Goal: Task Accomplishment & Management: Complete application form

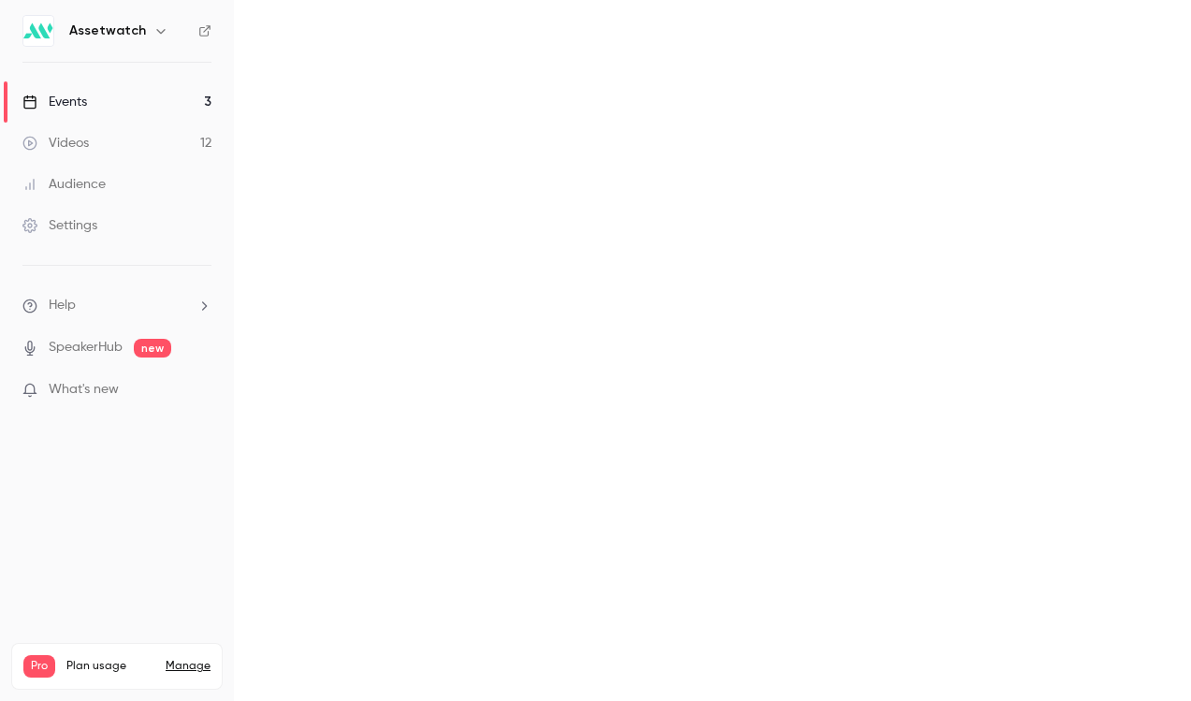
click at [170, 137] on link "Videos 12" at bounding box center [117, 143] width 234 height 41
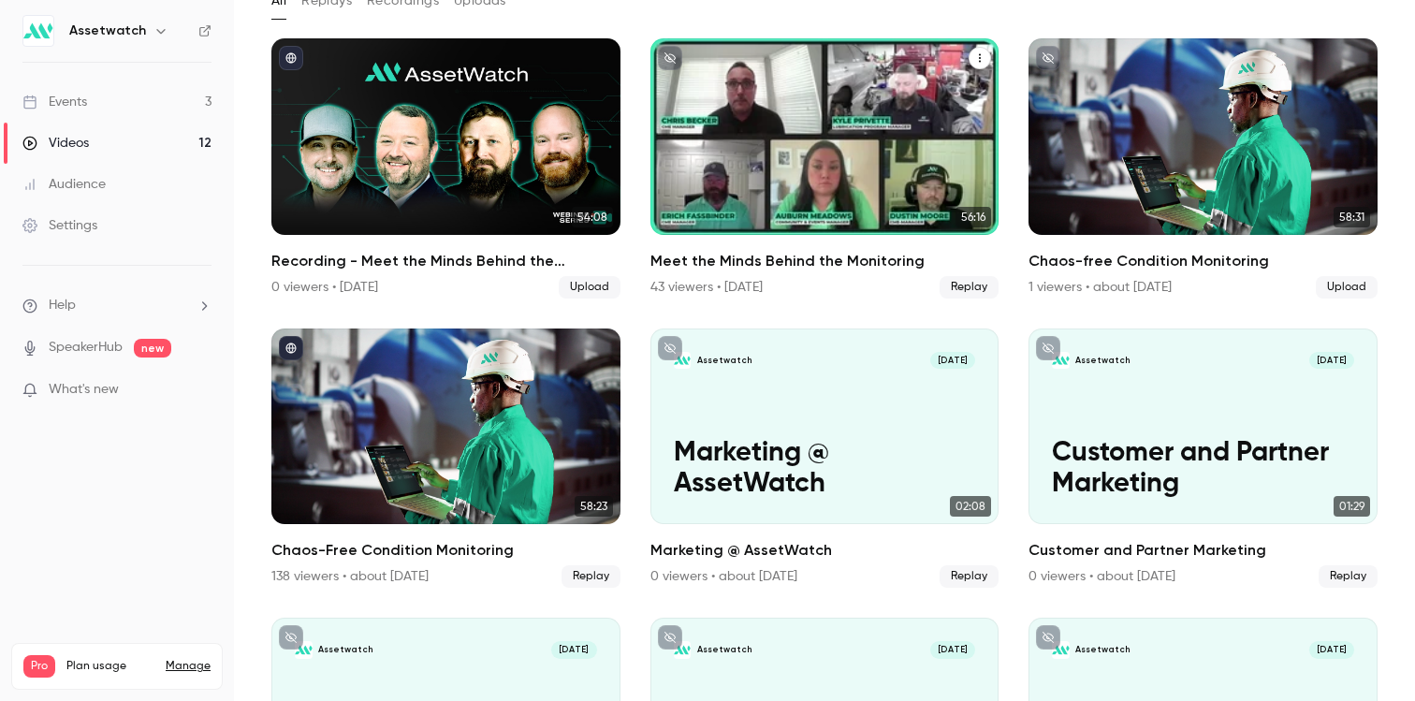
scroll to position [117, 0]
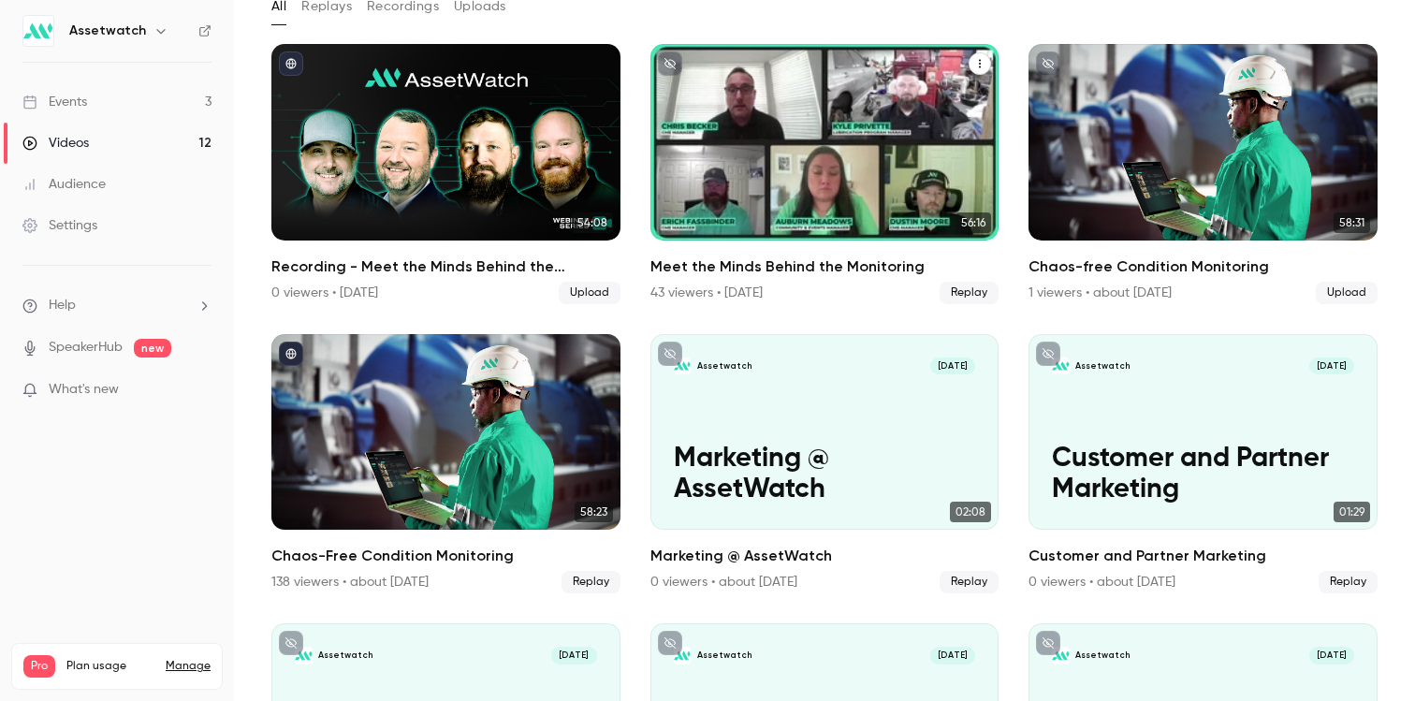
click at [789, 181] on div "Meet the Minds Behind the Monitoring" at bounding box center [824, 142] width 349 height 196
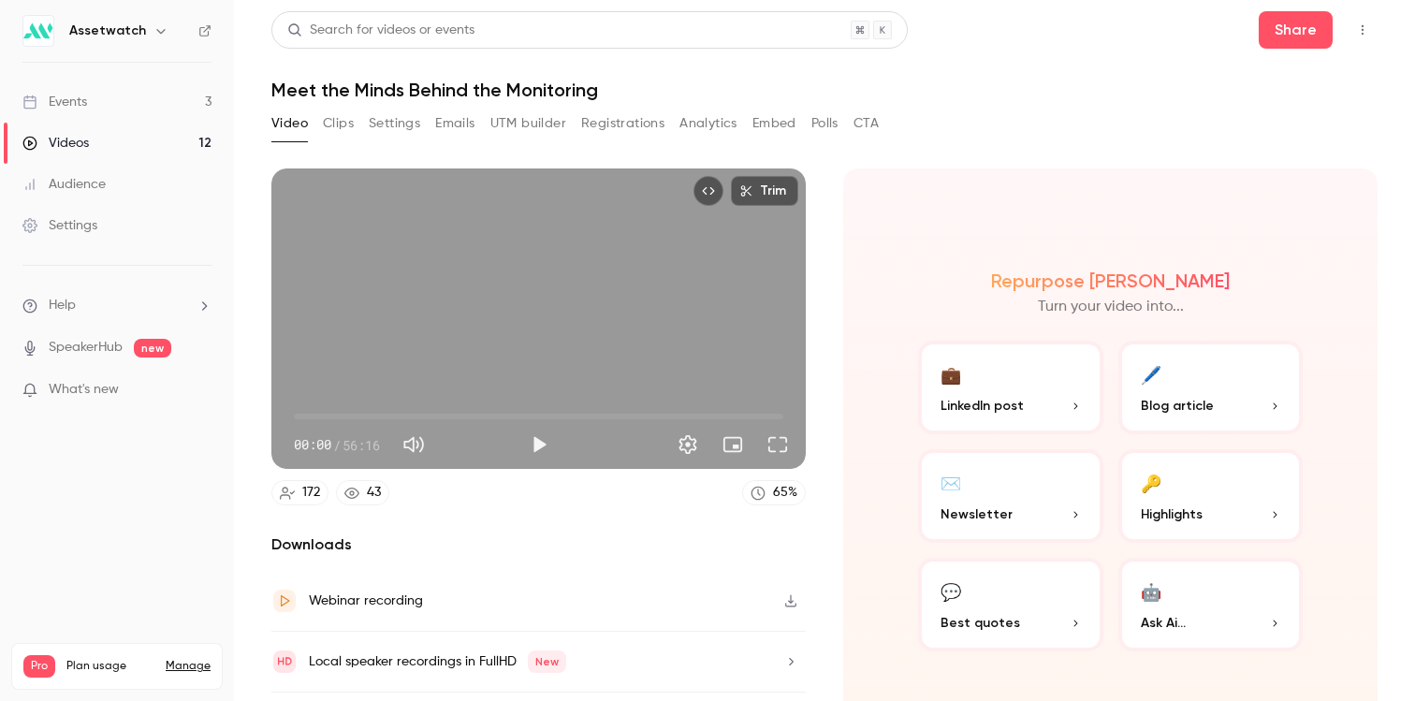
click at [341, 120] on button "Clips" at bounding box center [338, 124] width 31 height 30
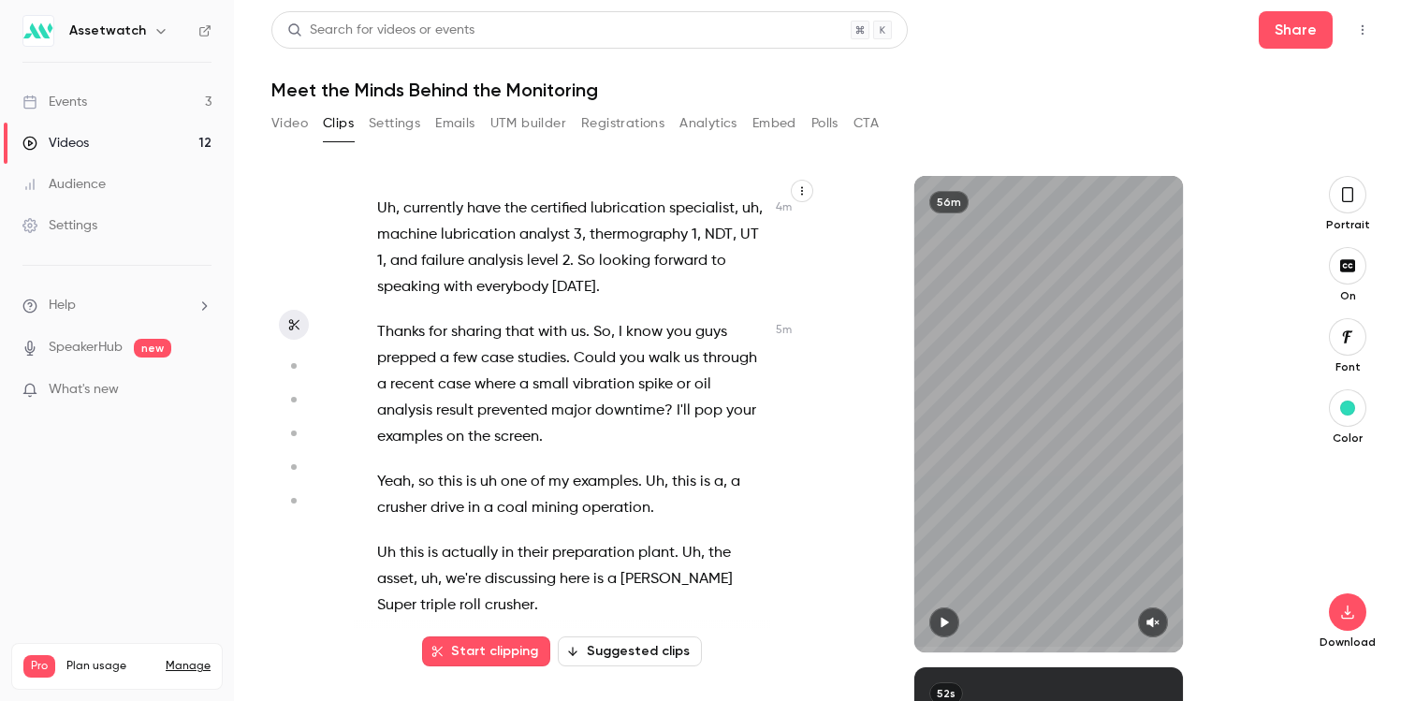
scroll to position [2907, 0]
click at [457, 493] on span "drive" at bounding box center [447, 506] width 34 height 26
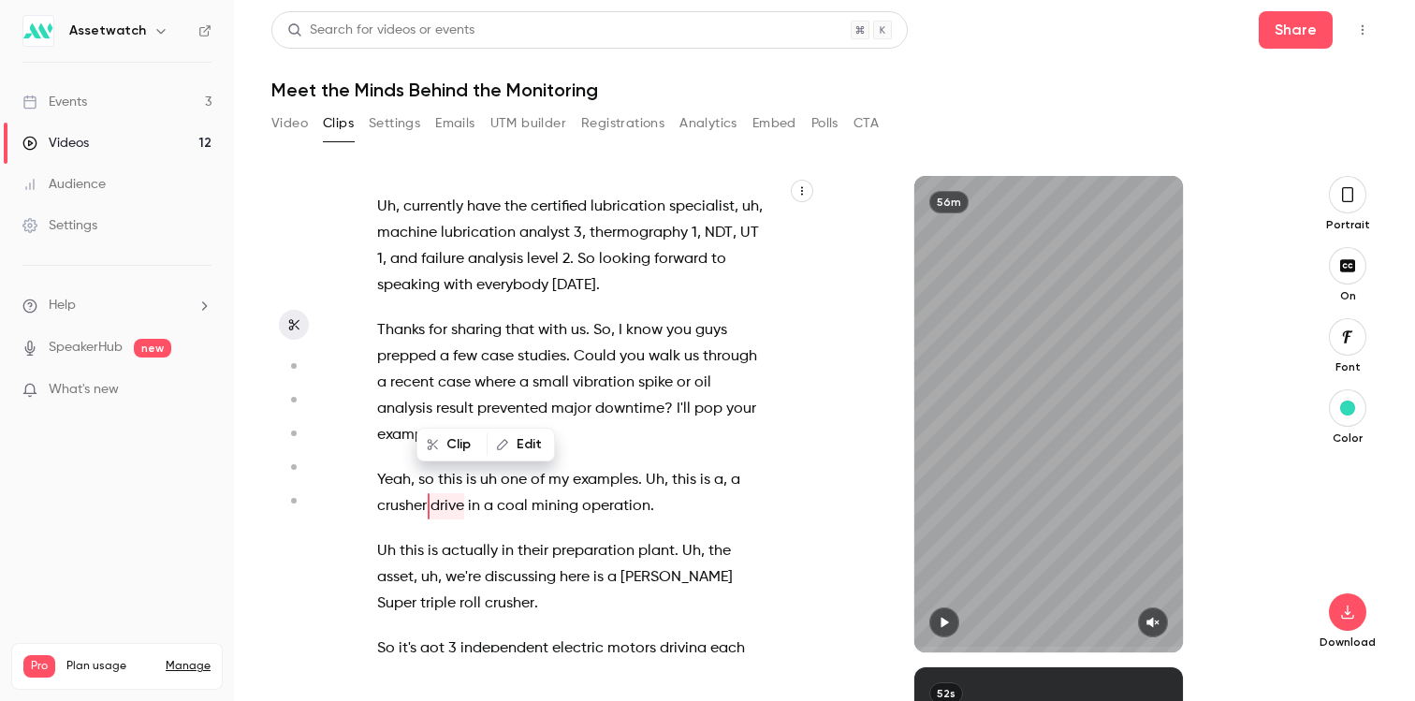
scroll to position [2884, 0]
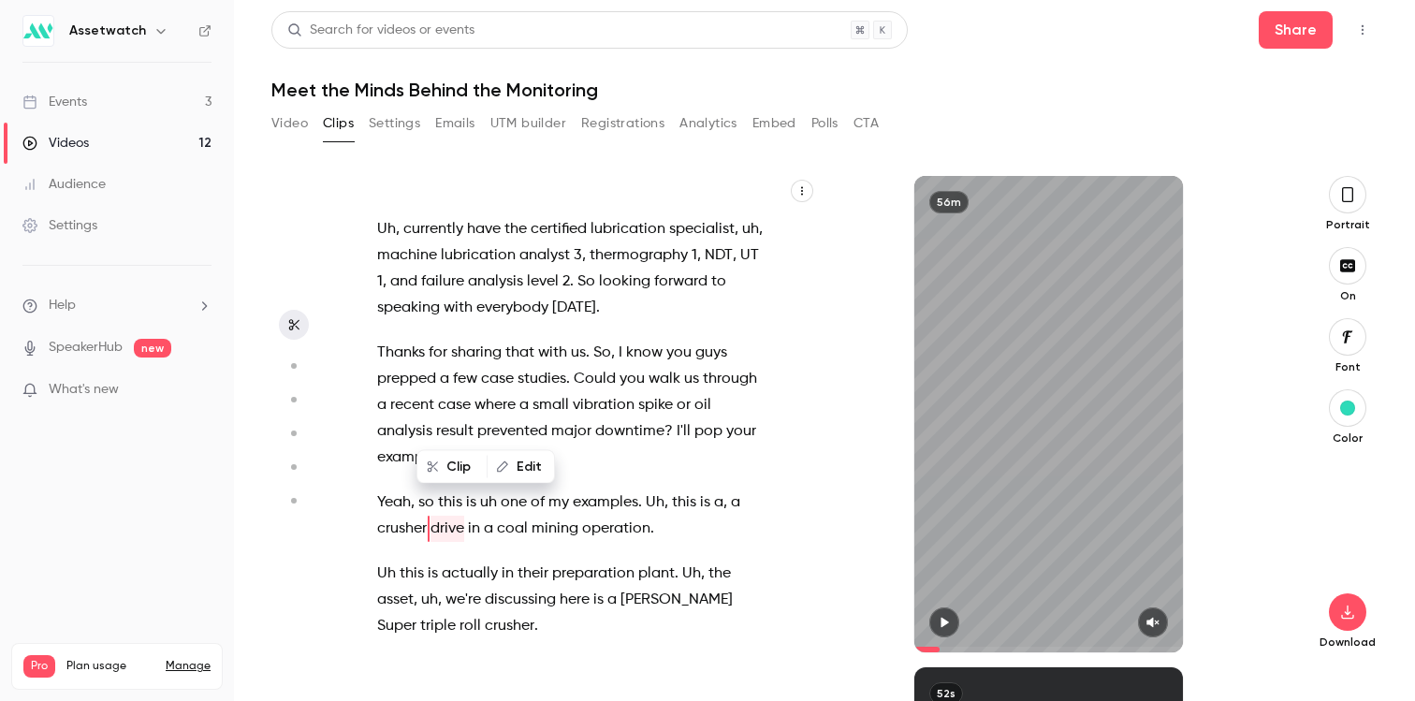
click at [466, 392] on span "case" at bounding box center [454, 405] width 33 height 26
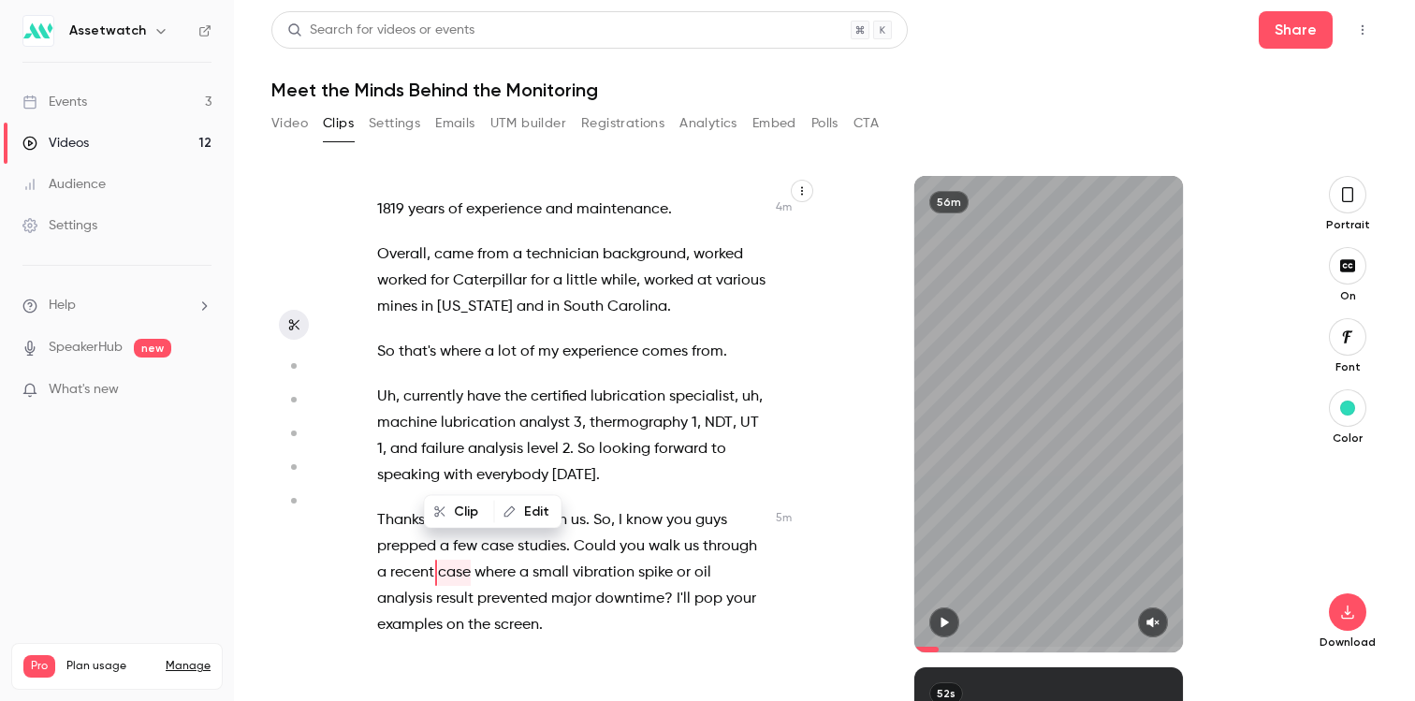
scroll to position [2700, 0]
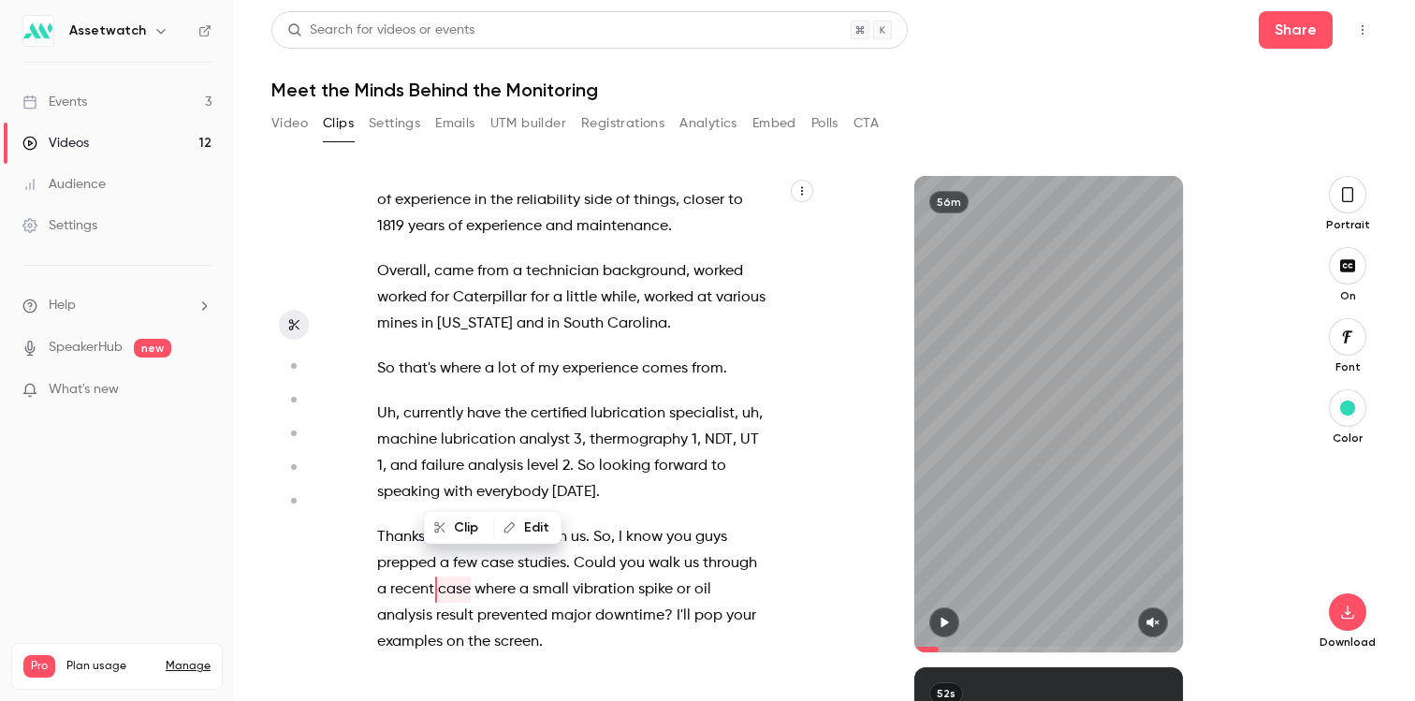
click at [381, 417] on div "Hi , everybody , and thanks for joining . We're gonna give everybody just a min…" at bounding box center [581, 423] width 454 height 457
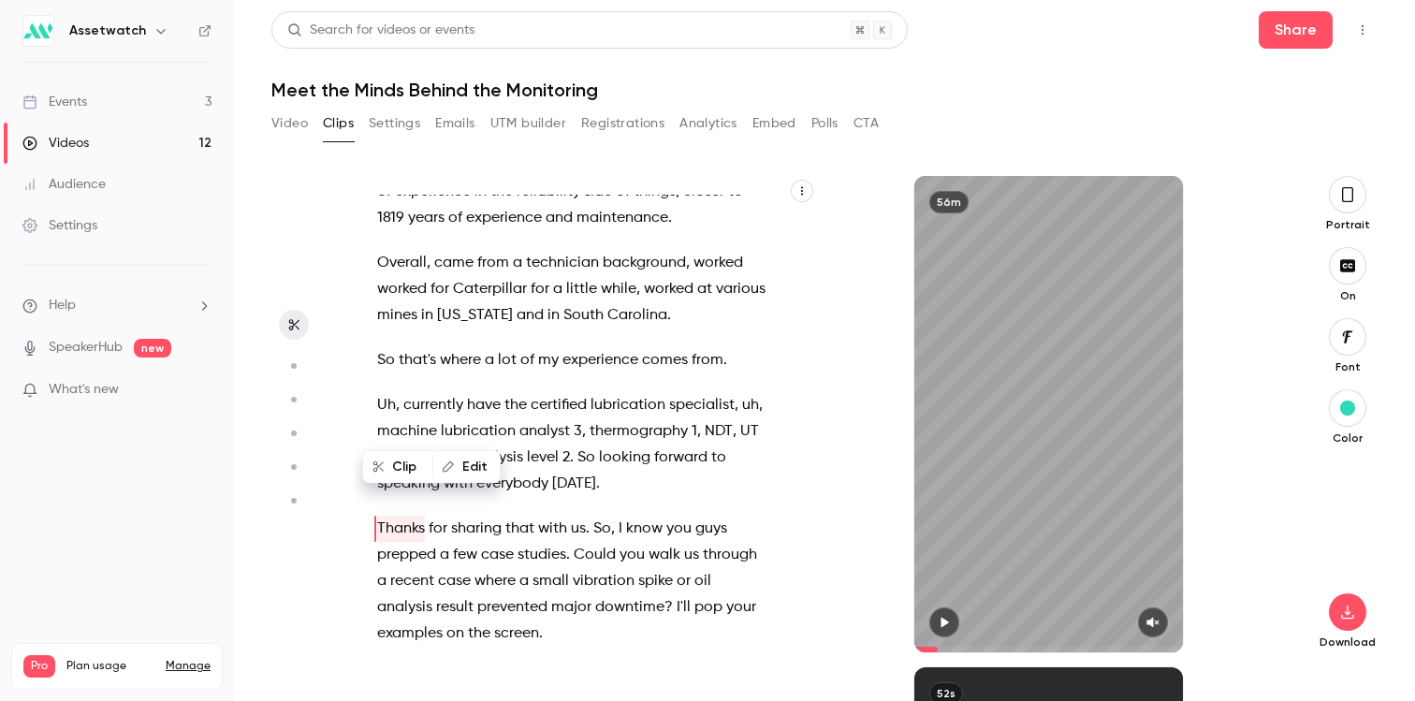
click at [468, 515] on span "sharing" at bounding box center [476, 528] width 51 height 26
click at [539, 515] on span "with" at bounding box center [552, 528] width 29 height 26
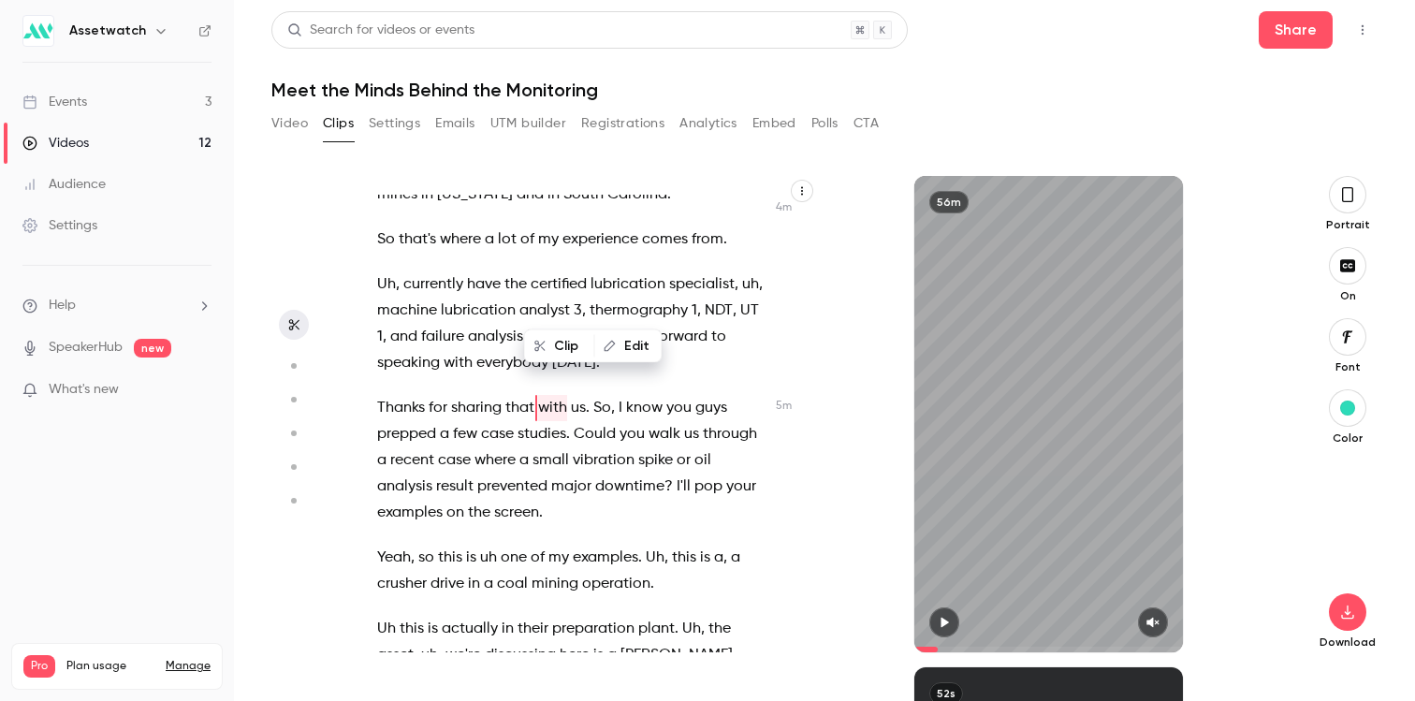
click at [385, 544] on span "Yeah" at bounding box center [394, 557] width 34 height 26
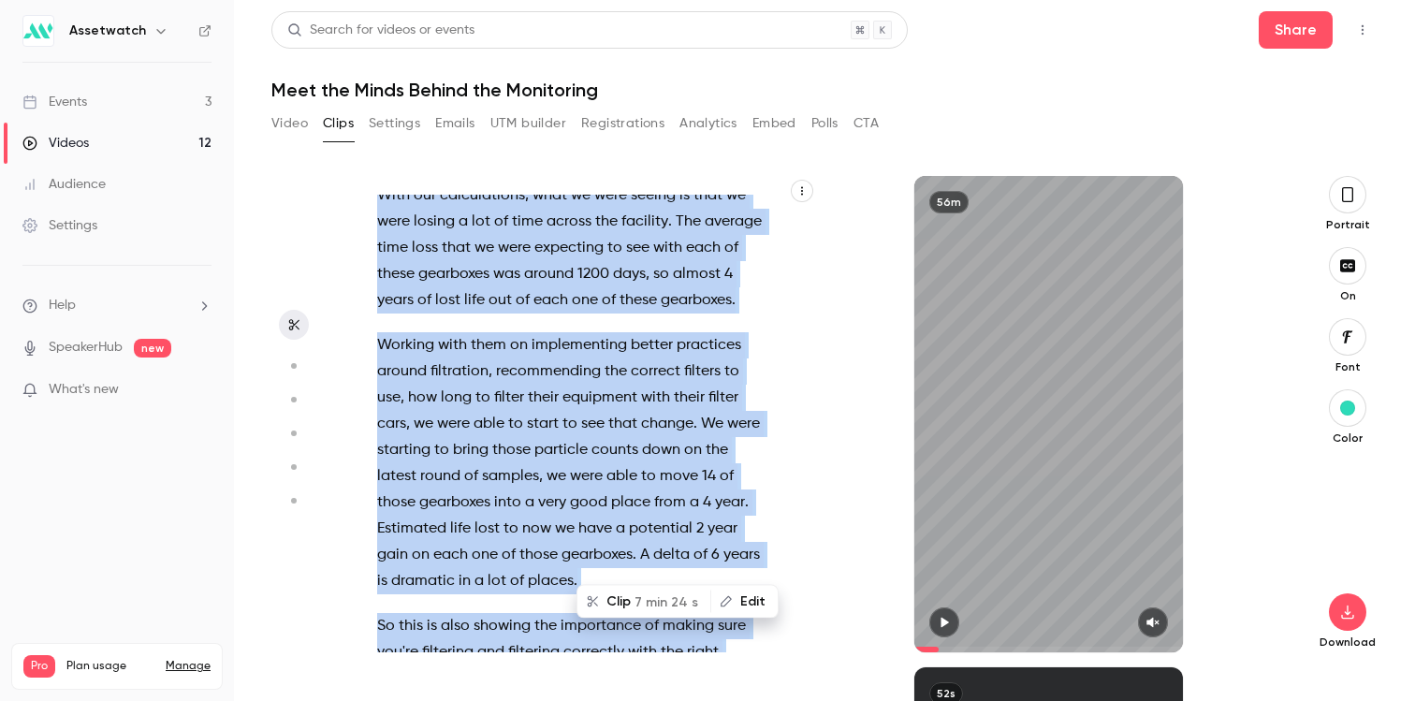
scroll to position [6933, 0]
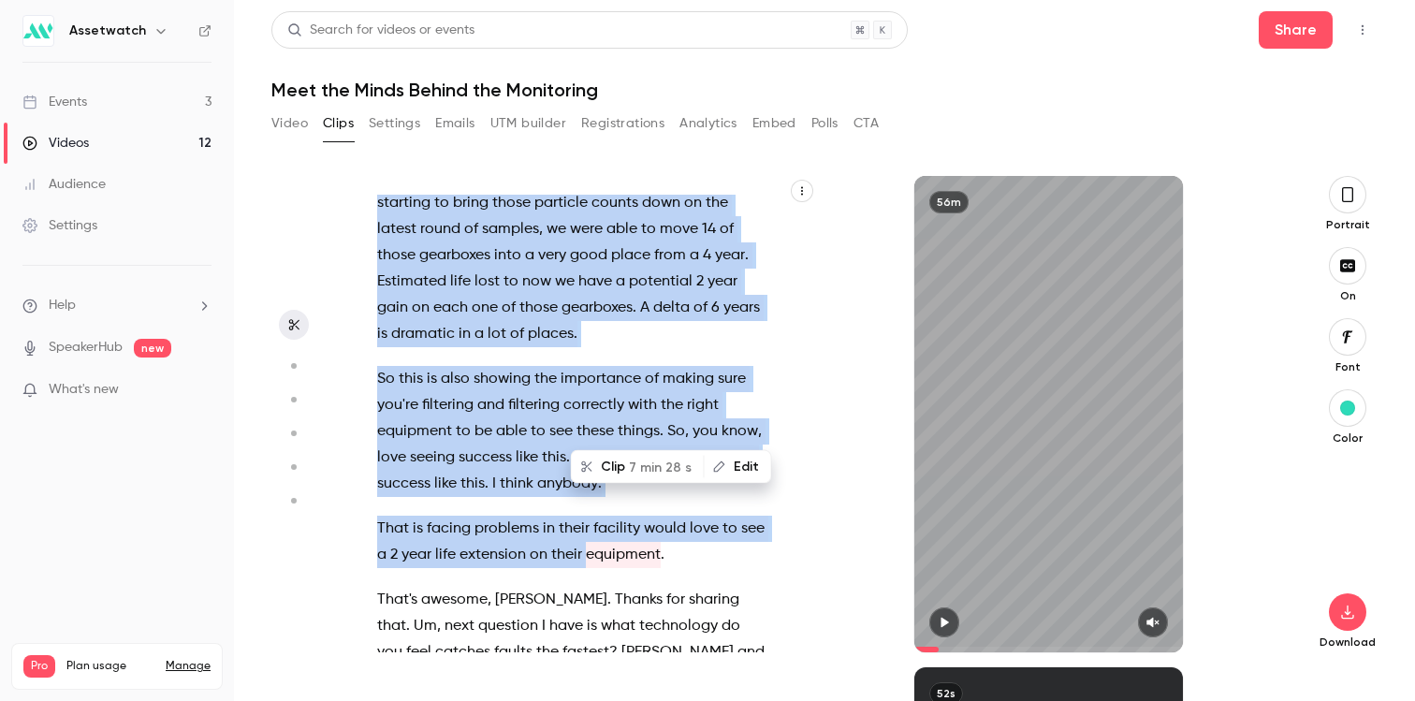
click at [605, 468] on button "Clip 7 min 28 s" at bounding box center [638, 467] width 130 height 30
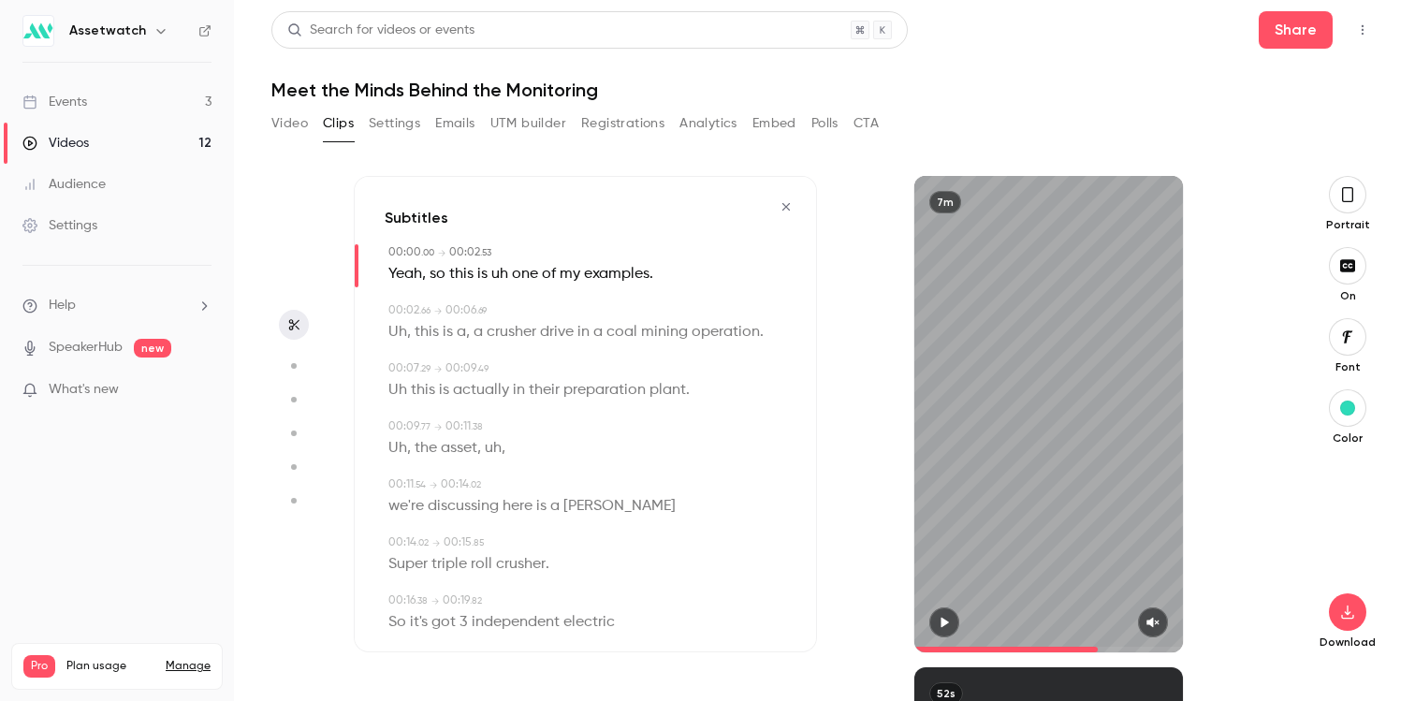
type input "*"
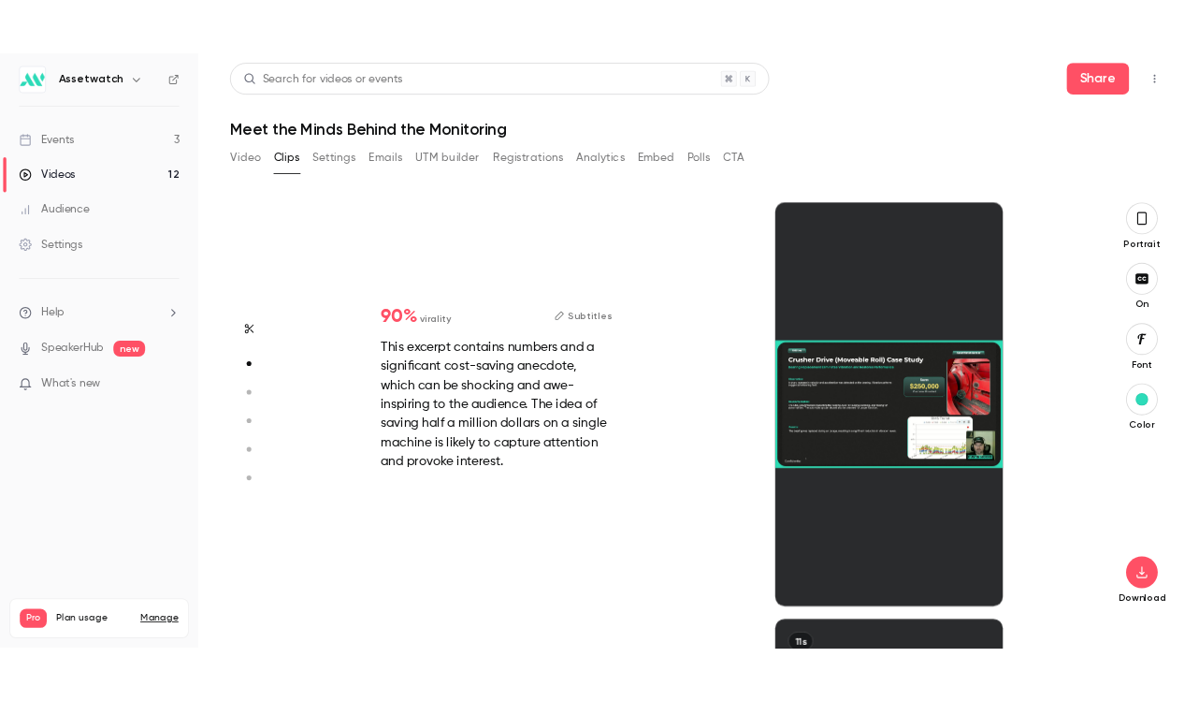
scroll to position [491, 0]
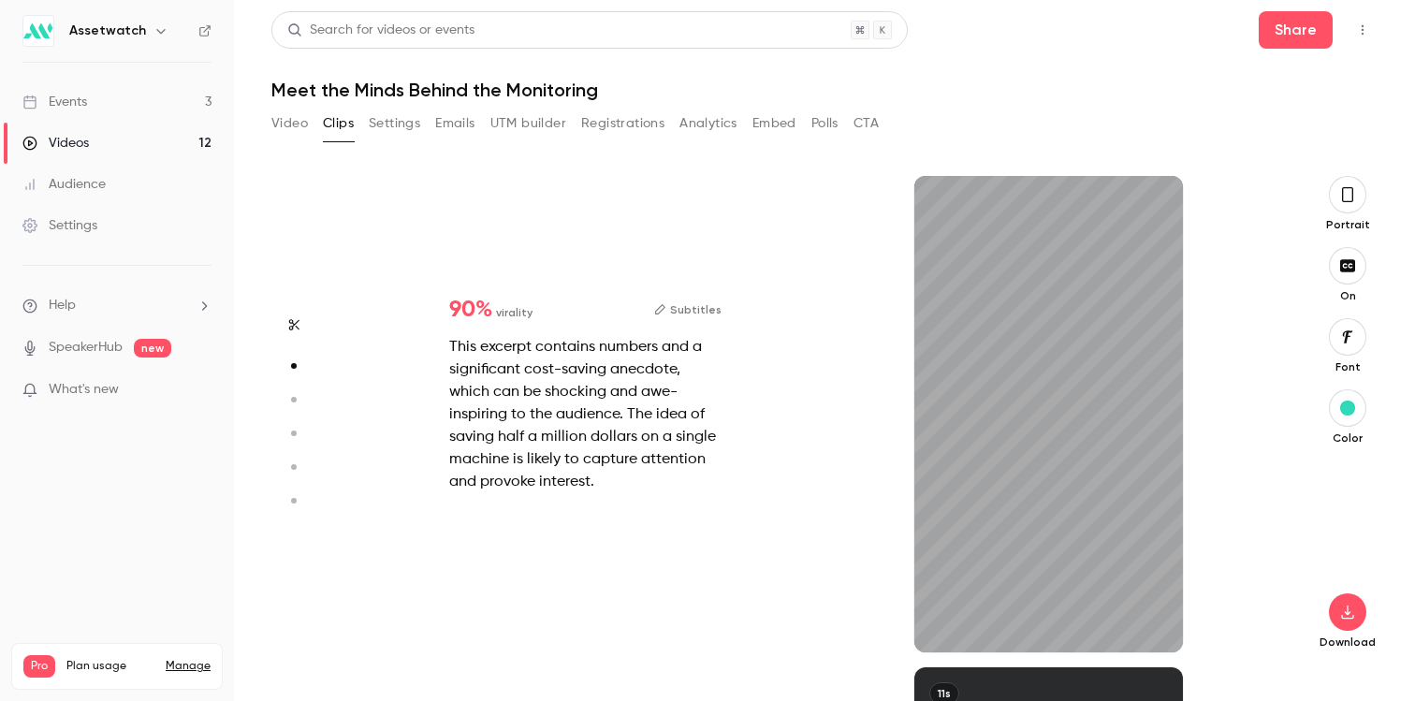
click at [1190, 198] on icon "button" at bounding box center [1347, 194] width 15 height 21
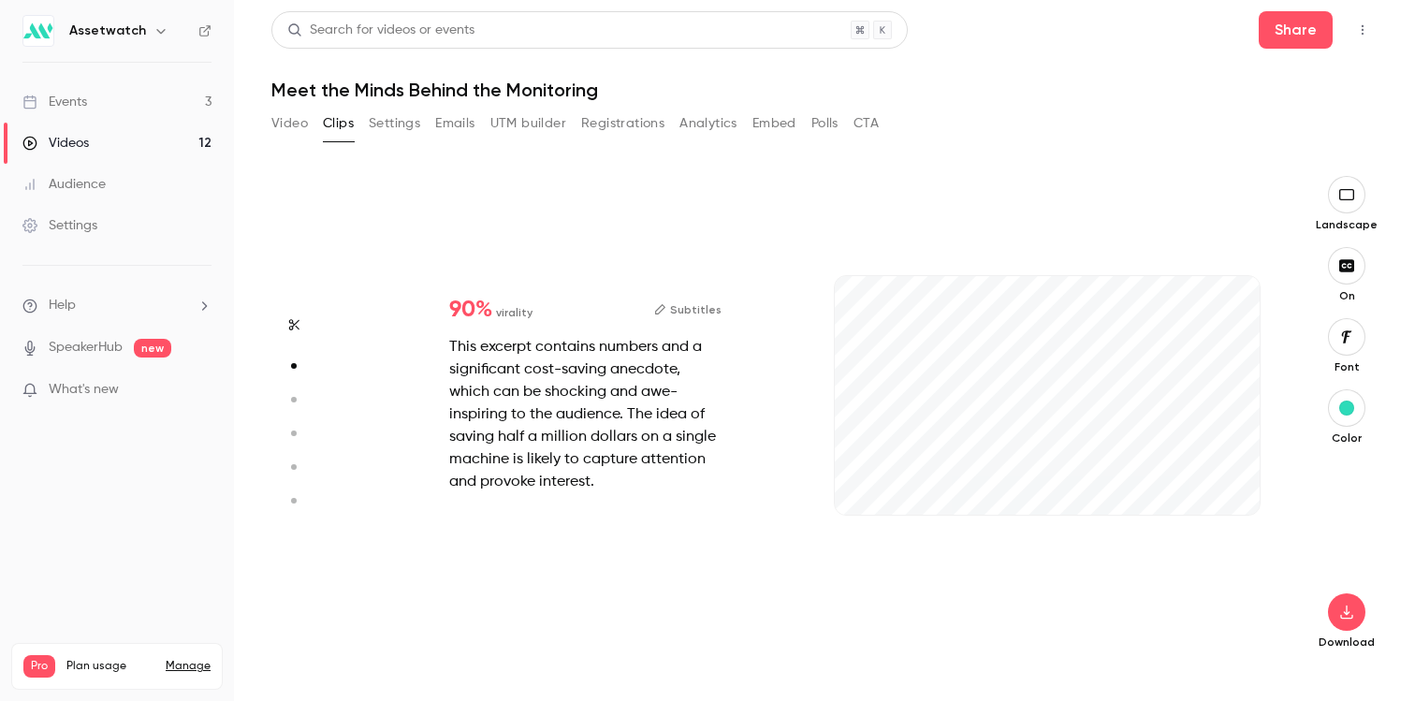
click at [1190, 611] on icon "button" at bounding box center [1346, 611] width 22 height 15
click at [1190, 597] on span "High quality requires longer processing" at bounding box center [1205, 595] width 213 height 19
type input "****"
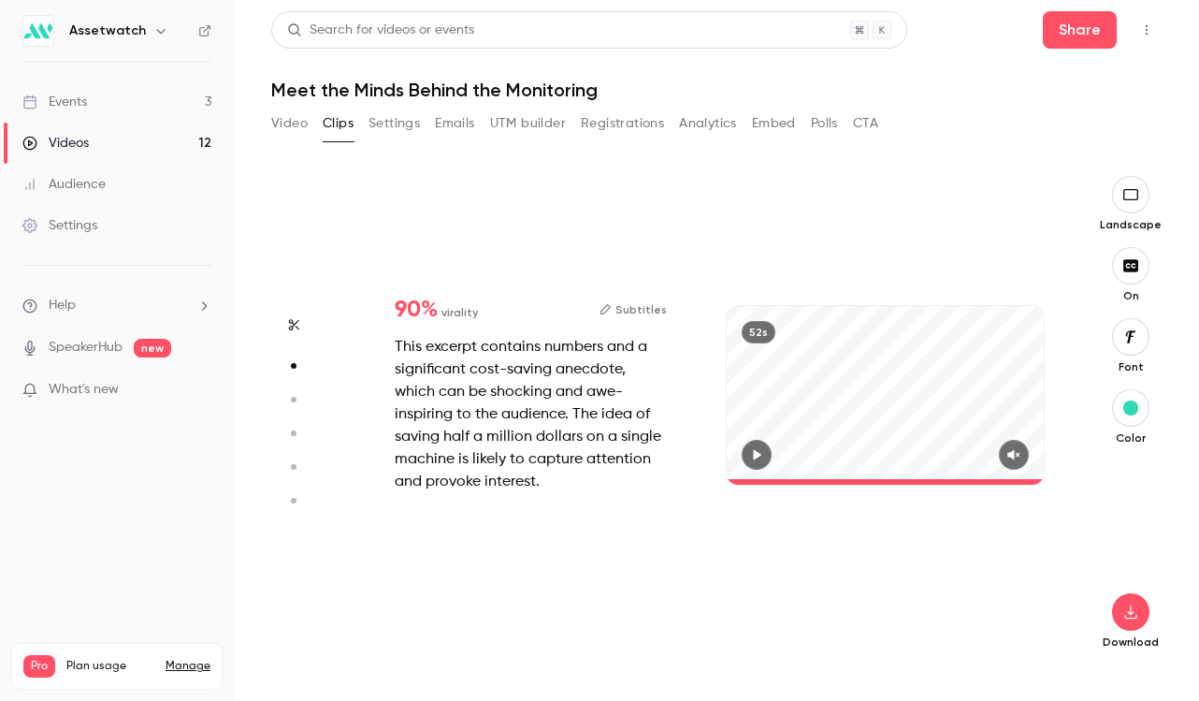
click at [334, 120] on button "Clips" at bounding box center [338, 124] width 31 height 30
click at [385, 120] on button "Settings" at bounding box center [394, 124] width 51 height 30
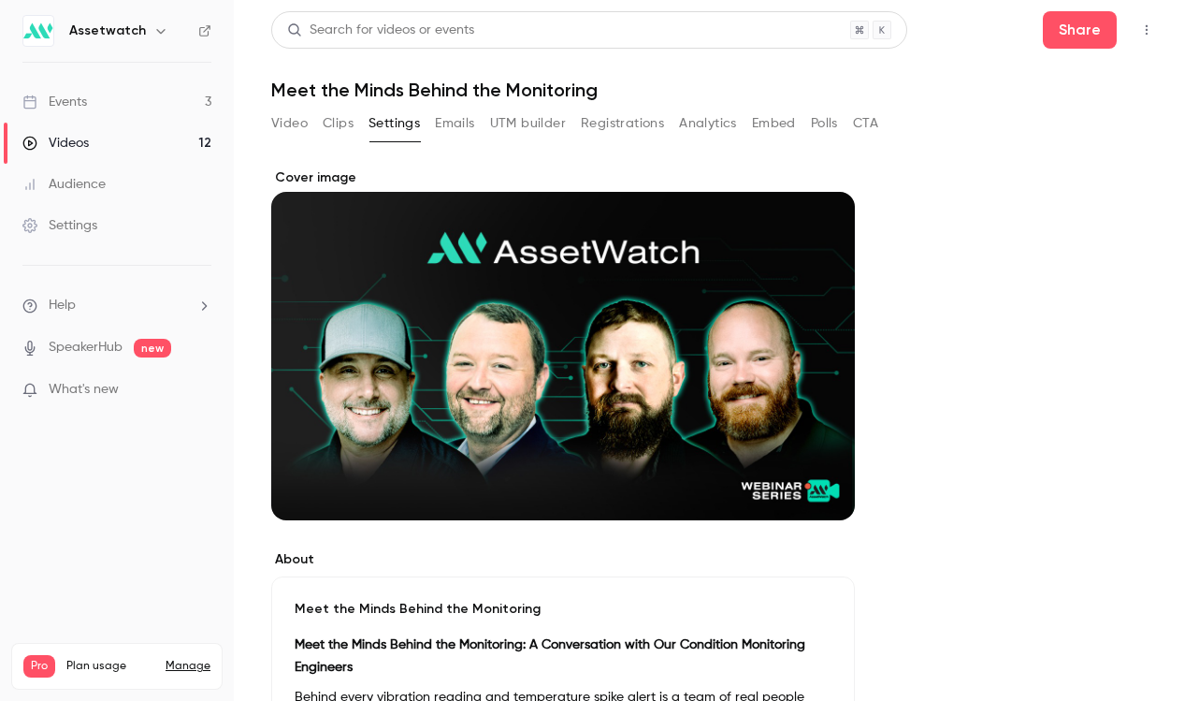
click at [346, 129] on button "Clips" at bounding box center [338, 124] width 31 height 30
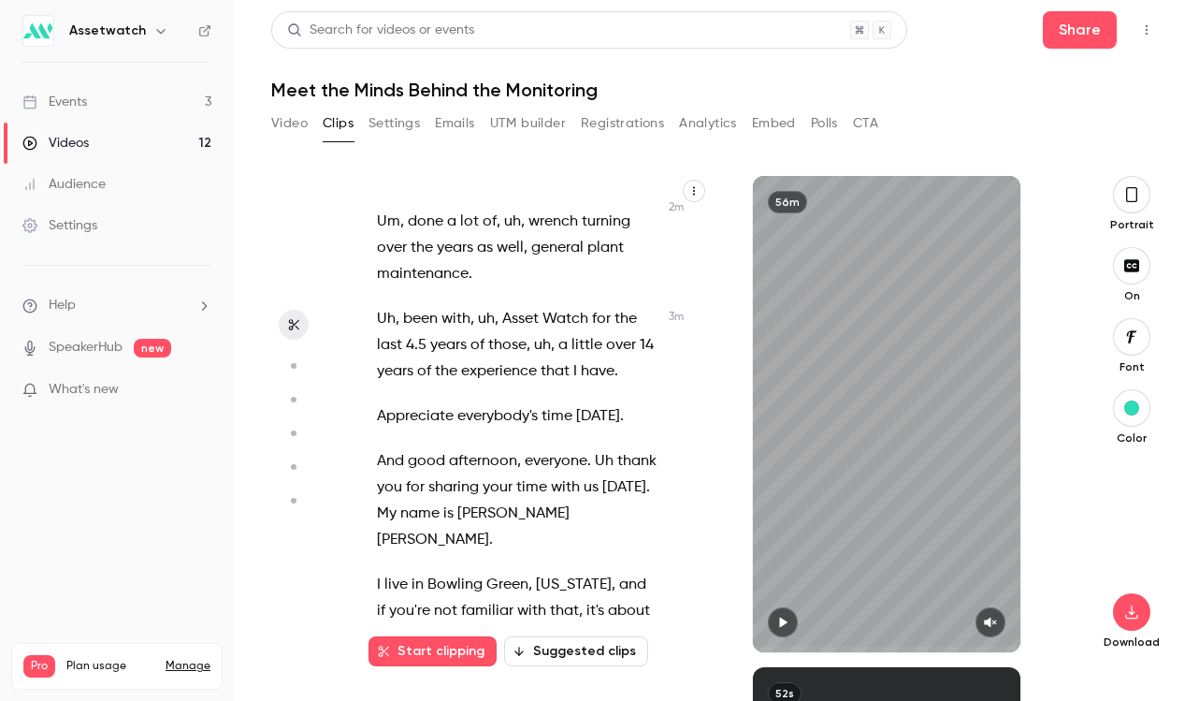
click at [477, 383] on div "Hi , everybody , and thanks for joining . We're gonna give everybody just a min…" at bounding box center [527, 423] width 346 height 457
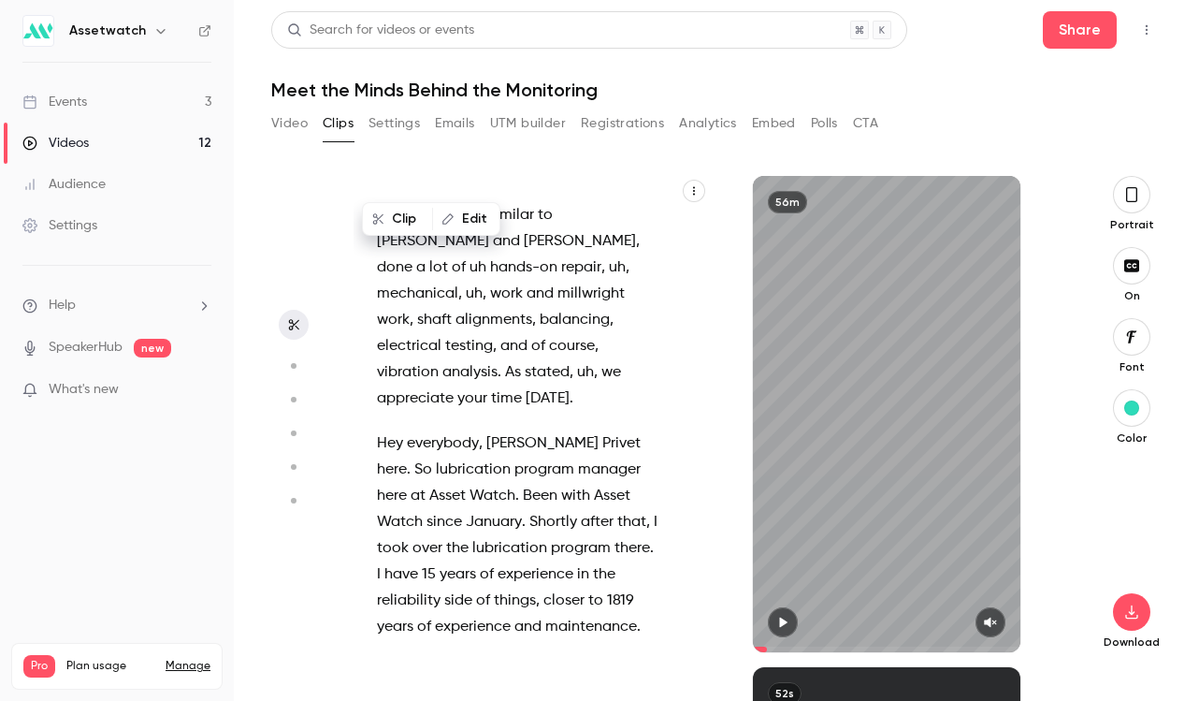
click at [523, 483] on span "Been" at bounding box center [540, 496] width 35 height 26
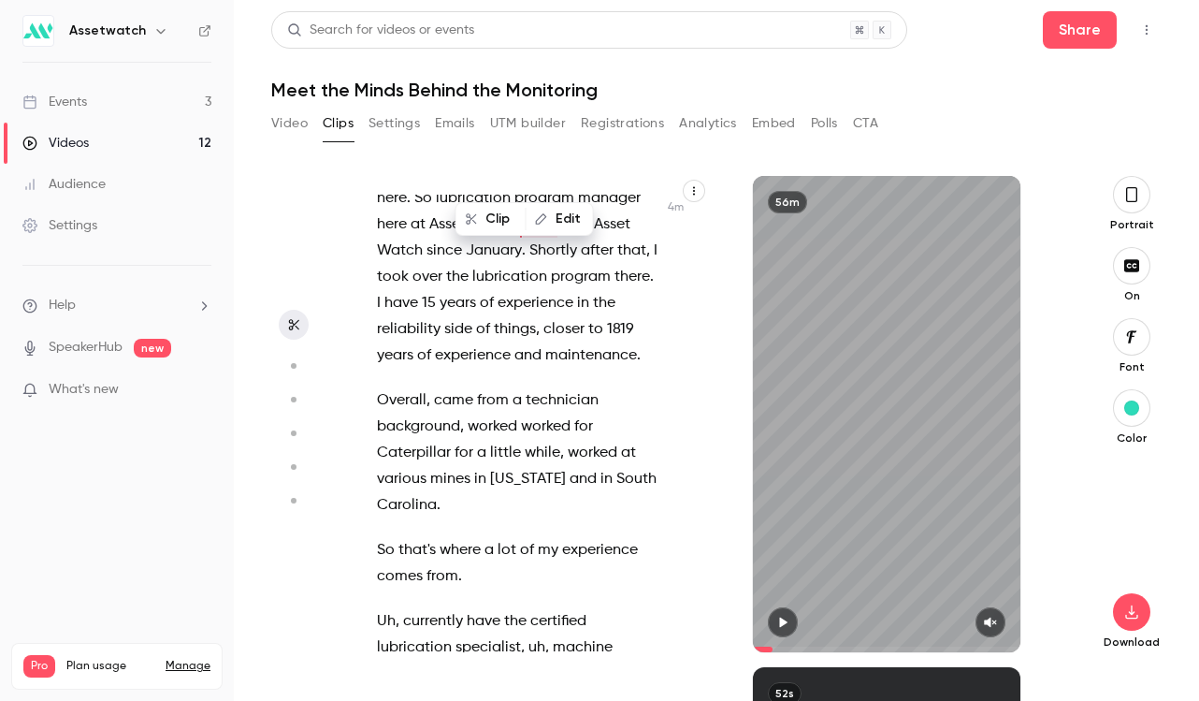
click at [447, 440] on span "Caterpillar" at bounding box center [414, 453] width 74 height 26
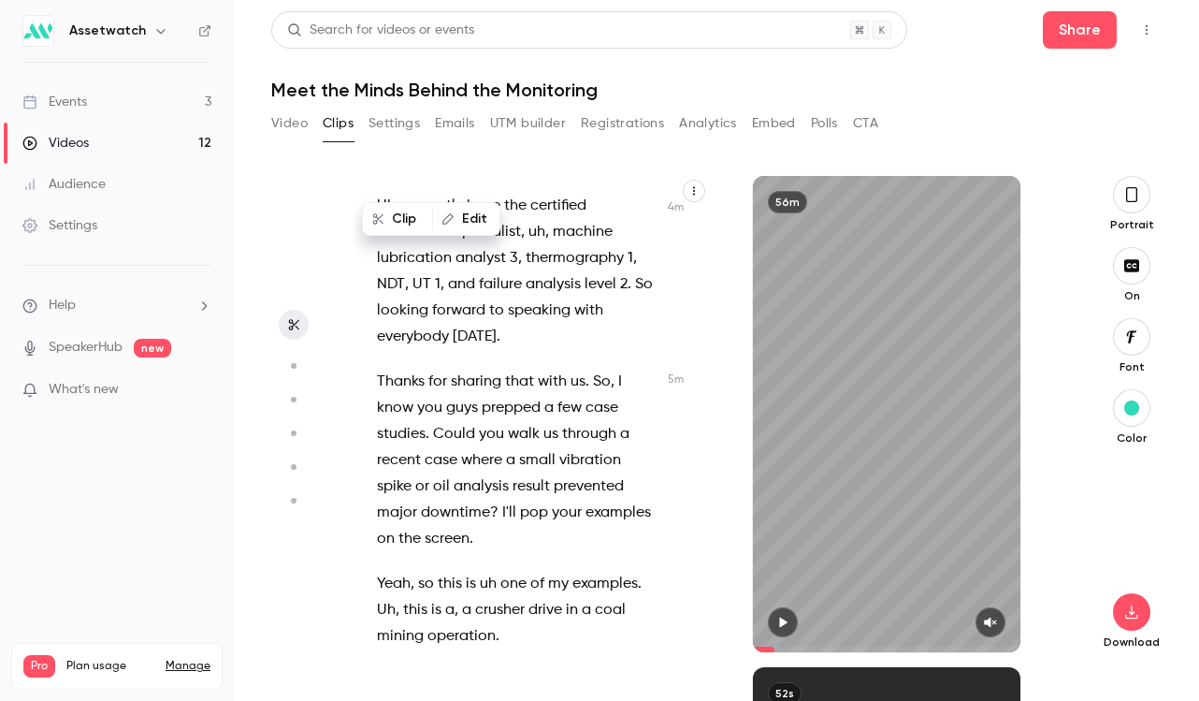
click at [467, 500] on span "downtime" at bounding box center [455, 513] width 69 height 26
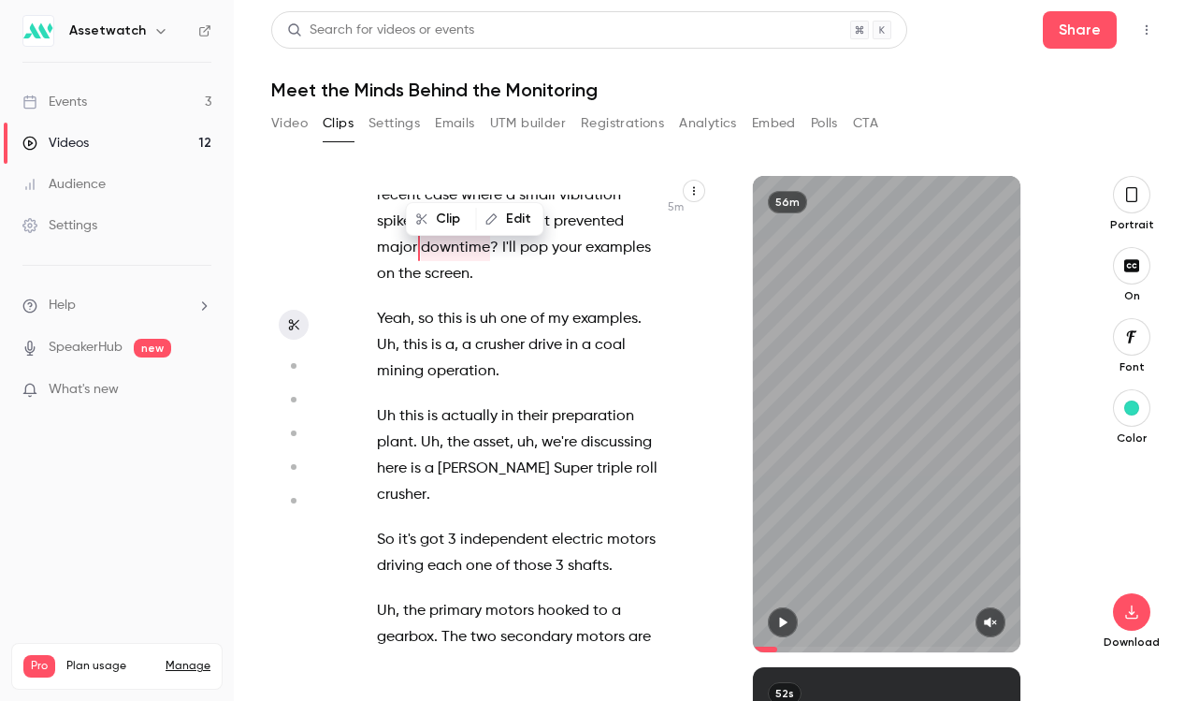
click at [483, 553] on span "one" at bounding box center [479, 566] width 26 height 26
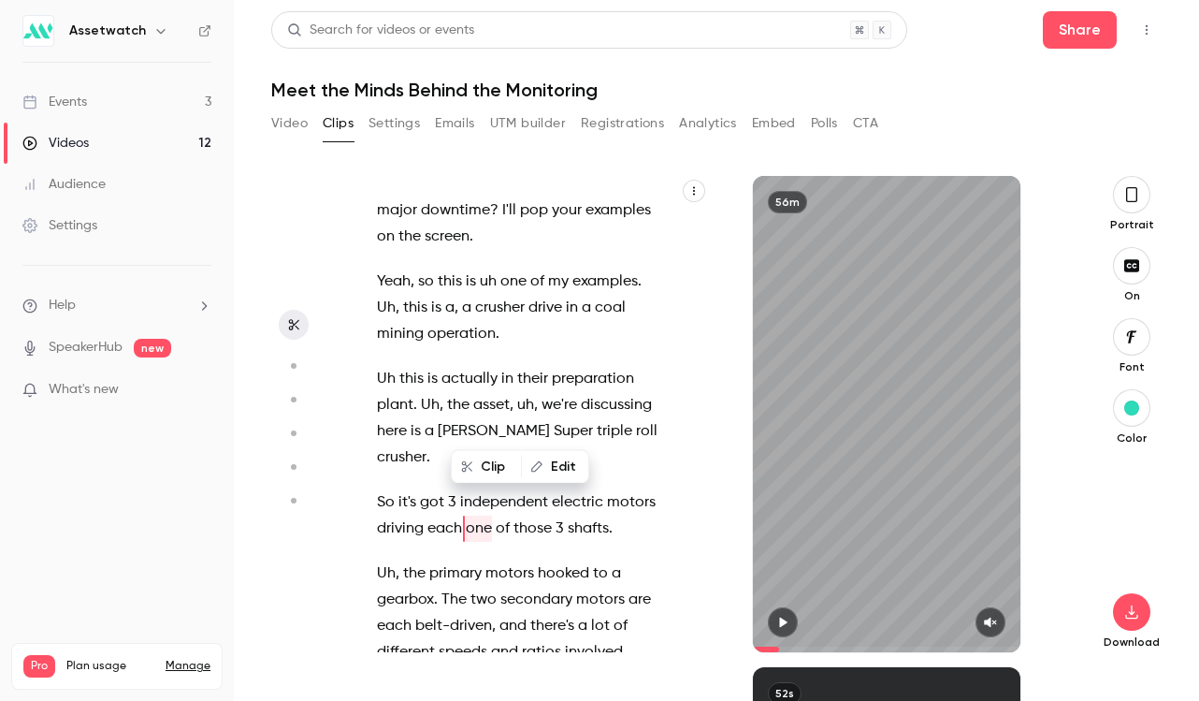
scroll to position [272, 0]
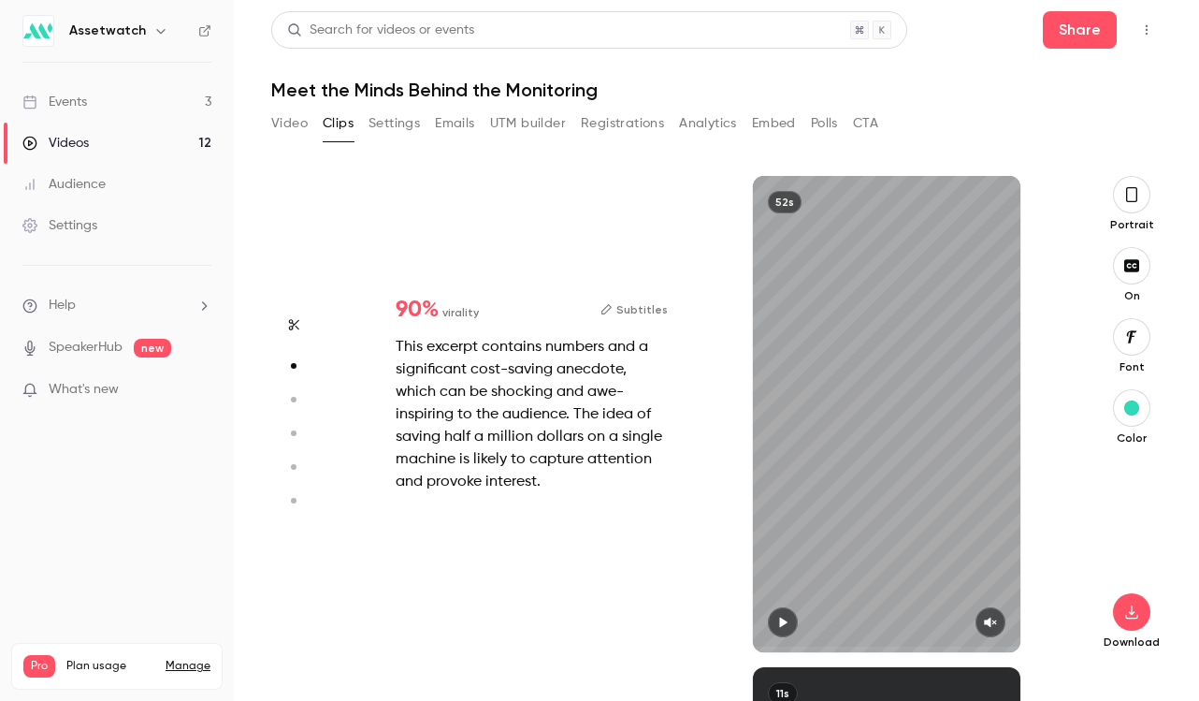
type input "*****"
type input "***"
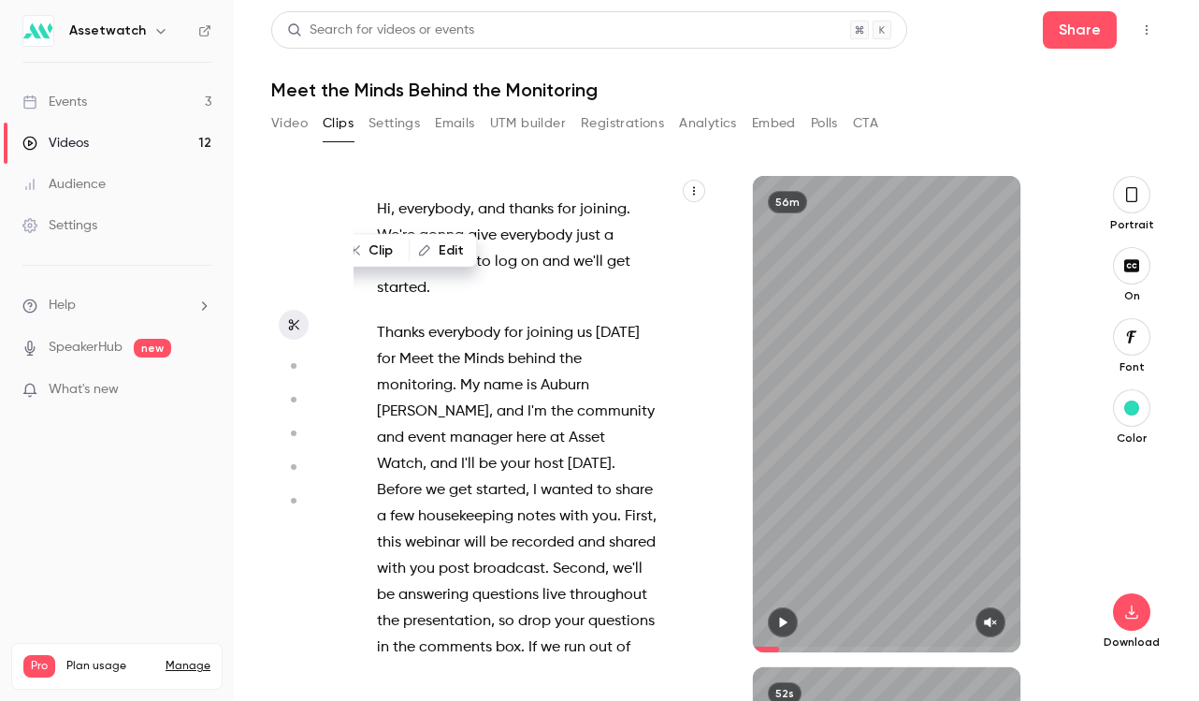
type input "*****"
type input "***"
type input "*****"
type input "*"
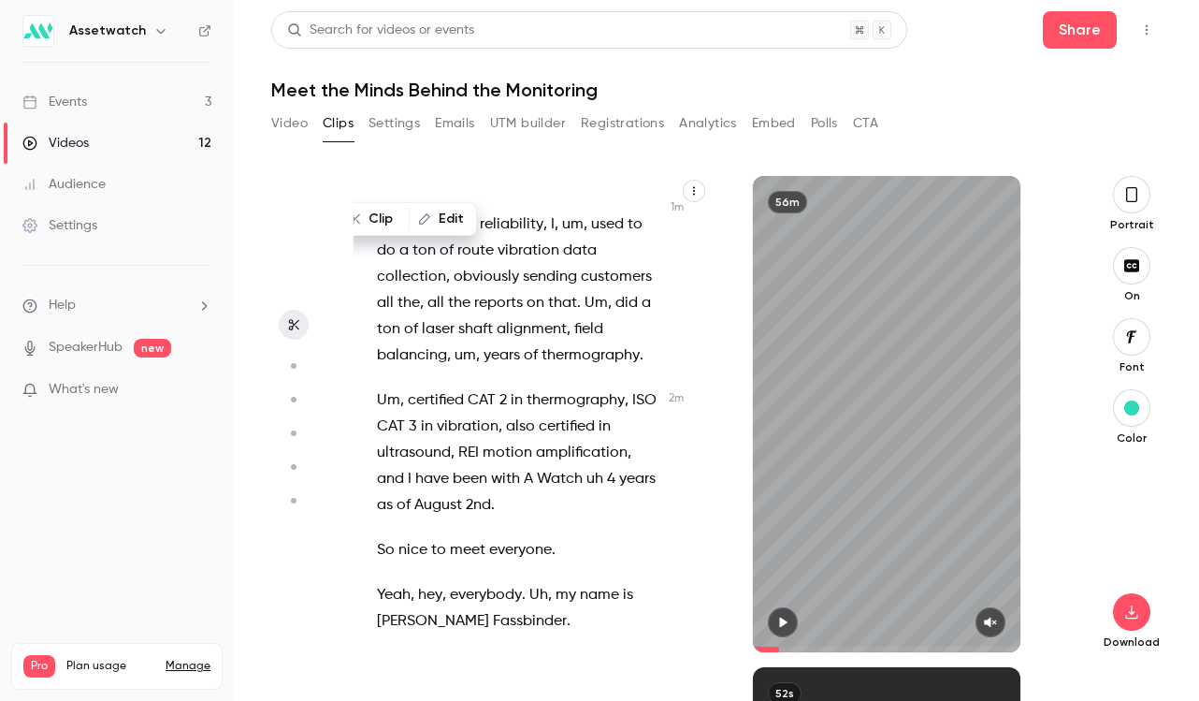
scroll to position [0, 0]
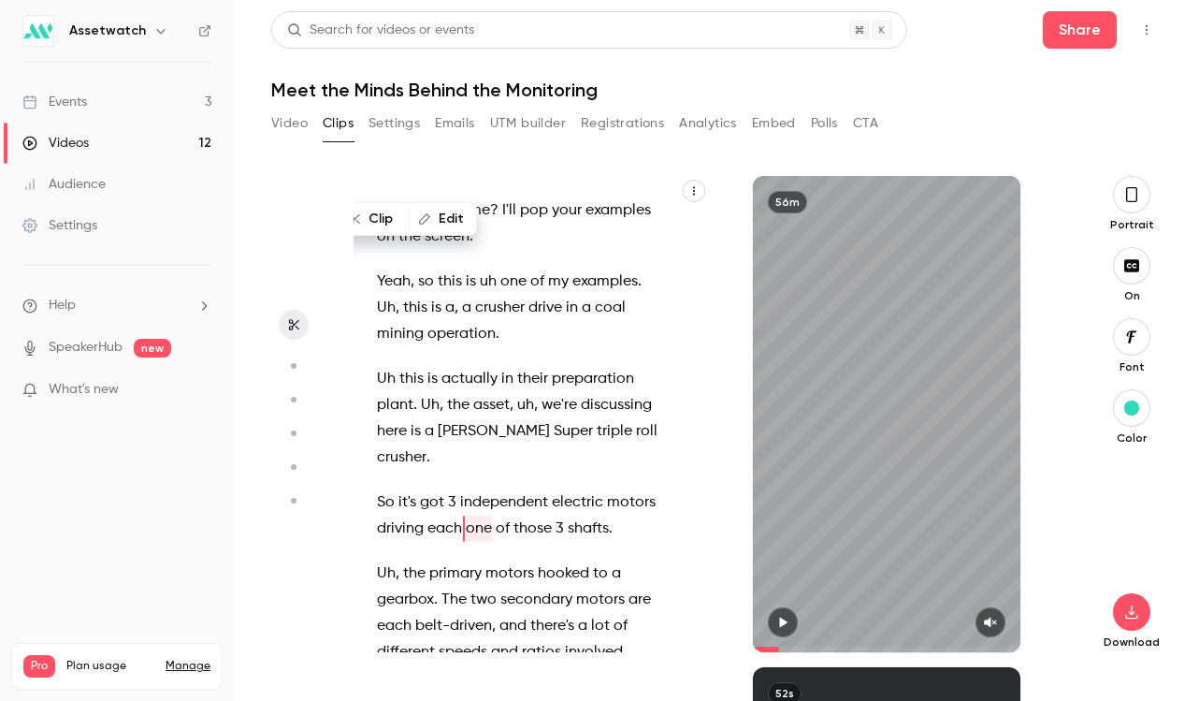
click at [536, 489] on span "independent" at bounding box center [504, 502] width 88 height 26
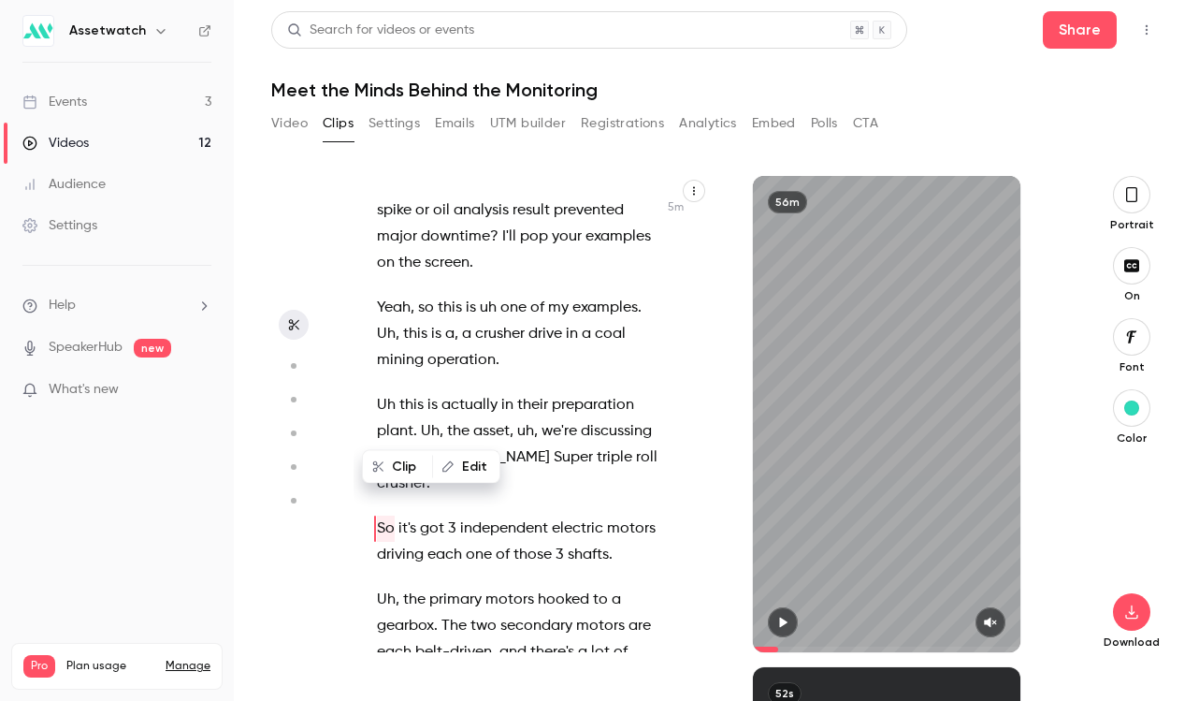
click at [530, 587] on span "motors" at bounding box center [510, 600] width 49 height 26
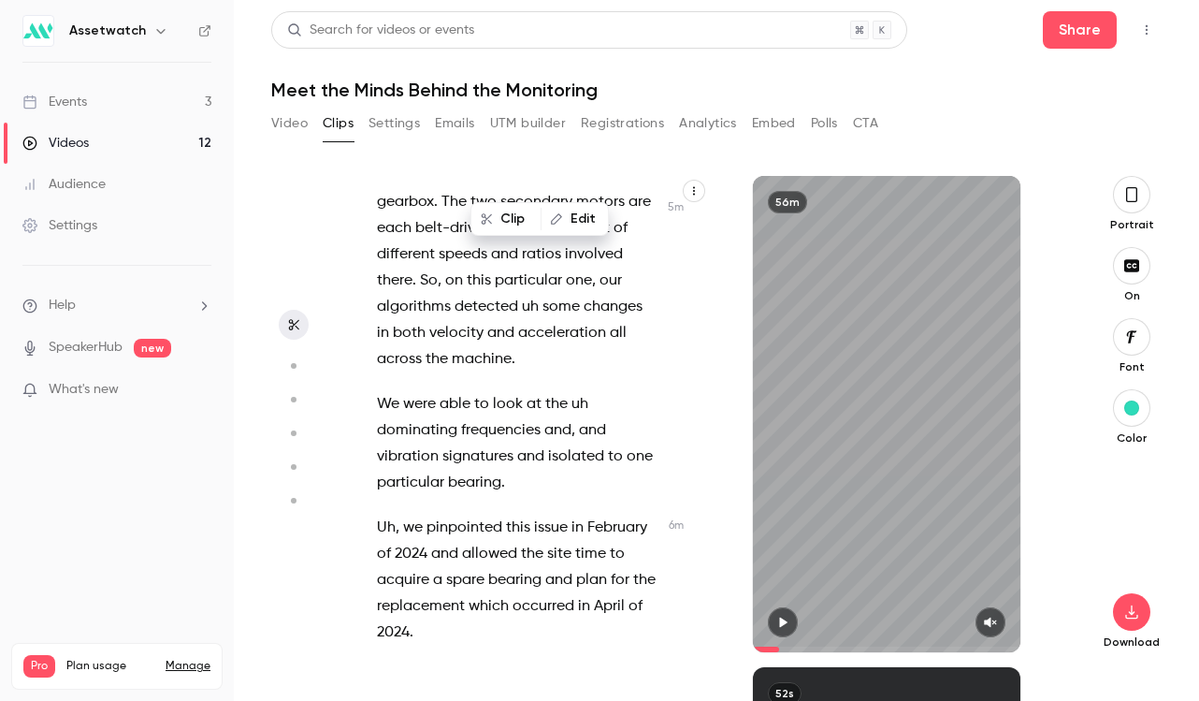
click at [517, 515] on p "Uh , we pinpointed this issue in [DATE] and allowed the site time to acquire a …" at bounding box center [517, 580] width 281 height 131
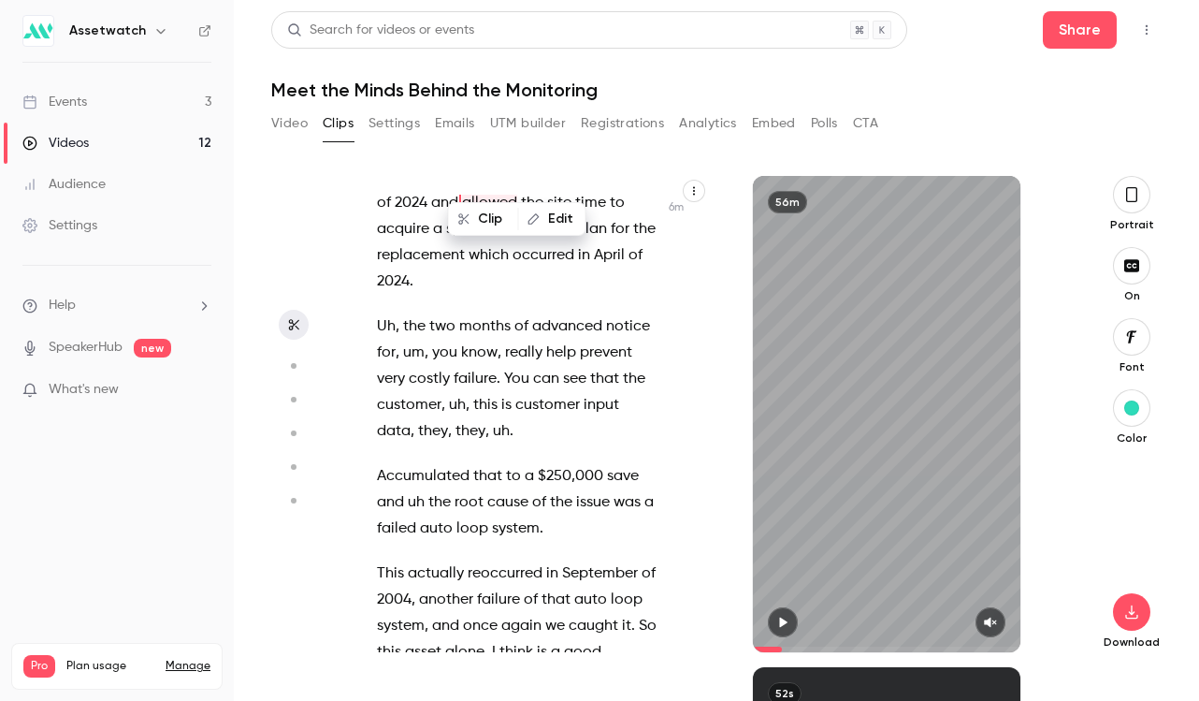
click at [498, 618] on span at bounding box center [500, 625] width 4 height 15
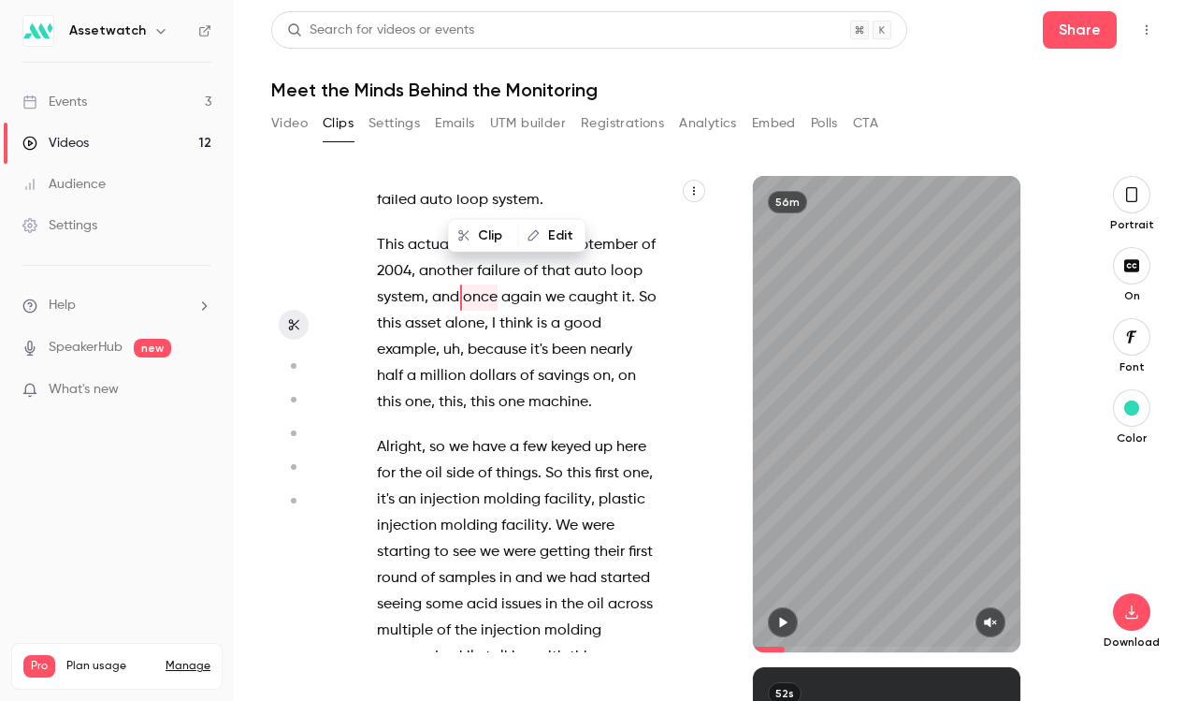
click at [508, 617] on span "injection" at bounding box center [511, 630] width 60 height 26
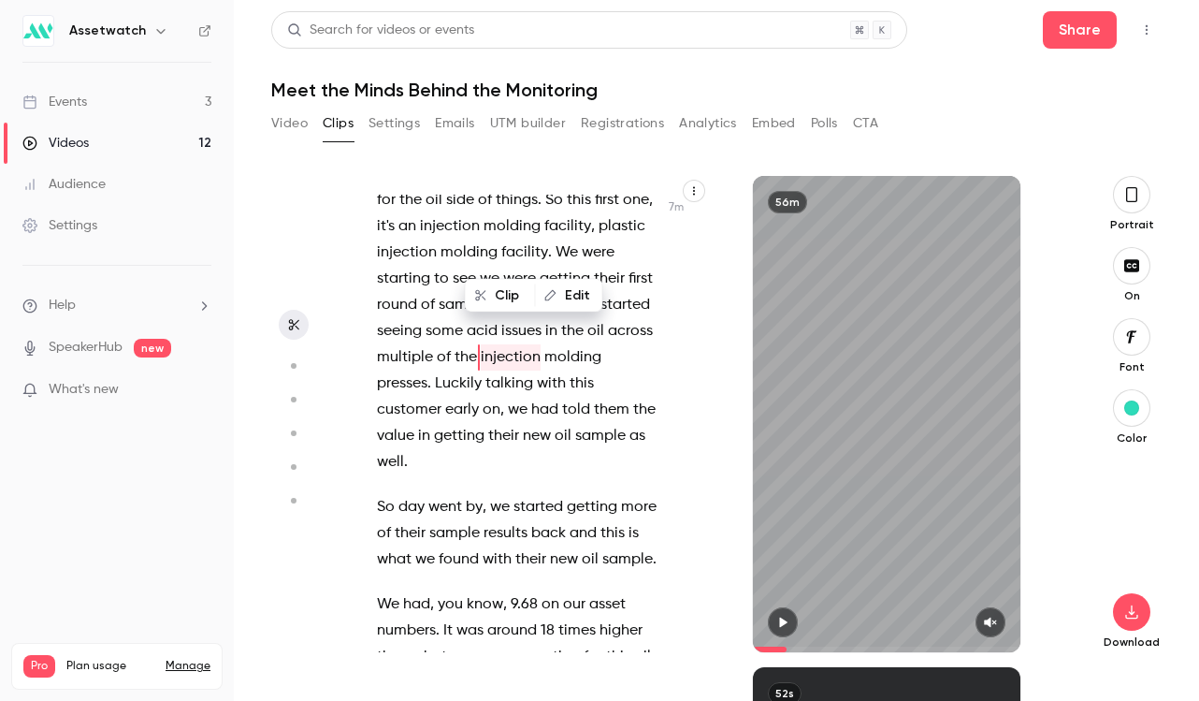
click at [503, 591] on span "," at bounding box center [505, 604] width 4 height 26
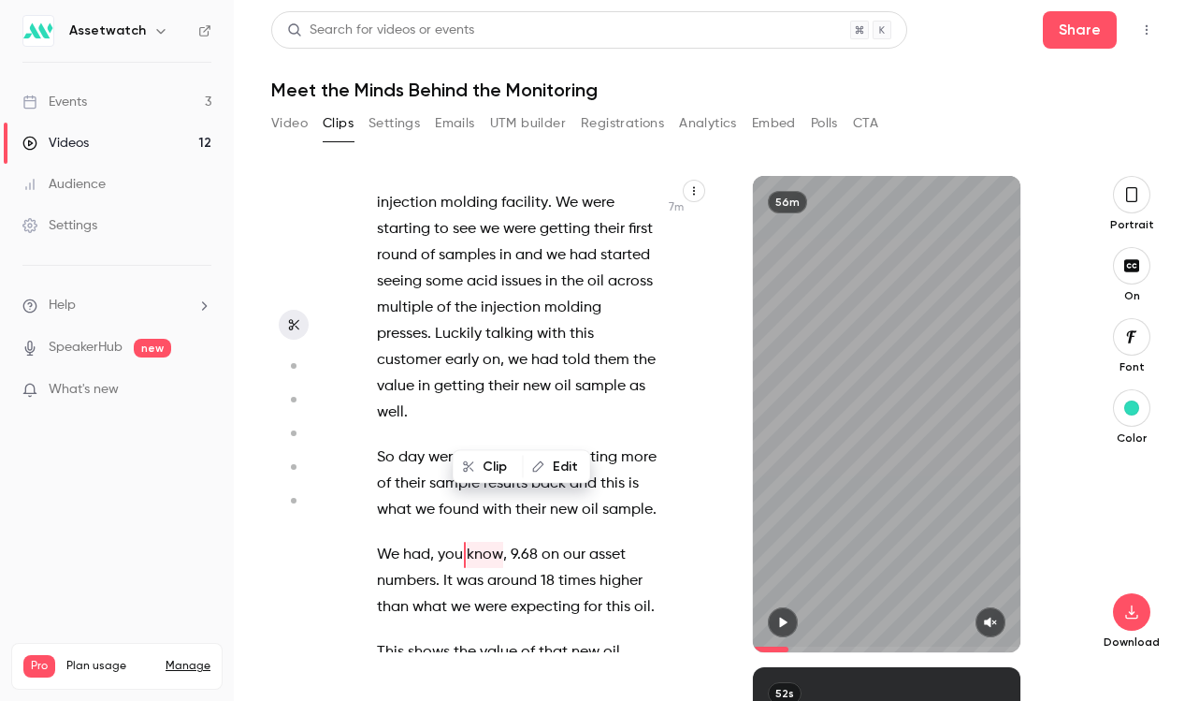
click at [483, 665] on span "this" at bounding box center [480, 678] width 24 height 26
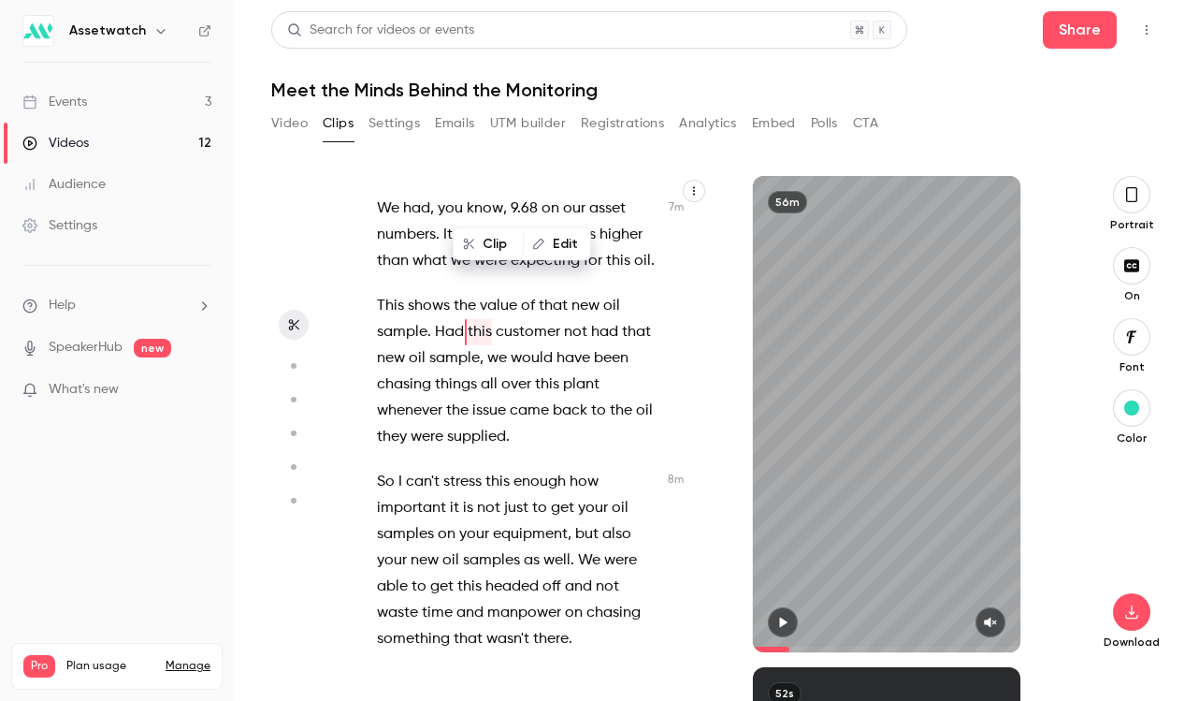
click at [482, 547] on span "samples" at bounding box center [491, 560] width 57 height 26
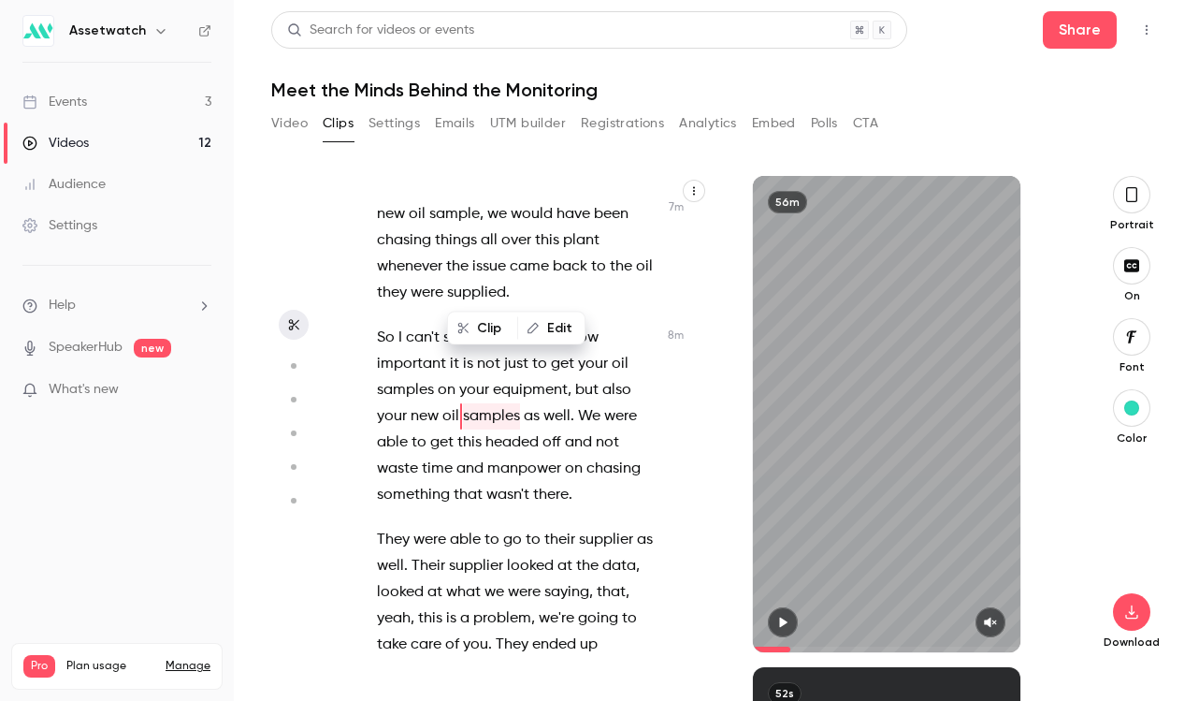
click at [478, 605] on span "problem" at bounding box center [502, 618] width 58 height 26
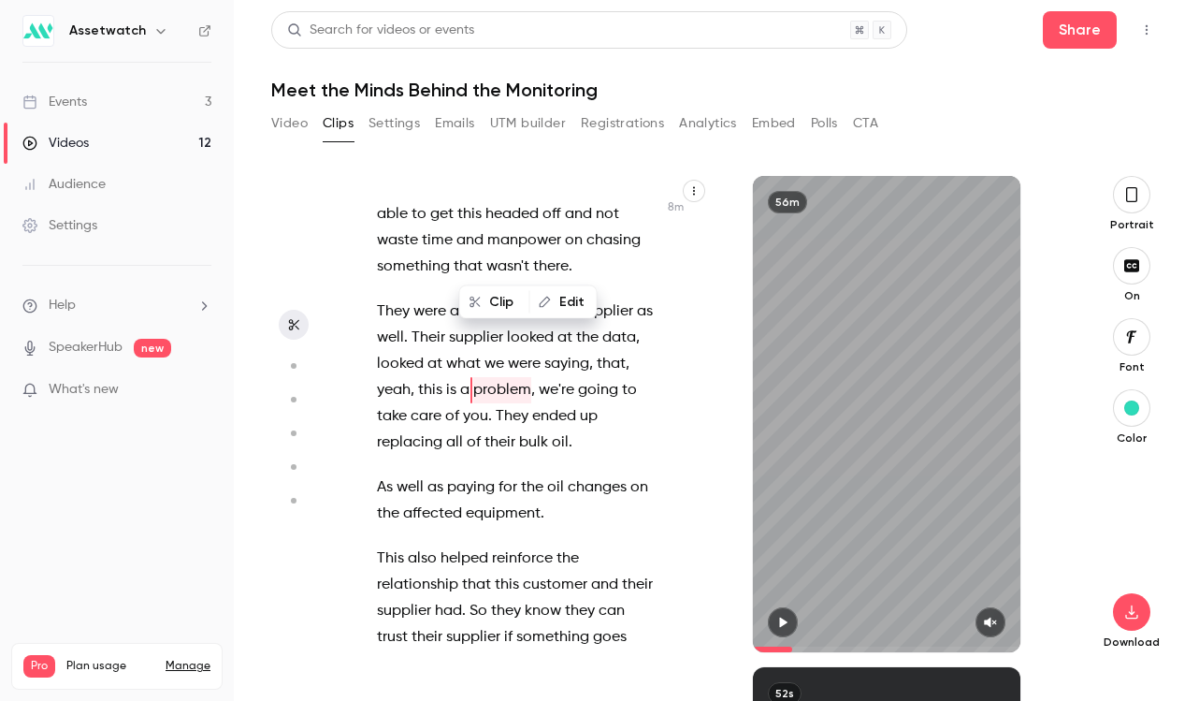
click at [477, 598] on span "So" at bounding box center [479, 611] width 18 height 26
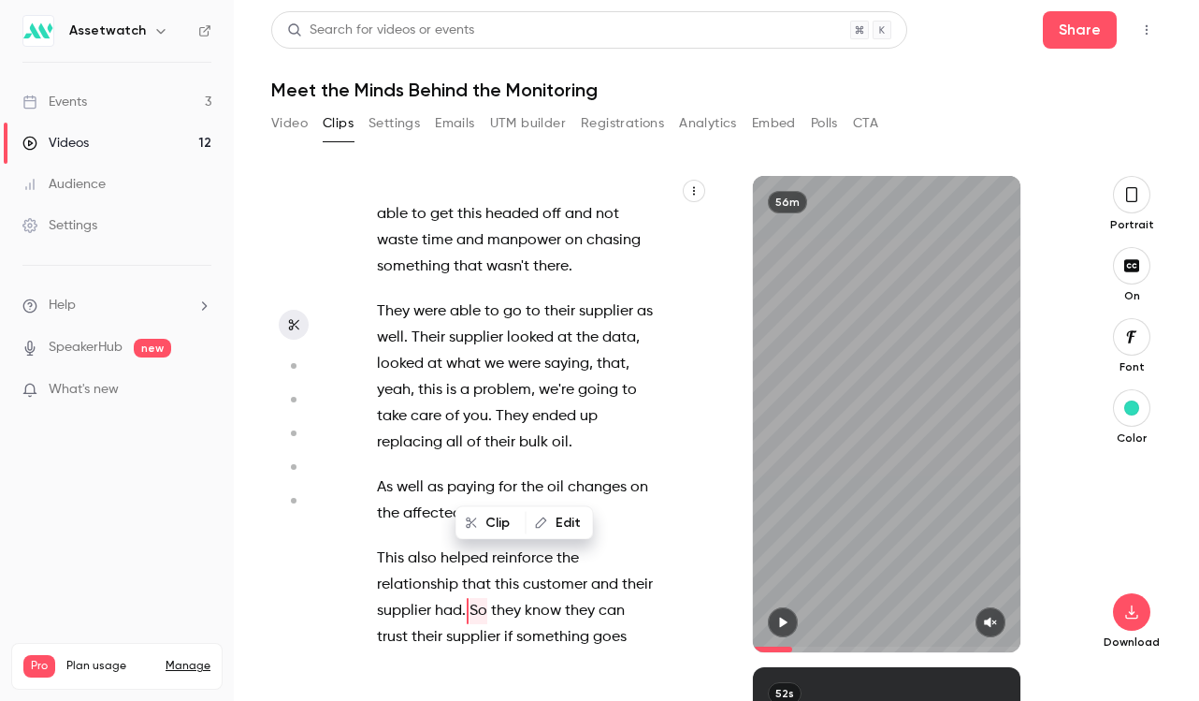
scroll to position [6222, 0]
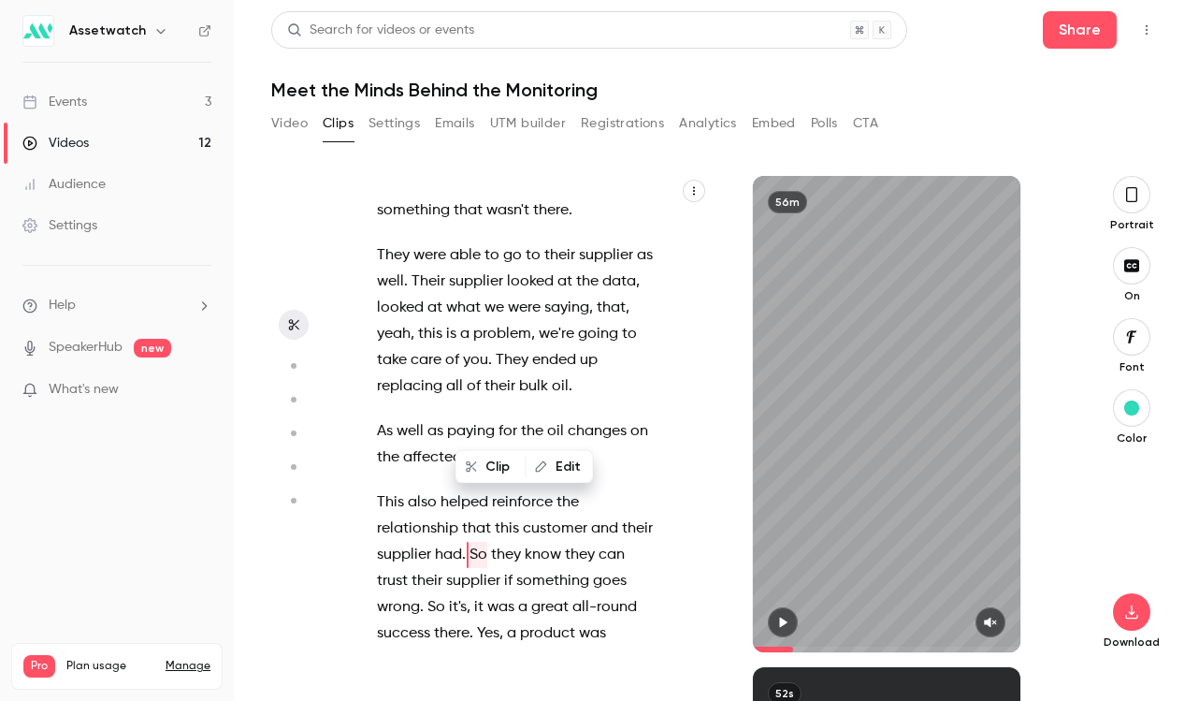
type input "***"
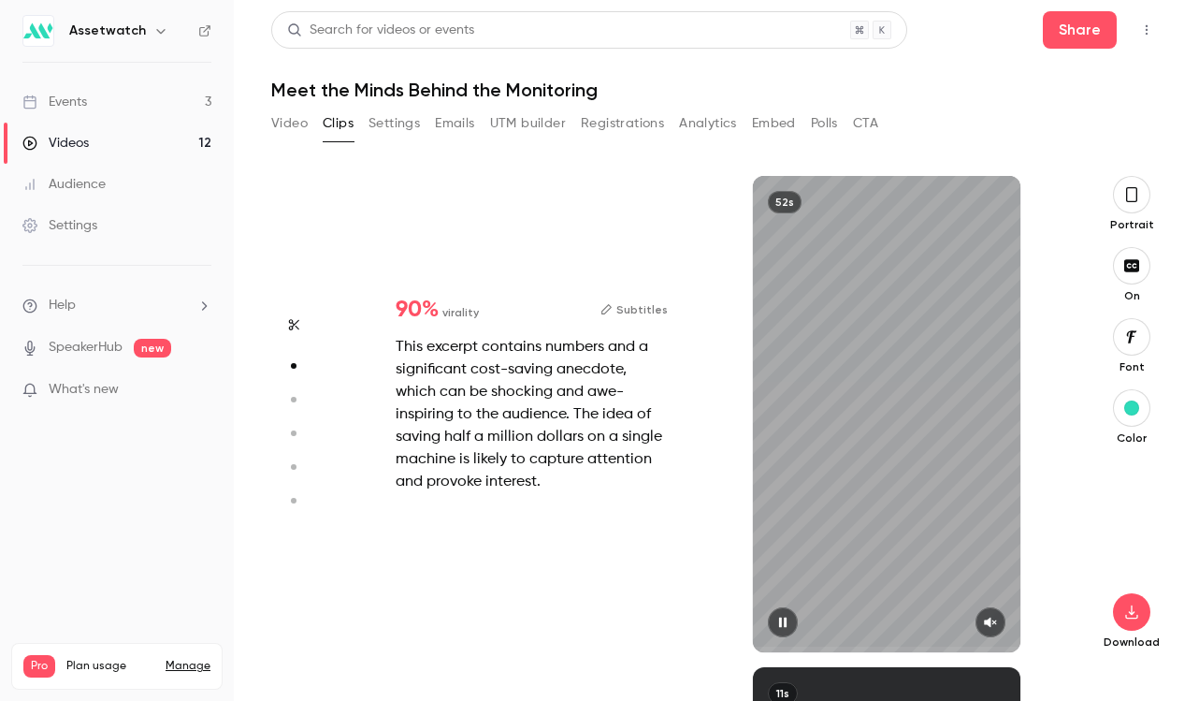
scroll to position [0, 0]
type input "***"
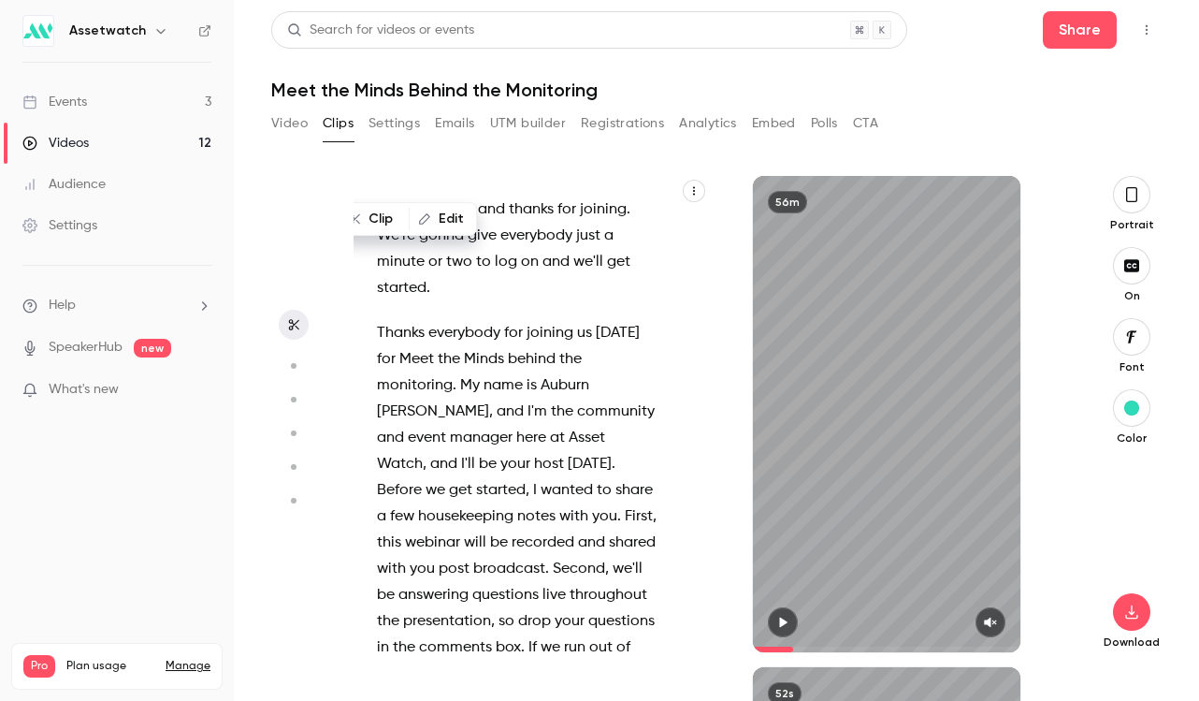
type input "***"
type input "*"
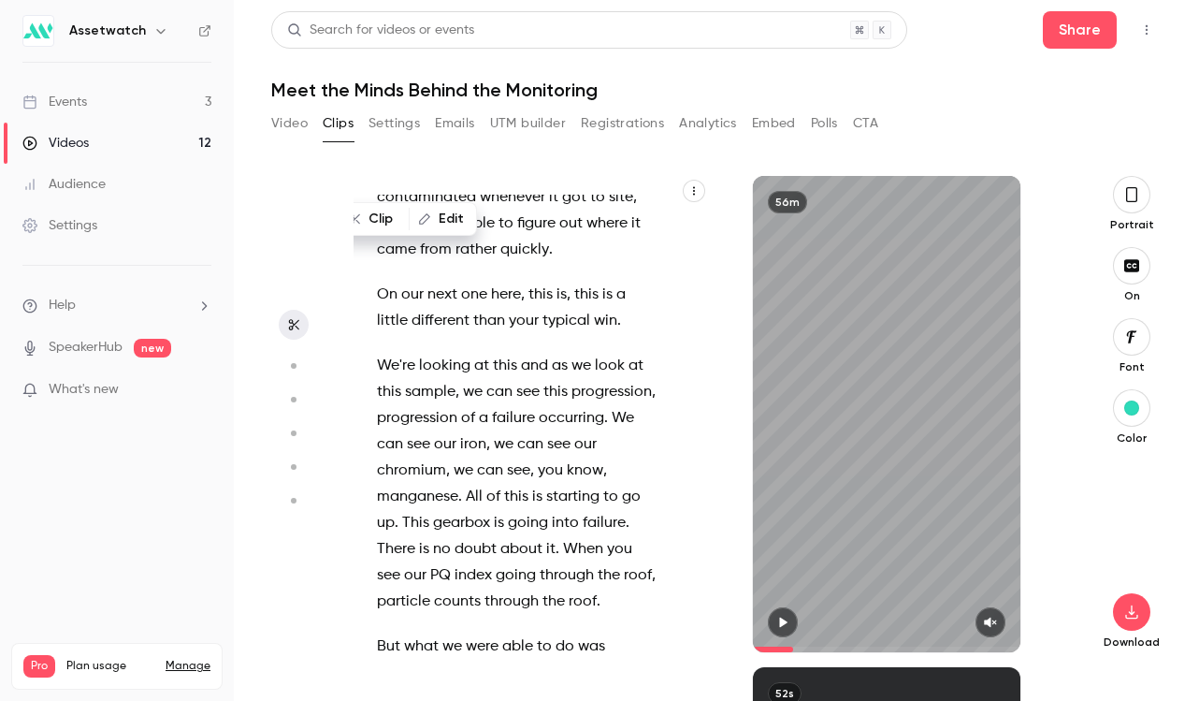
click at [486, 510] on span "gearbox" at bounding box center [461, 523] width 57 height 26
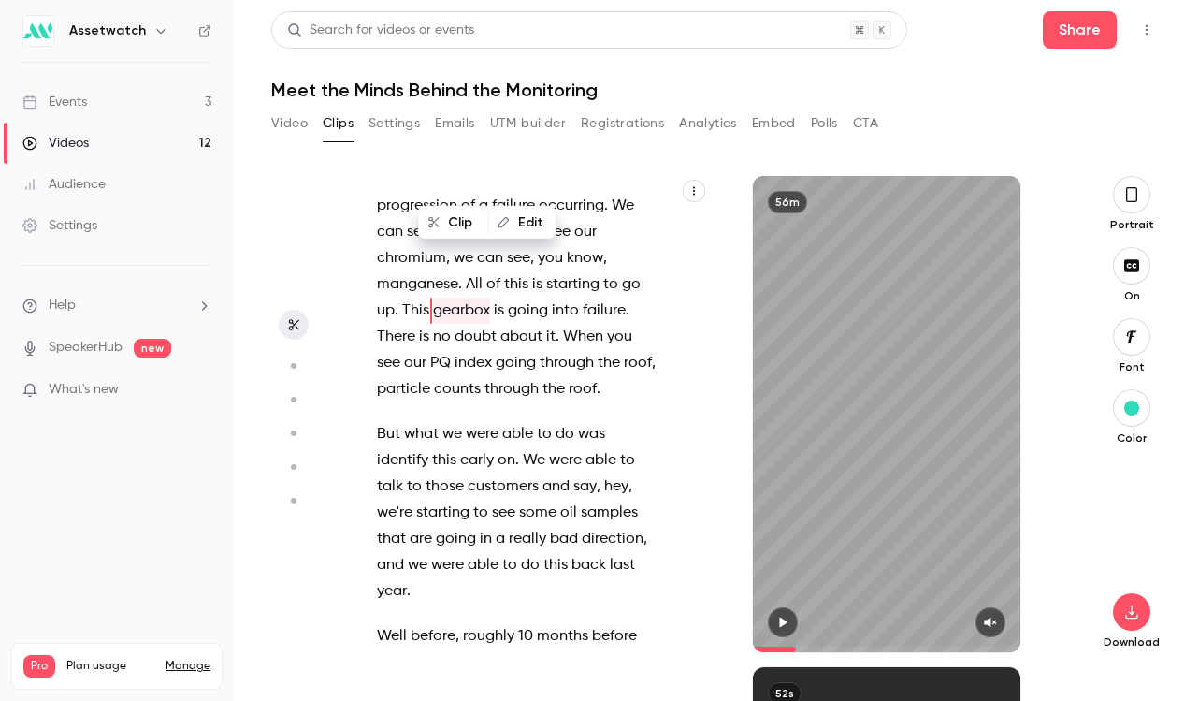
click at [498, 500] on span "see" at bounding box center [503, 513] width 23 height 26
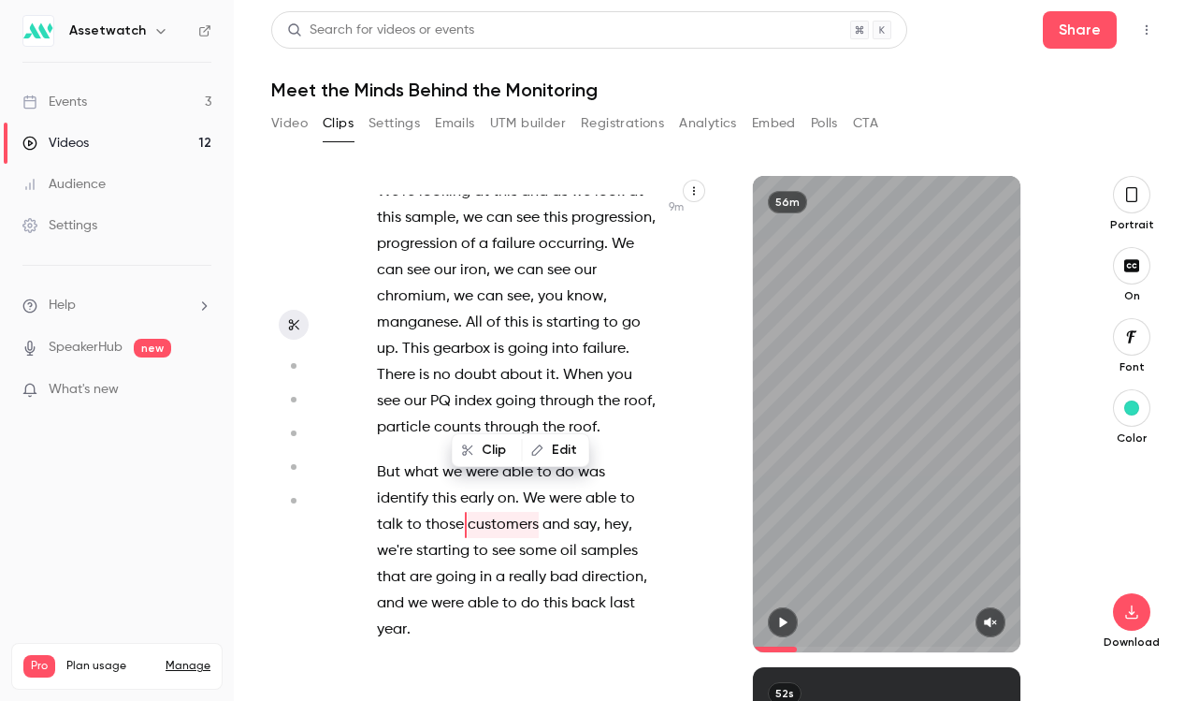
scroll to position [6829, 0]
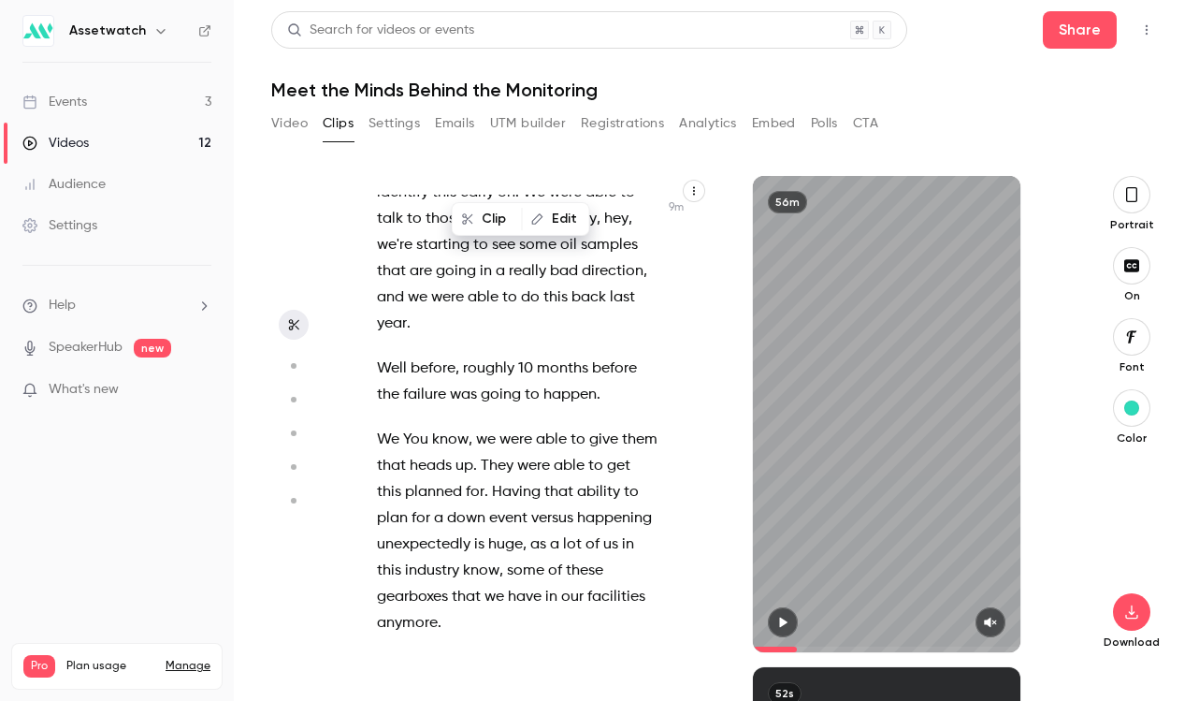
click at [509, 479] on span "Having" at bounding box center [516, 492] width 49 height 26
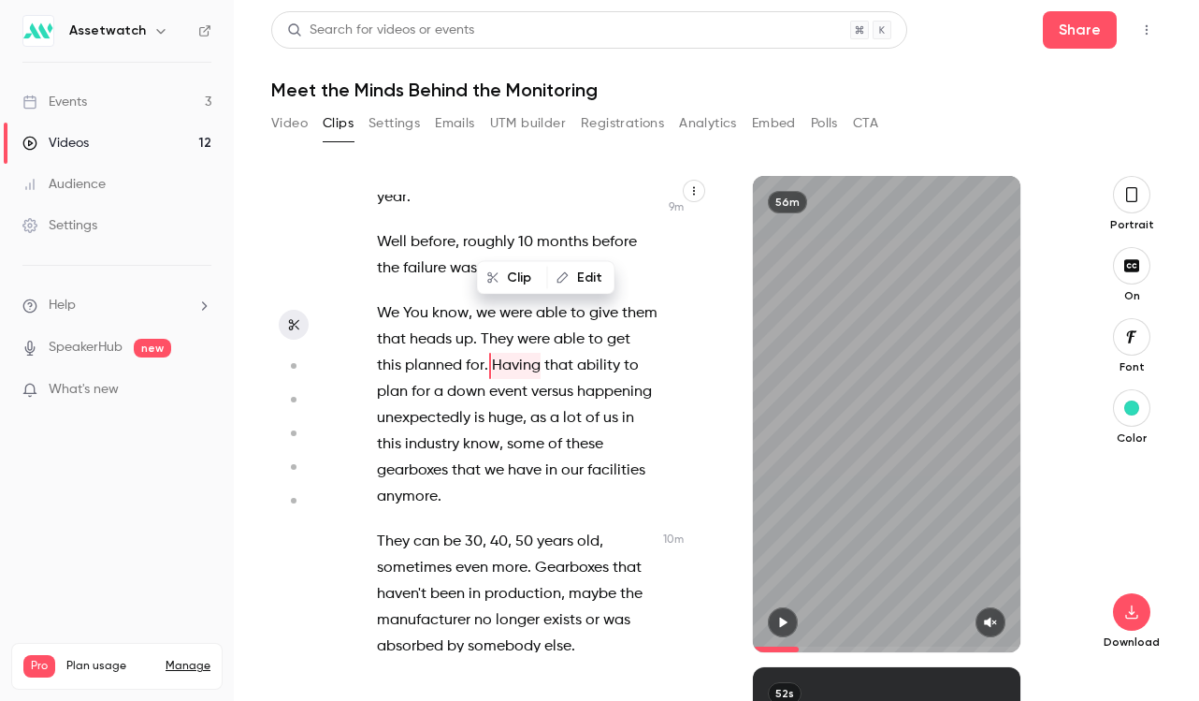
click at [493, 581] on span "production" at bounding box center [523, 594] width 77 height 26
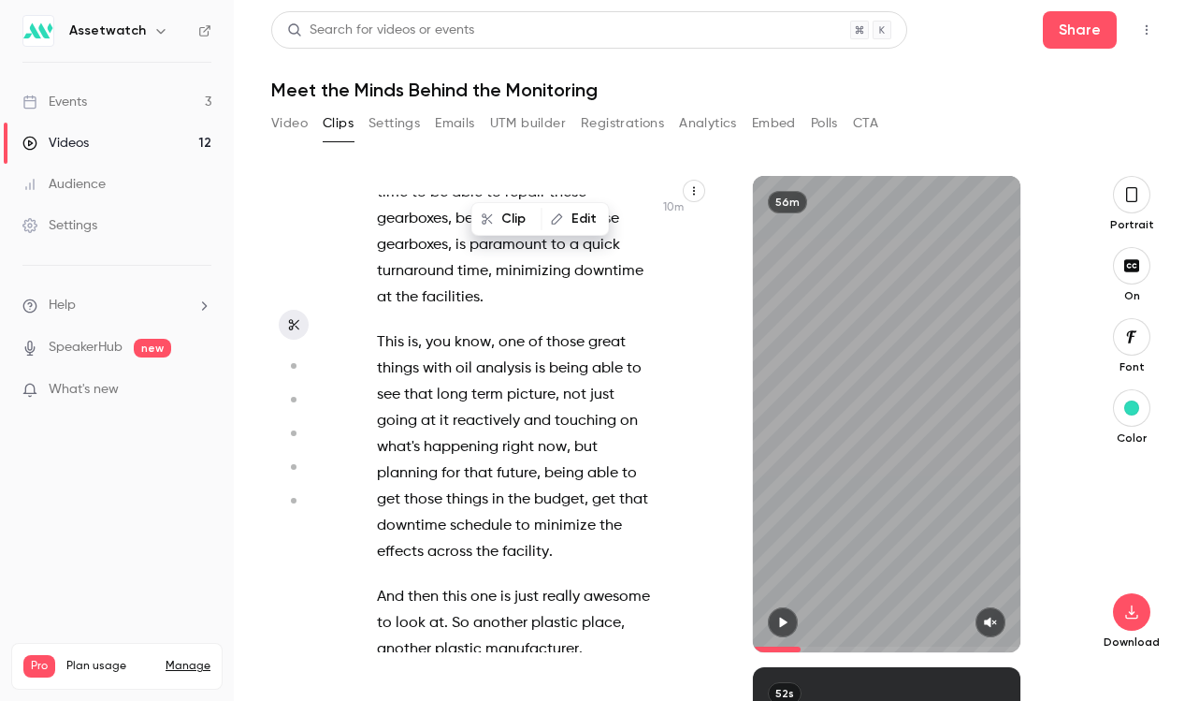
scroll to position [7817, 0]
click at [473, 608] on span "another" at bounding box center [500, 621] width 54 height 26
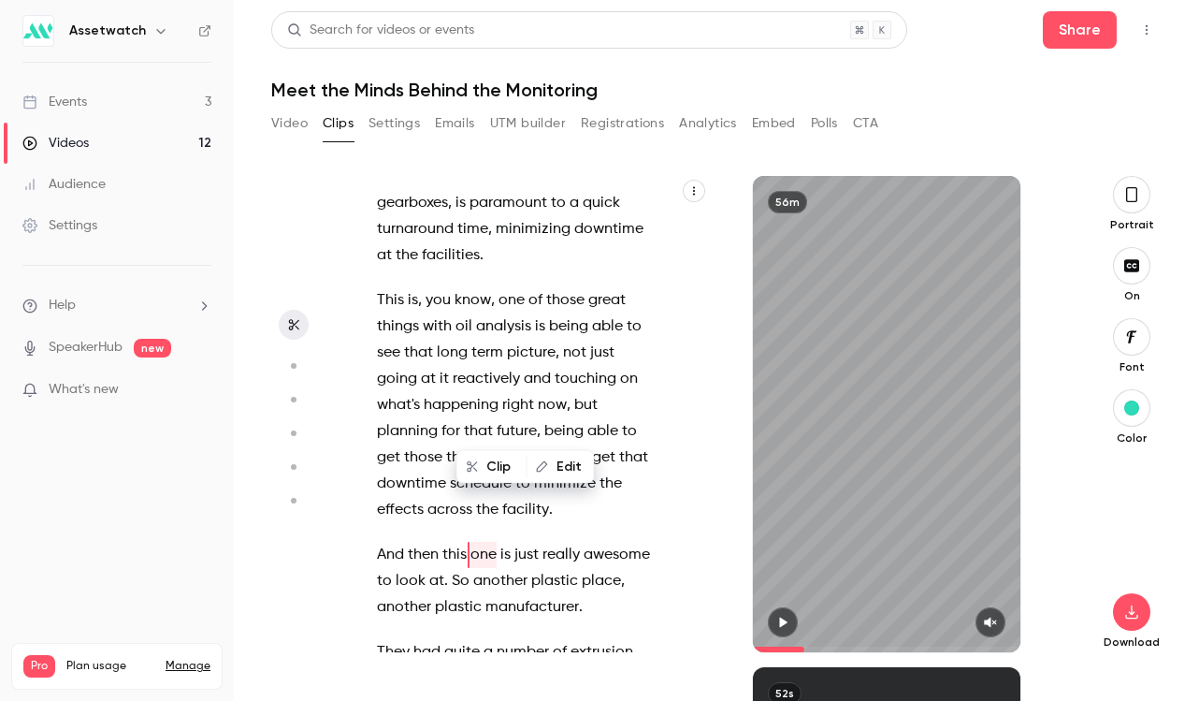
scroll to position [0, 0]
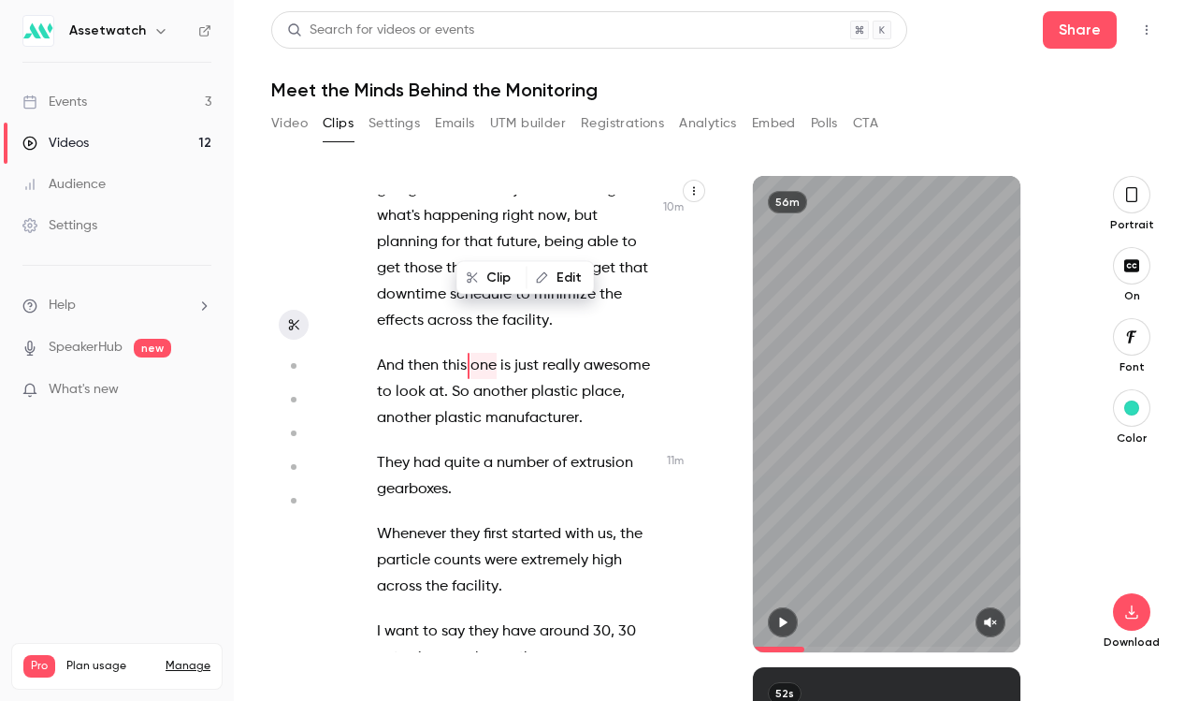
click at [464, 573] on span "facility" at bounding box center [475, 586] width 47 height 26
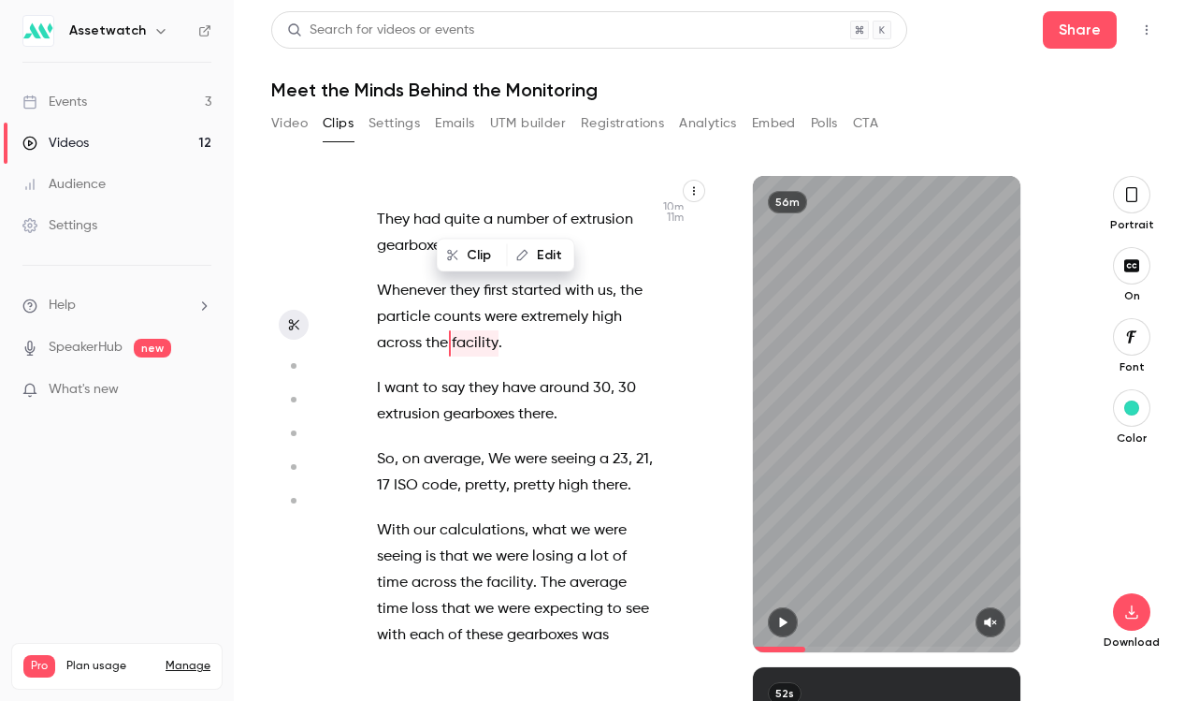
click at [460, 544] on span "that" at bounding box center [454, 557] width 29 height 26
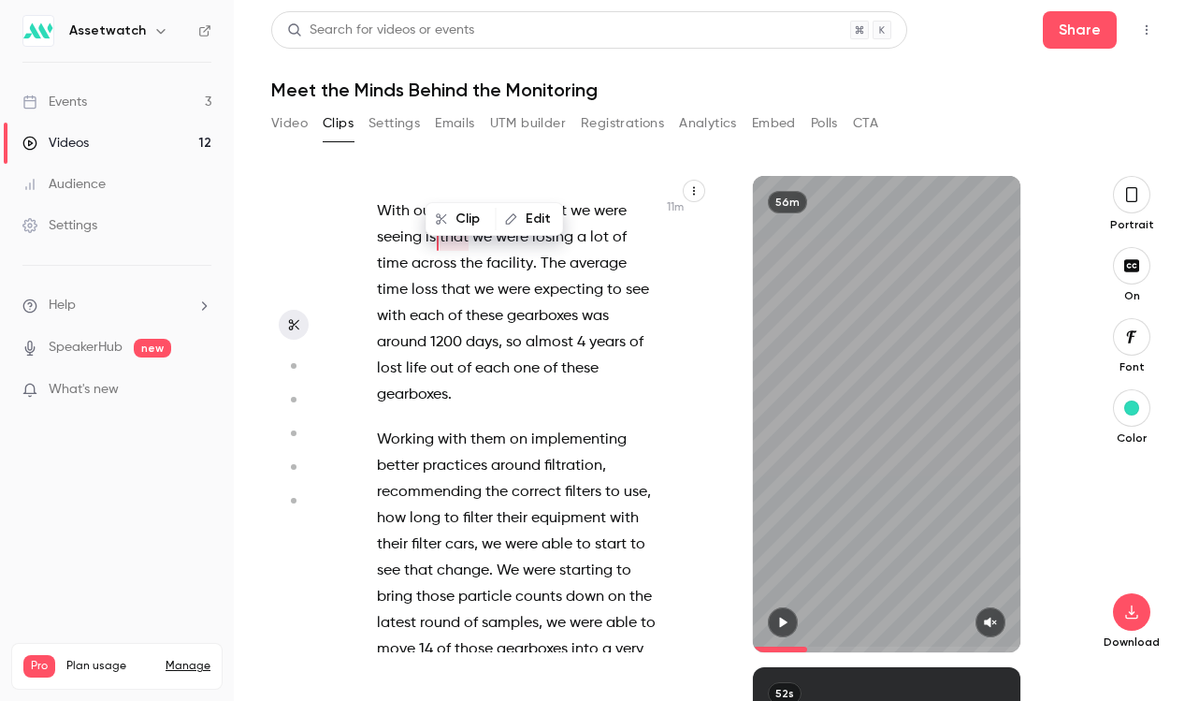
click at [459, 558] on span "change" at bounding box center [463, 571] width 52 height 26
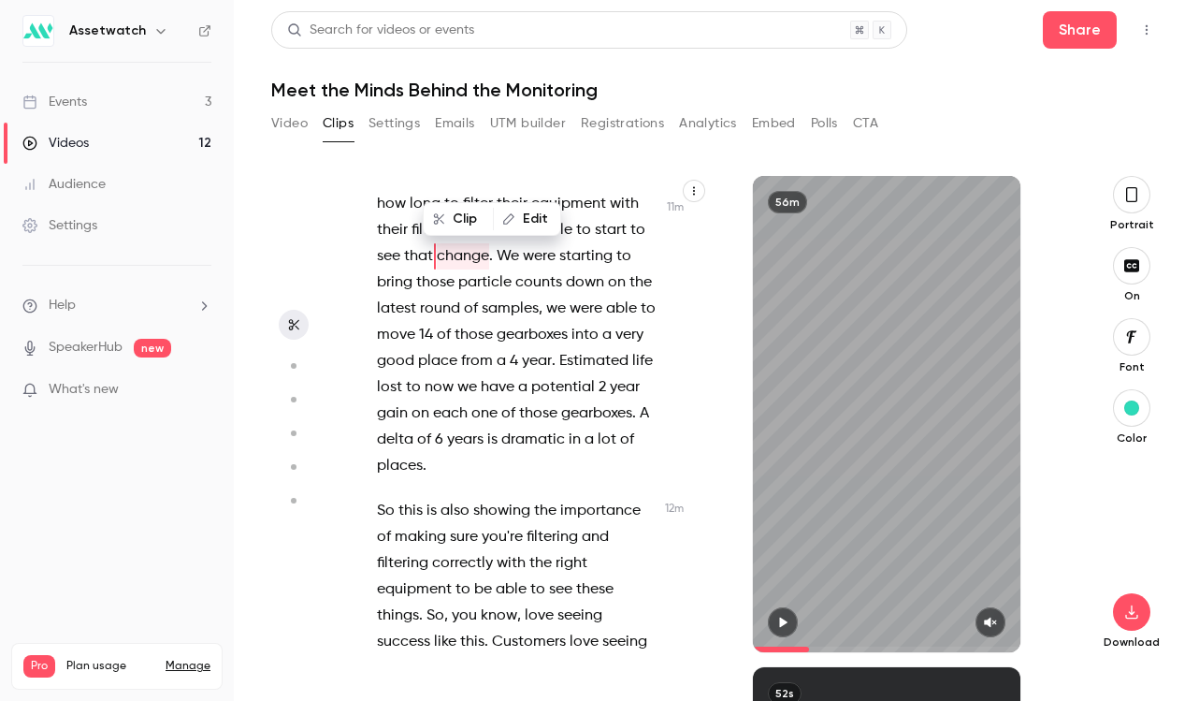
click at [576, 576] on span "these" at bounding box center [594, 589] width 37 height 26
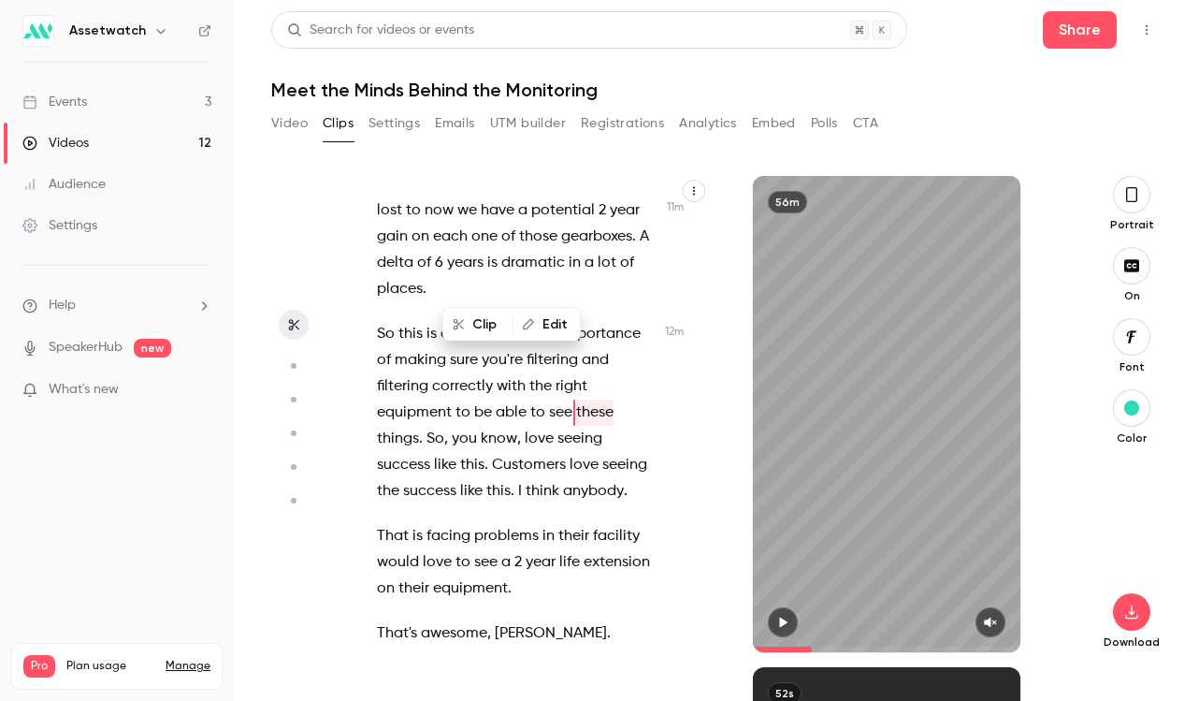
click at [460, 549] on span "to" at bounding box center [463, 562] width 15 height 26
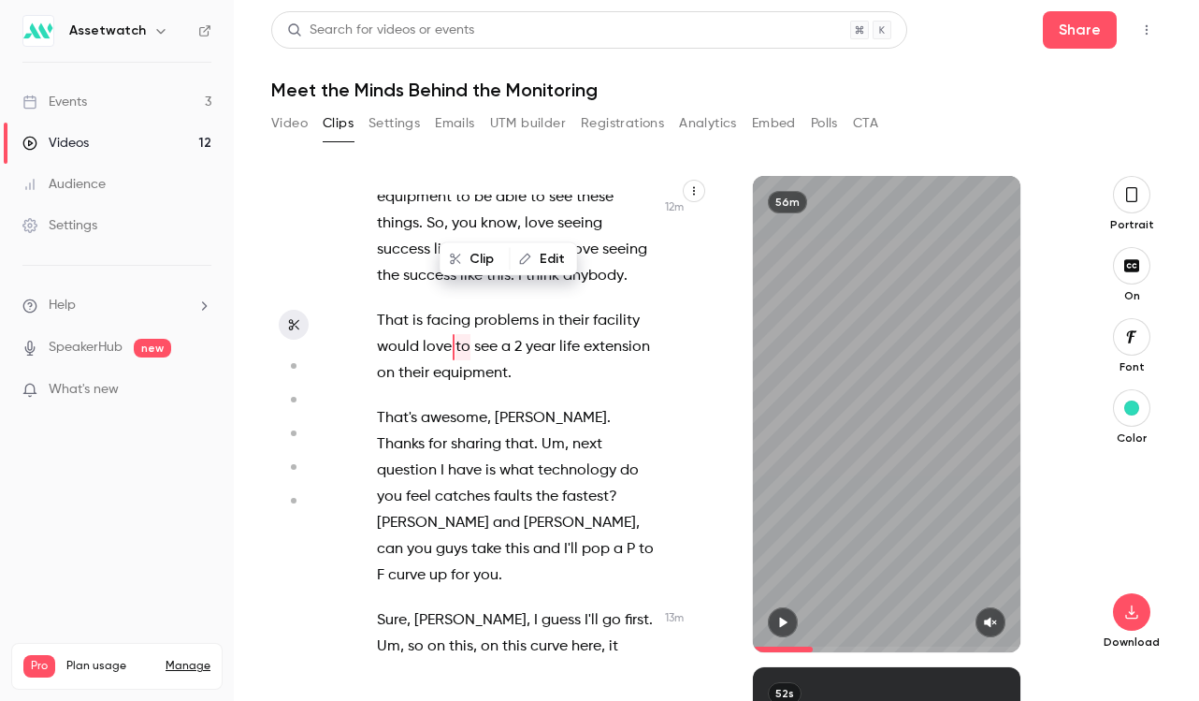
click at [461, 510] on span "[PERSON_NAME]" at bounding box center [433, 523] width 112 height 26
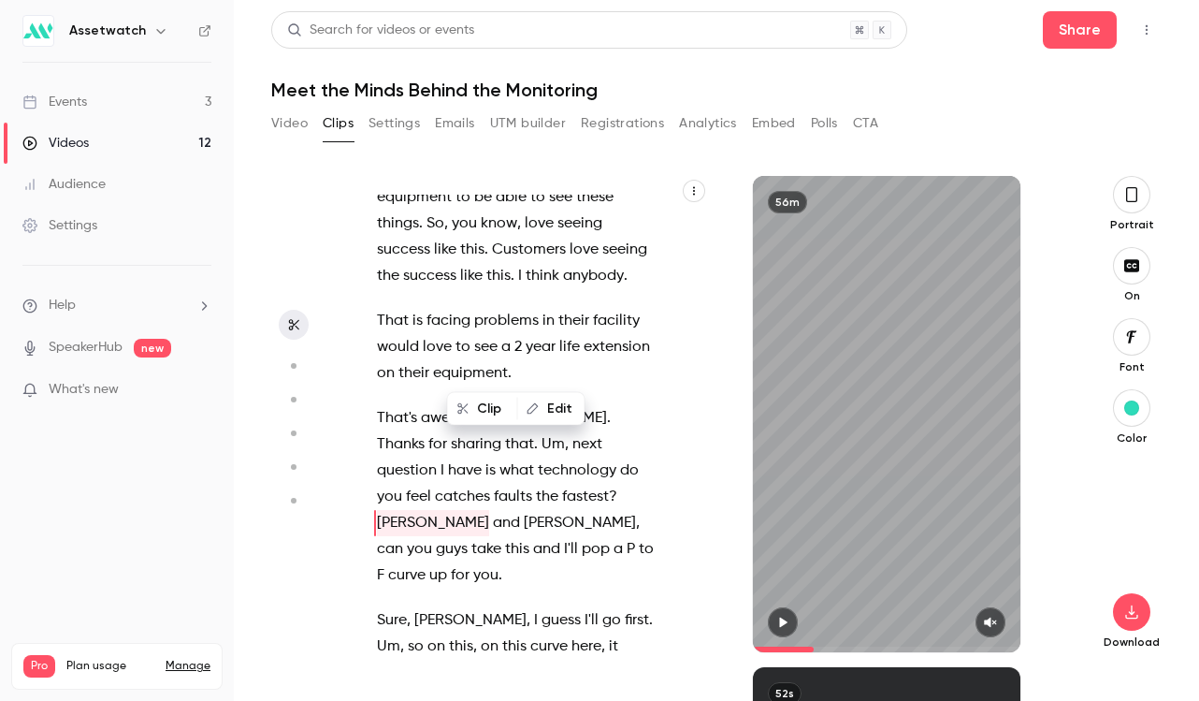
scroll to position [9257, 0]
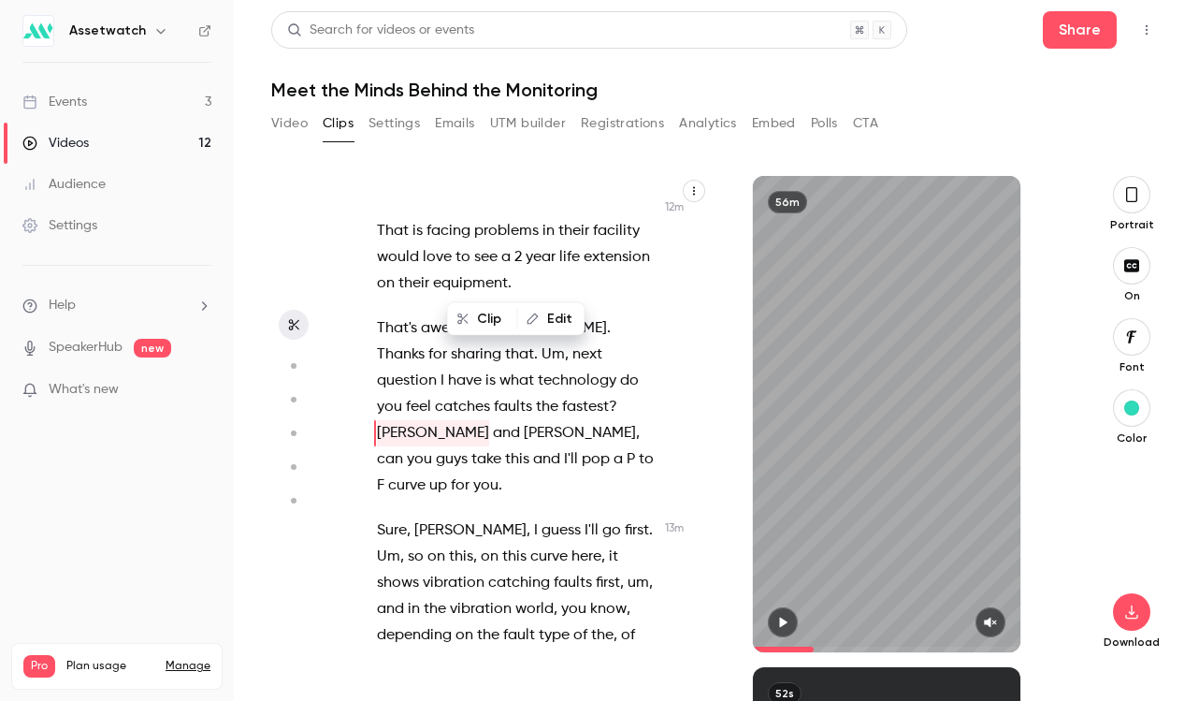
click at [515, 596] on span "world" at bounding box center [534, 609] width 38 height 26
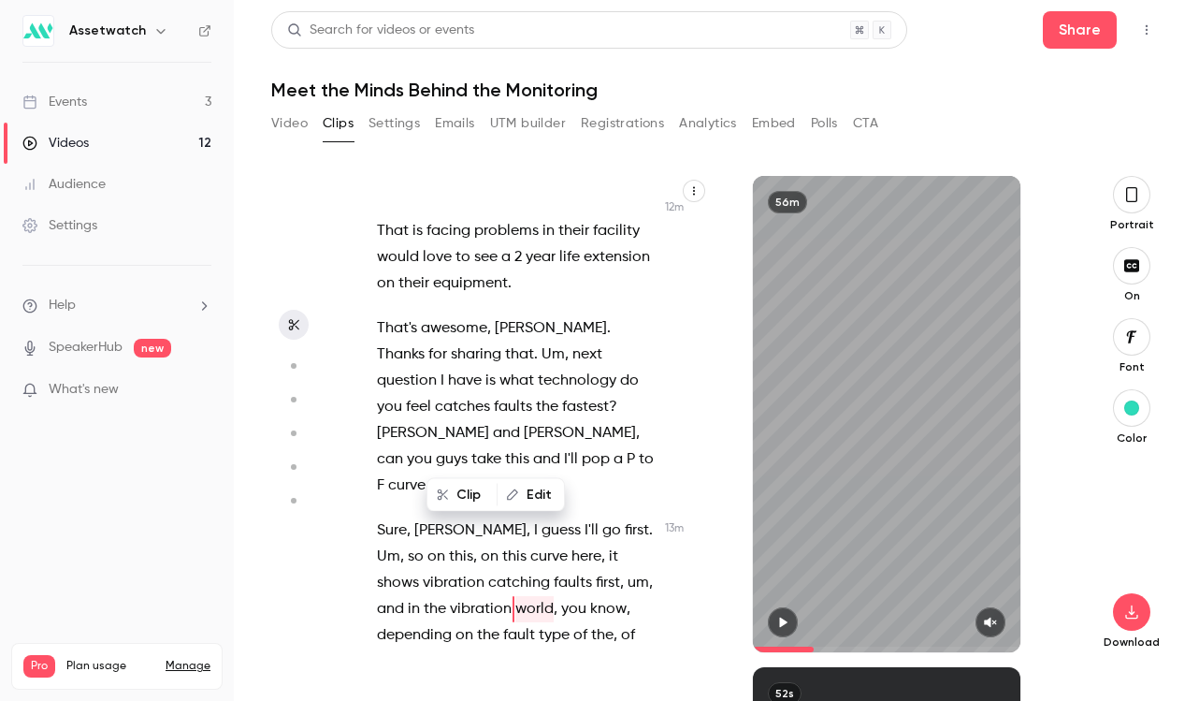
scroll to position [9433, 0]
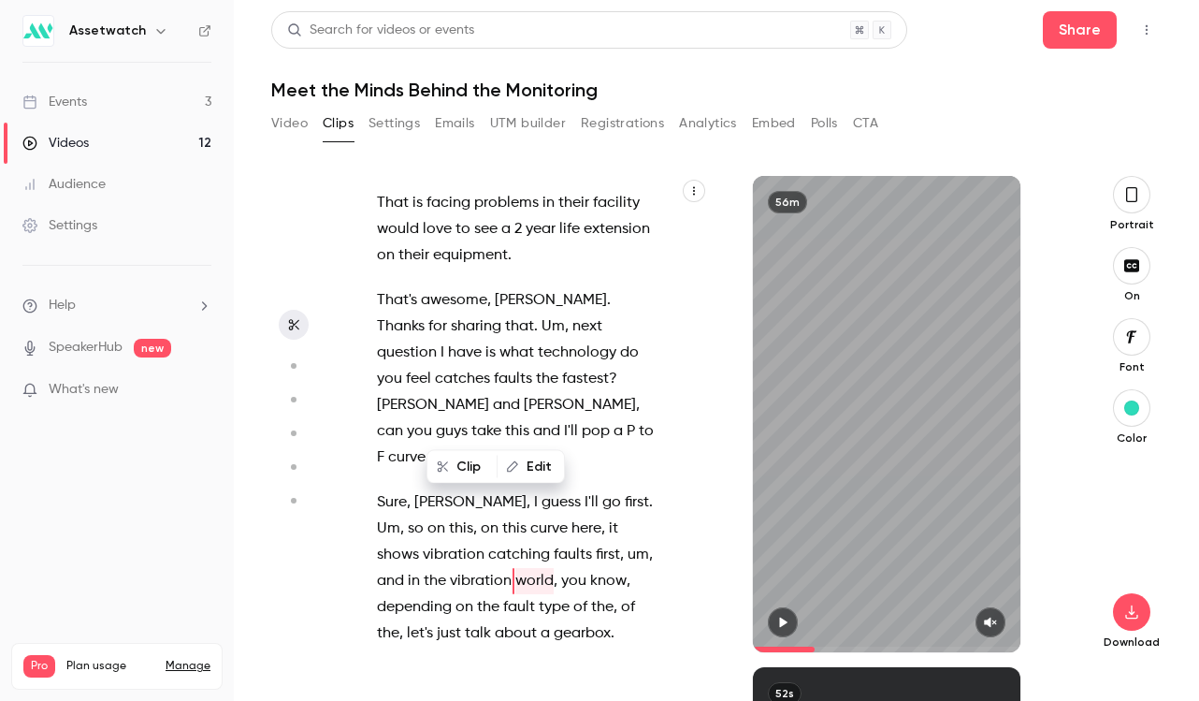
click at [428, 691] on span "vibration" at bounding box center [408, 704] width 62 height 26
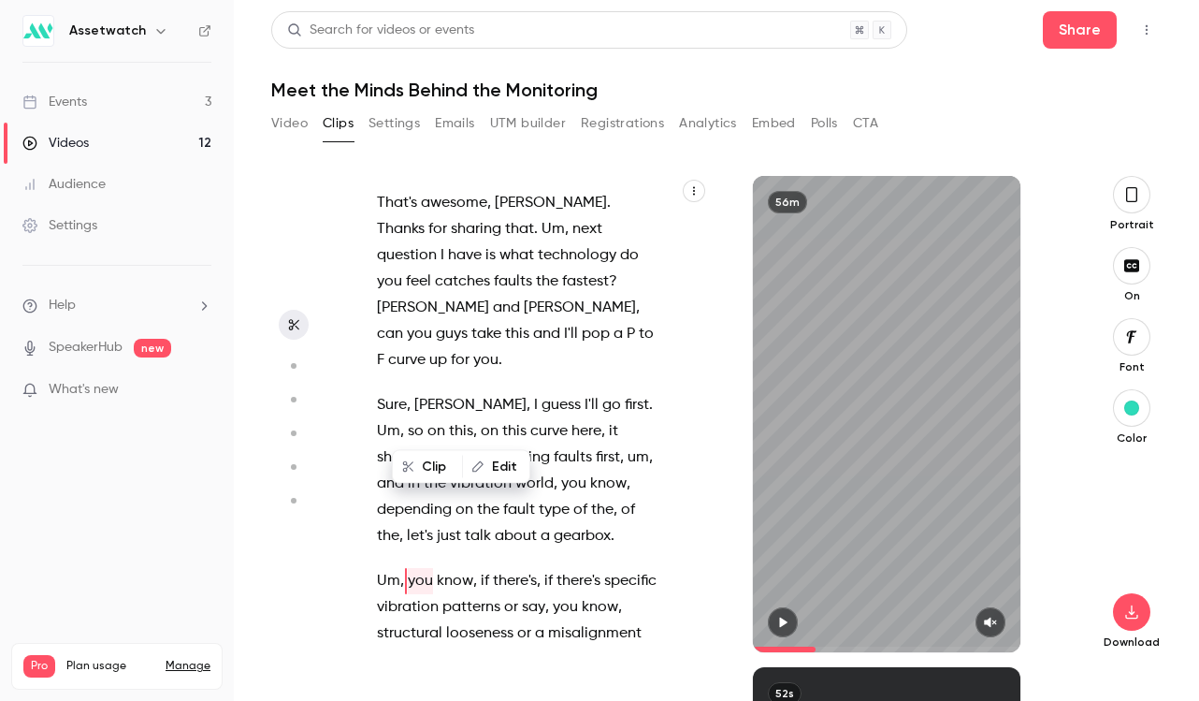
scroll to position [0, 0]
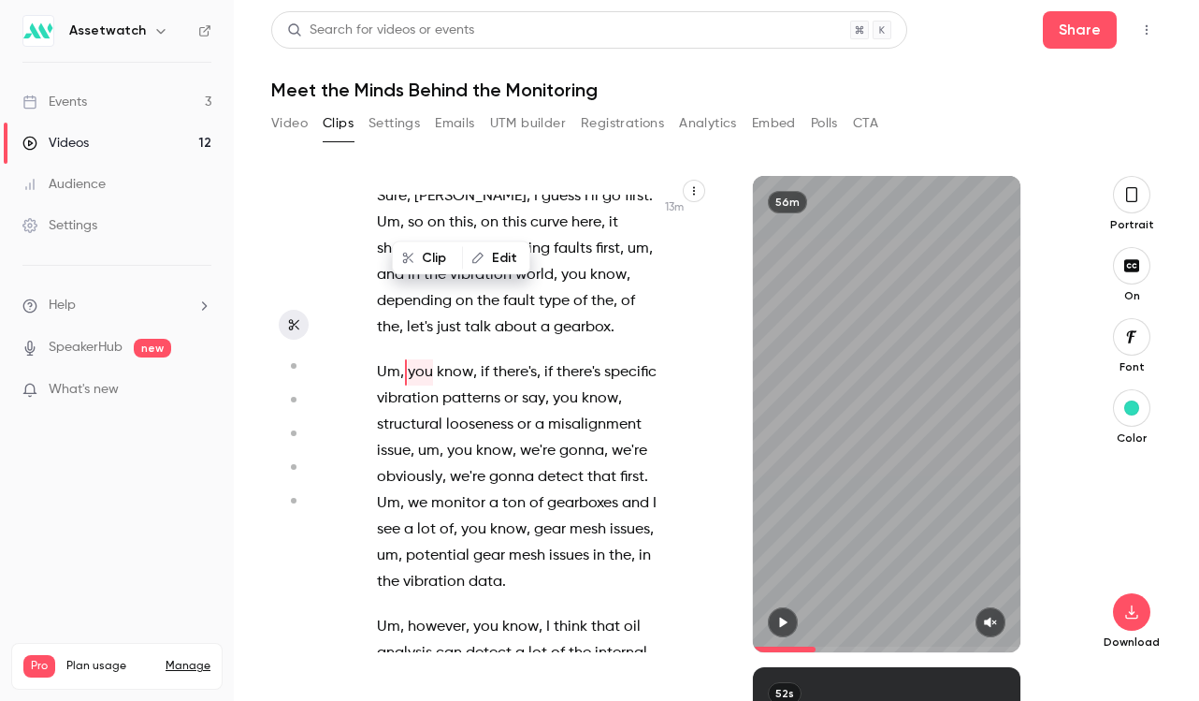
click at [484, 614] on span "you" at bounding box center [485, 627] width 25 height 26
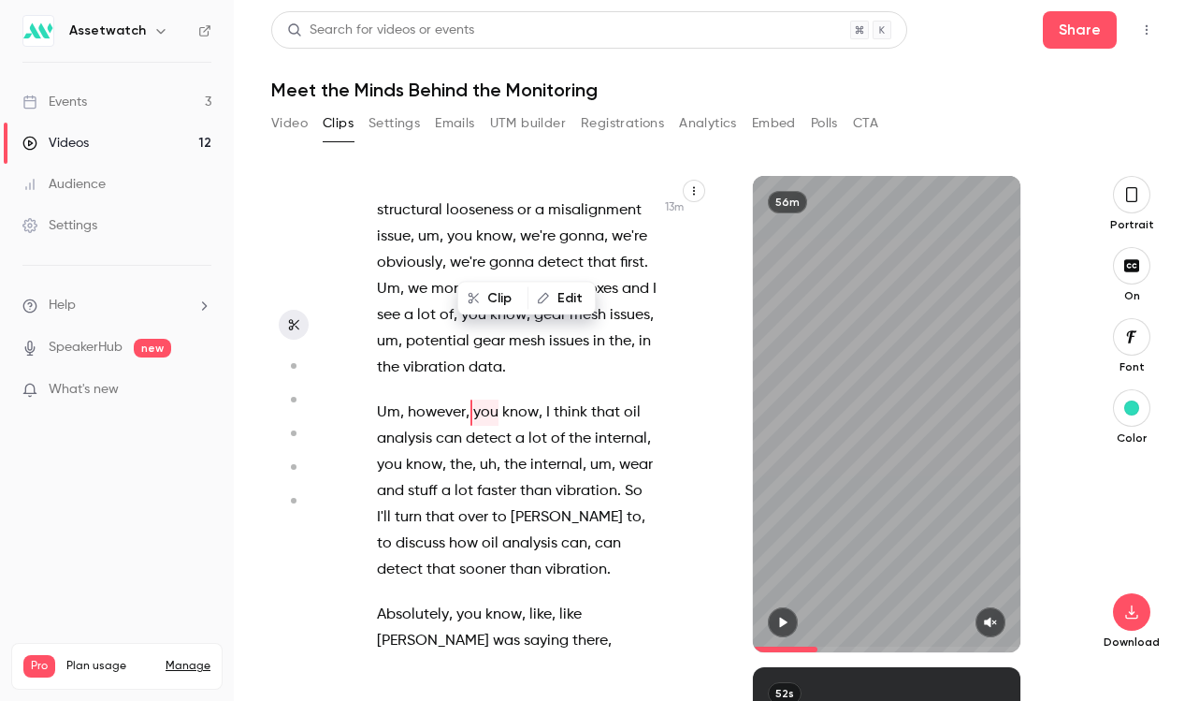
click at [452, 654] on span "sometimes" at bounding box center [414, 667] width 75 height 26
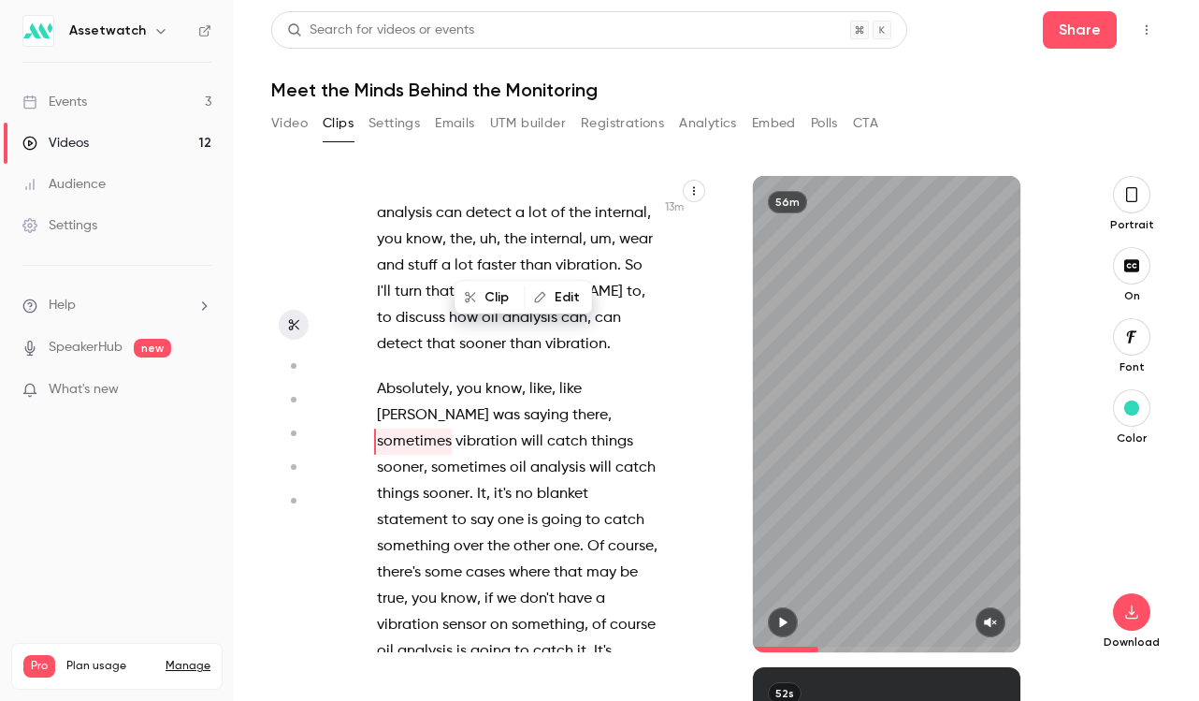
scroll to position [10213, 0]
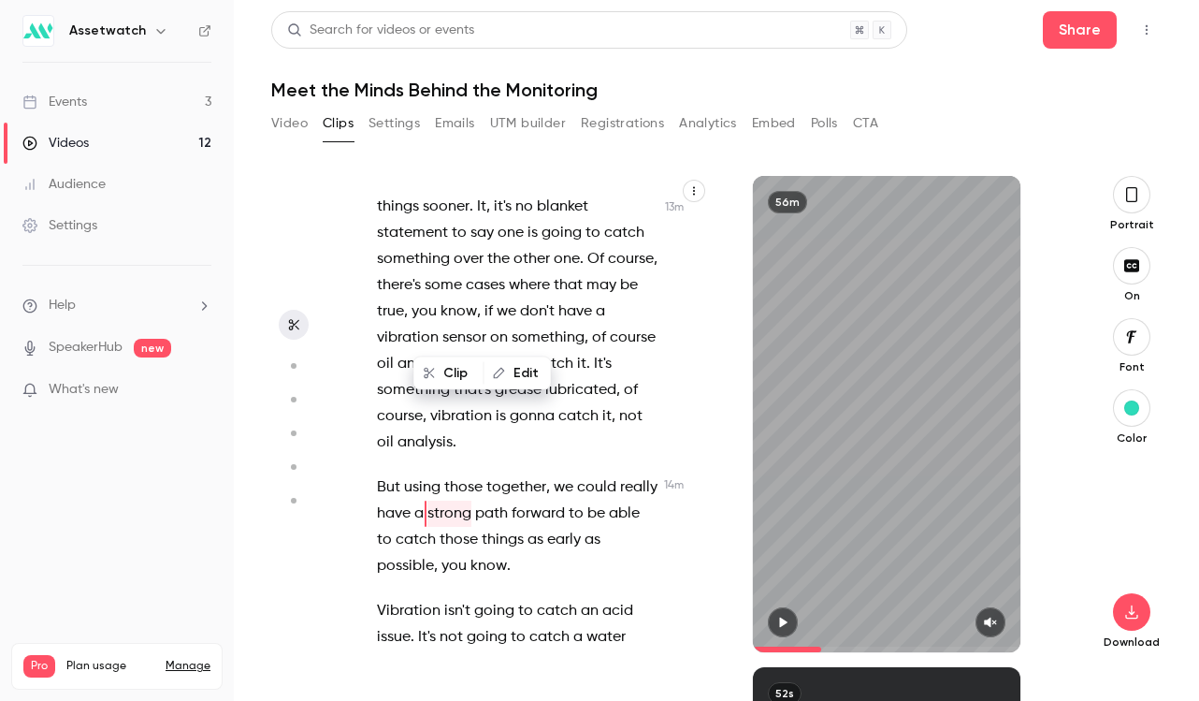
click at [466, 598] on p "Vibration isn't going to catch an acid issue . It's not going to catch a water …" at bounding box center [517, 637] width 281 height 79
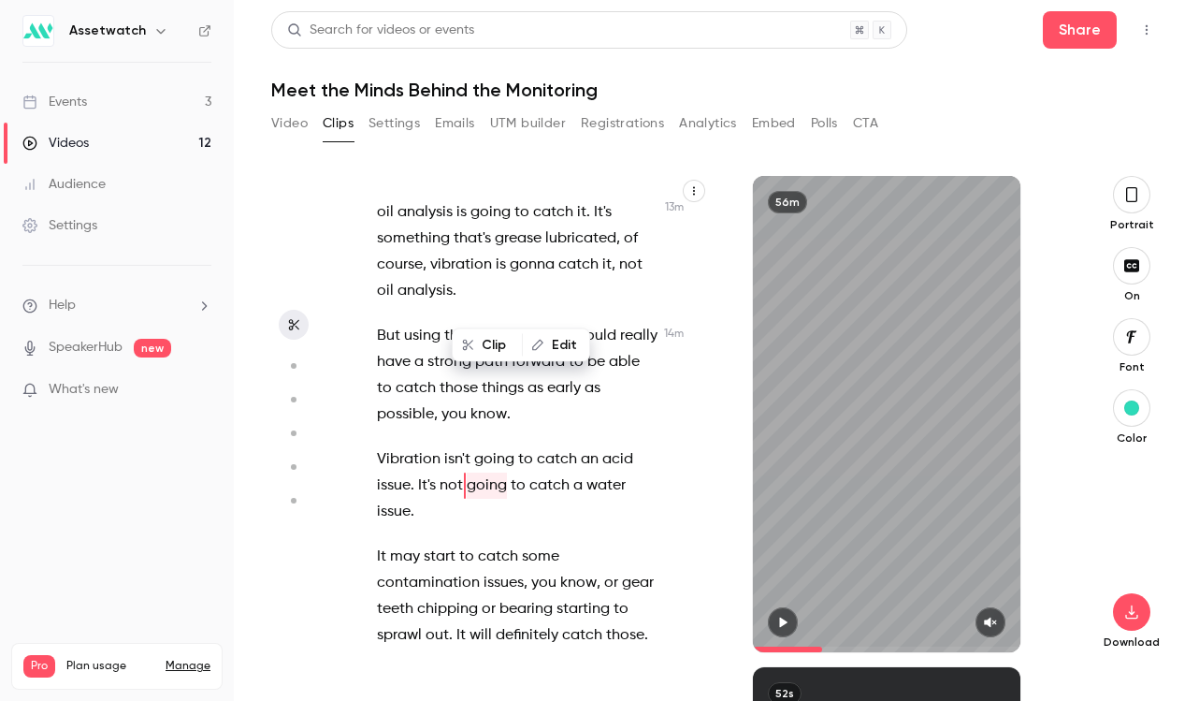
click at [461, 570] on span "contamination" at bounding box center [428, 583] width 103 height 26
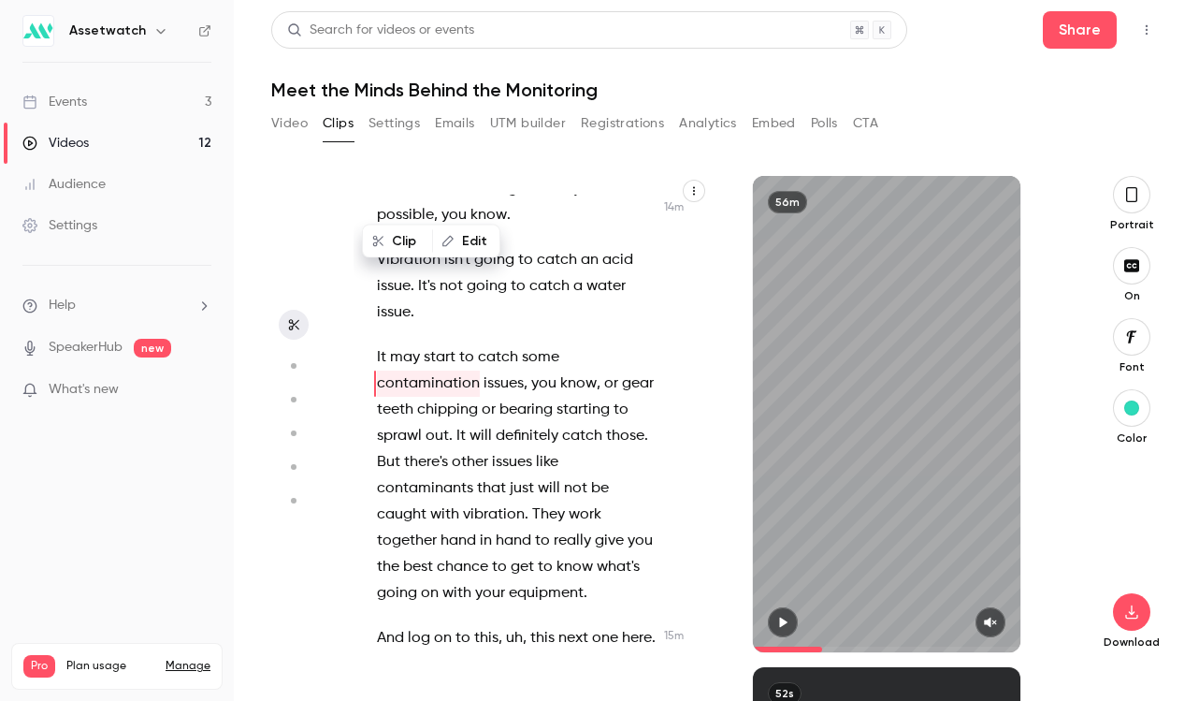
scroll to position [10819, 0]
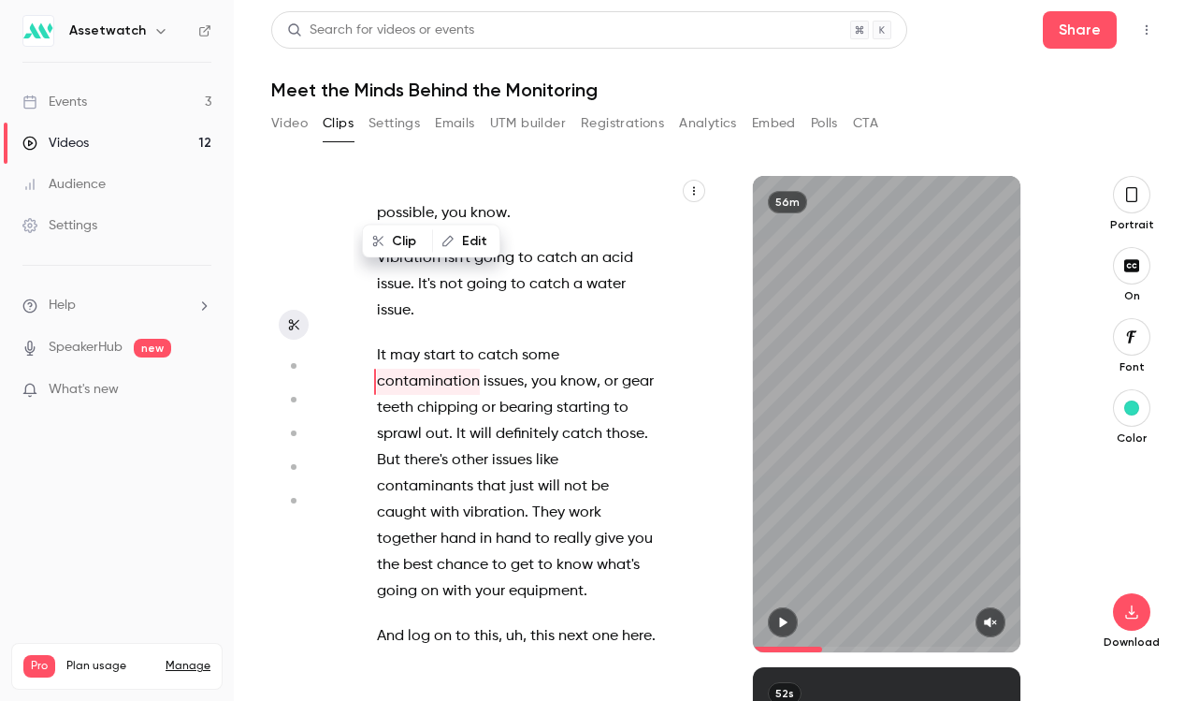
click at [452, 629] on span at bounding box center [454, 636] width 4 height 15
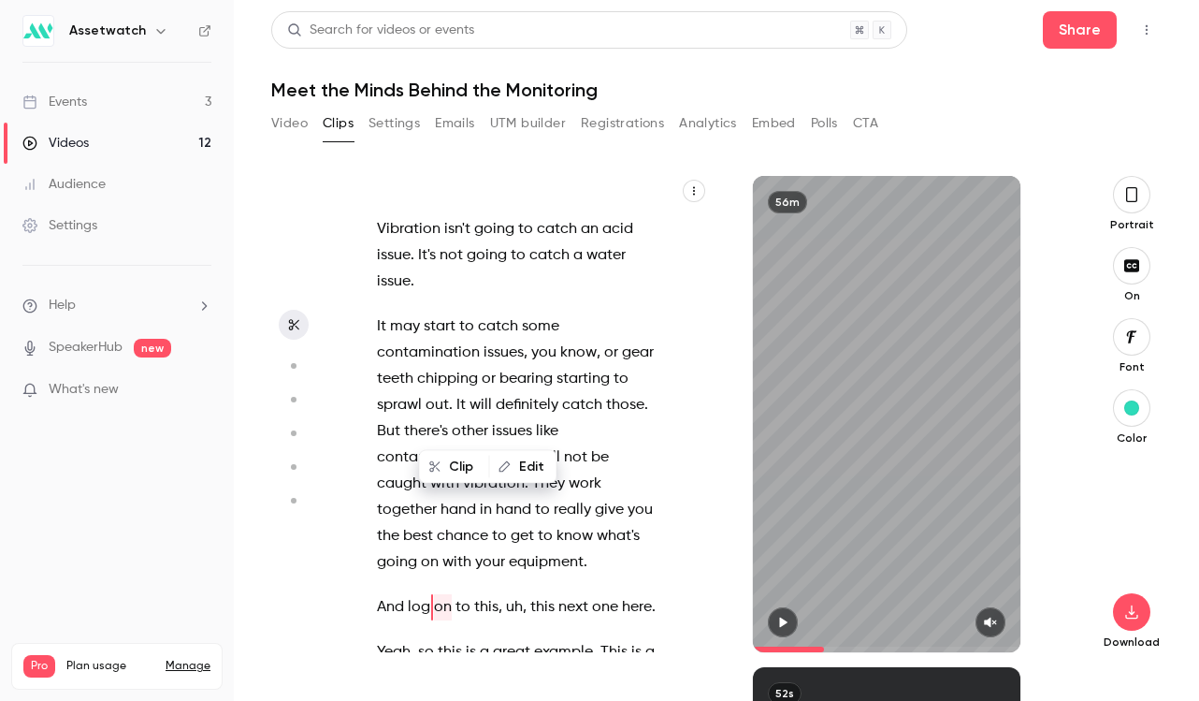
click at [432, 691] on span "pretty" at bounding box center [427, 704] width 41 height 26
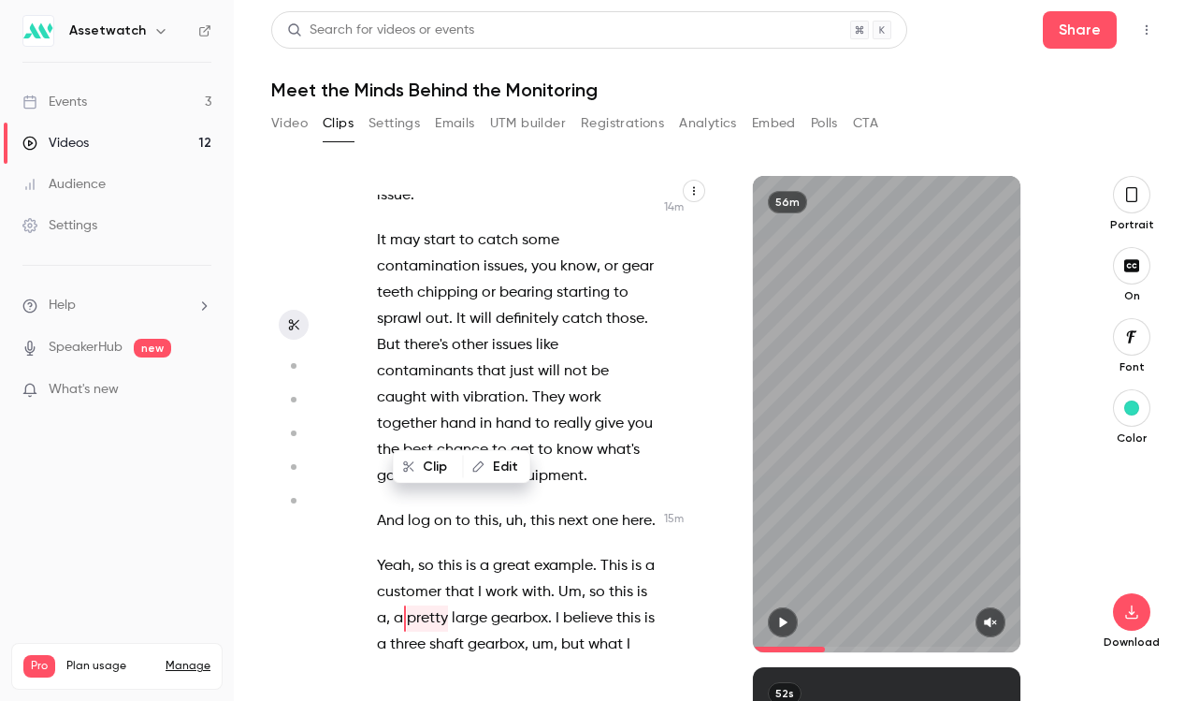
scroll to position [10945, 0]
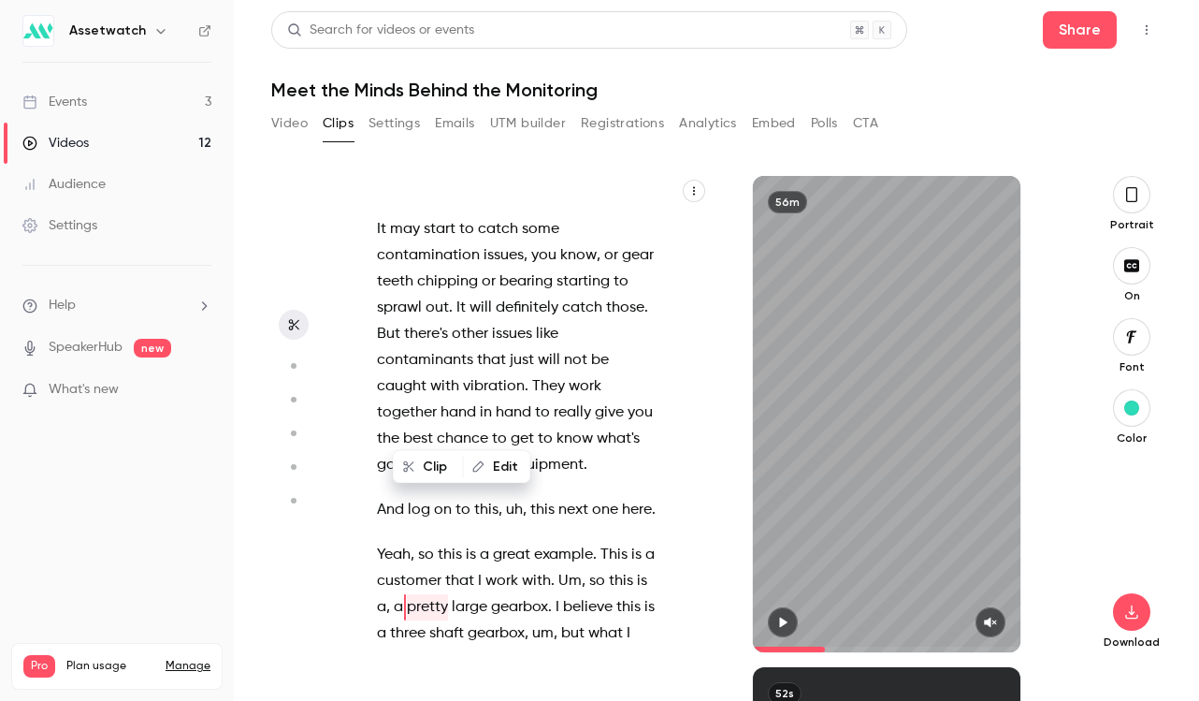
click at [405, 542] on span "Yeah" at bounding box center [394, 555] width 34 height 26
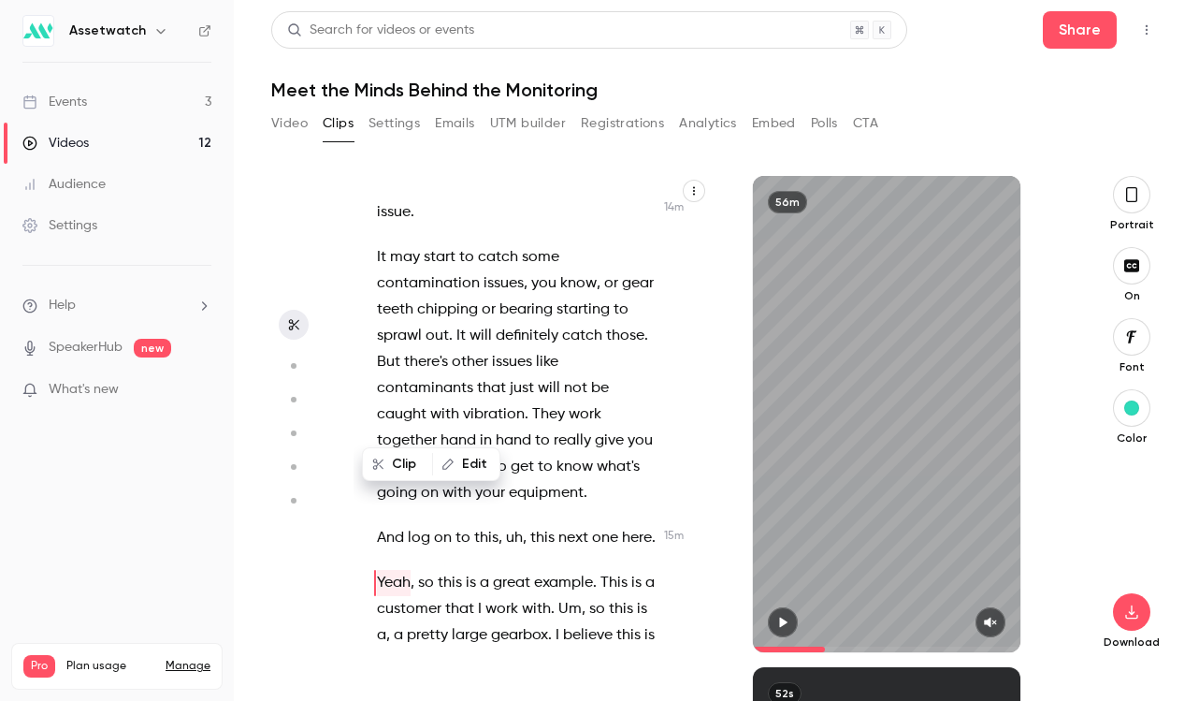
scroll to position [10893, 0]
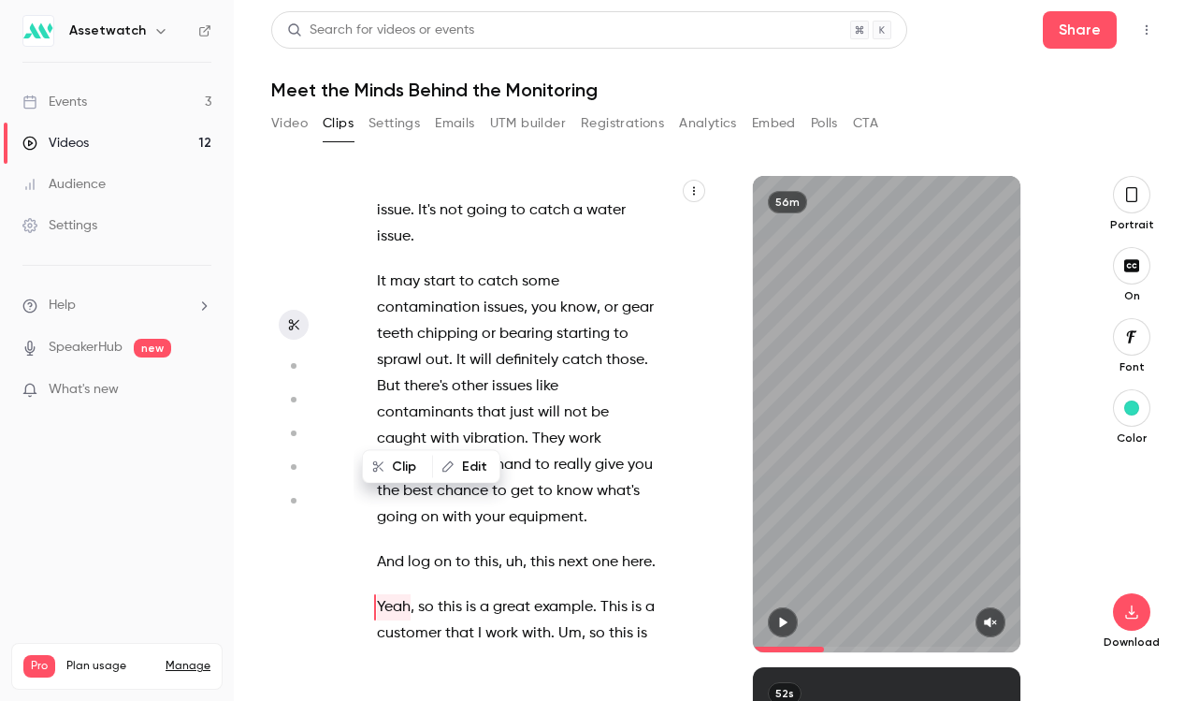
click at [450, 594] on span "this" at bounding box center [450, 607] width 24 height 26
click at [379, 594] on span "Yeah" at bounding box center [394, 607] width 34 height 26
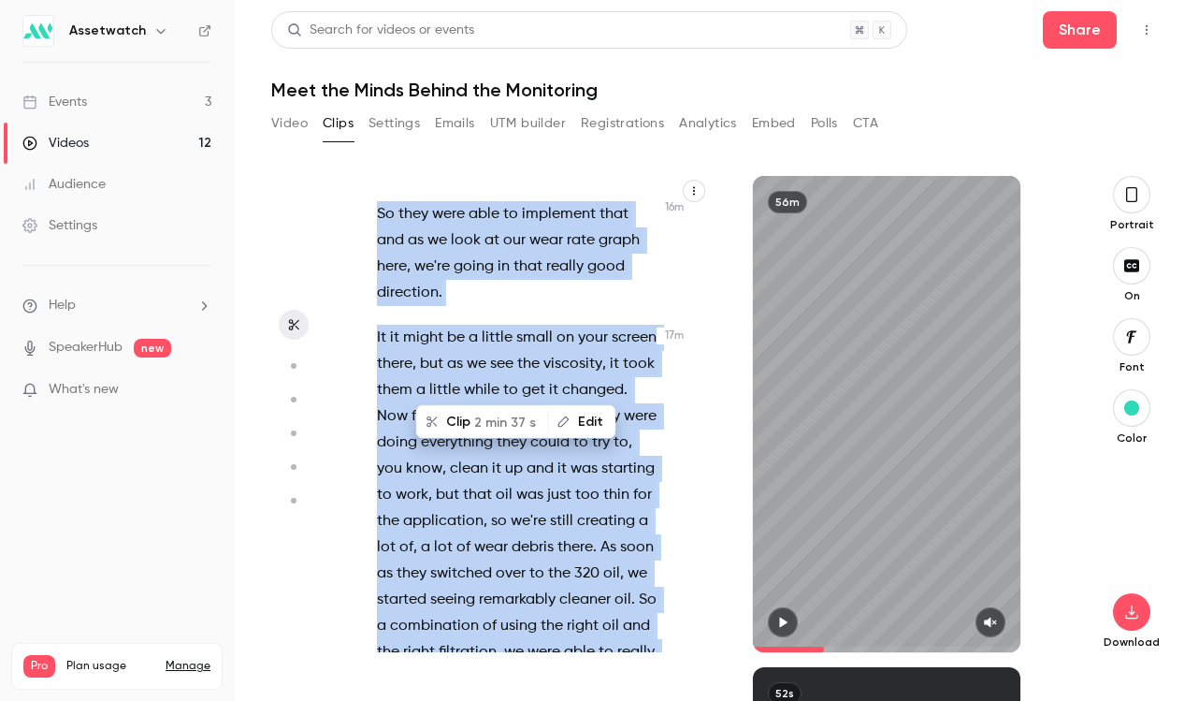
scroll to position [12939, 0]
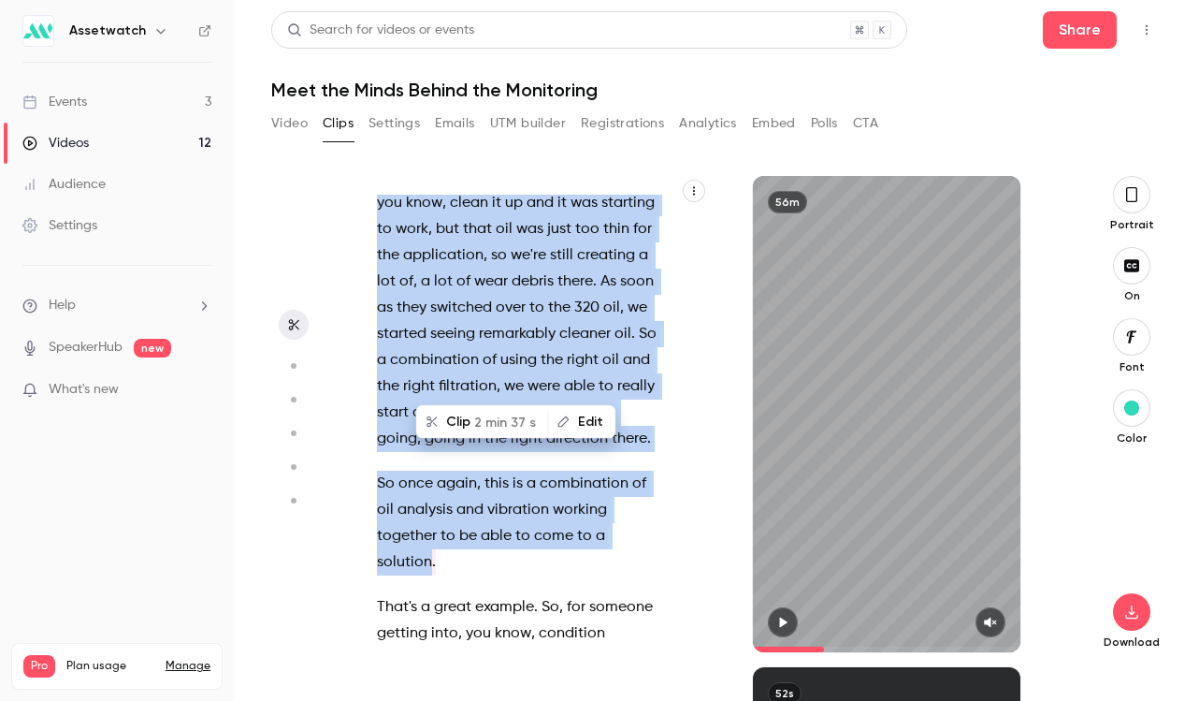
click at [472, 420] on button "Clip 2 min 37 s" at bounding box center [482, 422] width 129 height 30
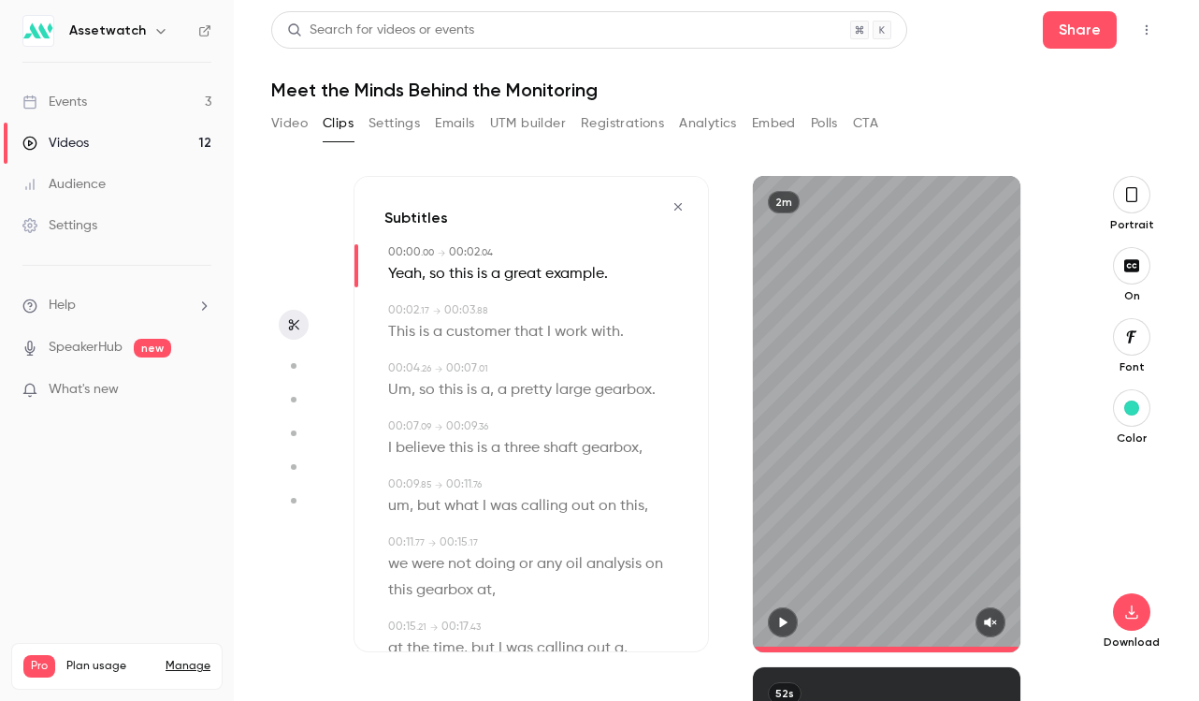
type input "*"
click at [1121, 199] on button "button" at bounding box center [1131, 194] width 37 height 37
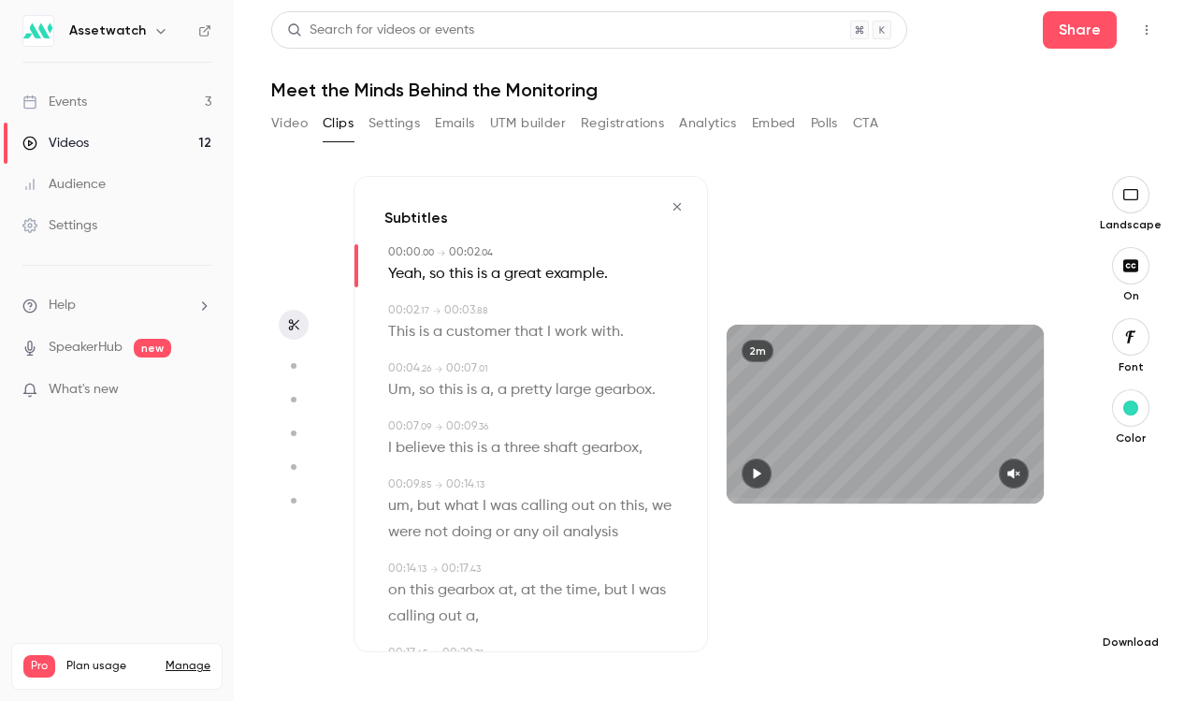
click at [1127, 604] on icon "button" at bounding box center [1131, 611] width 22 height 15
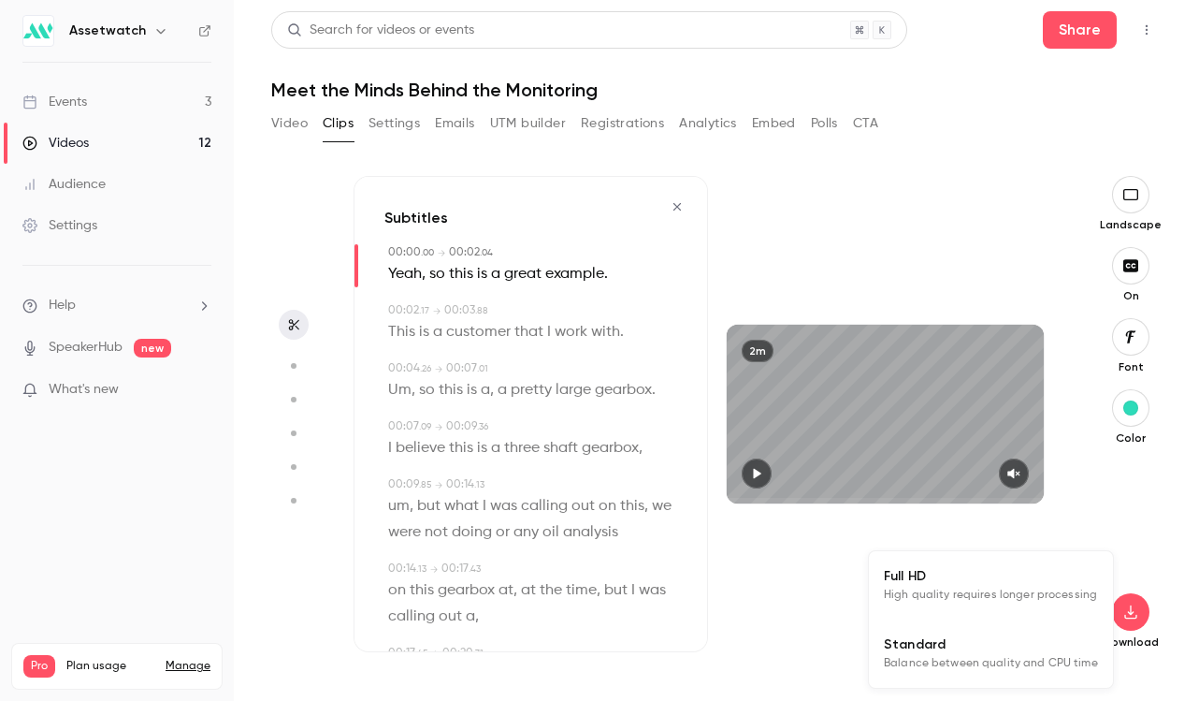
click at [989, 596] on span "High quality requires longer processing" at bounding box center [990, 595] width 213 height 19
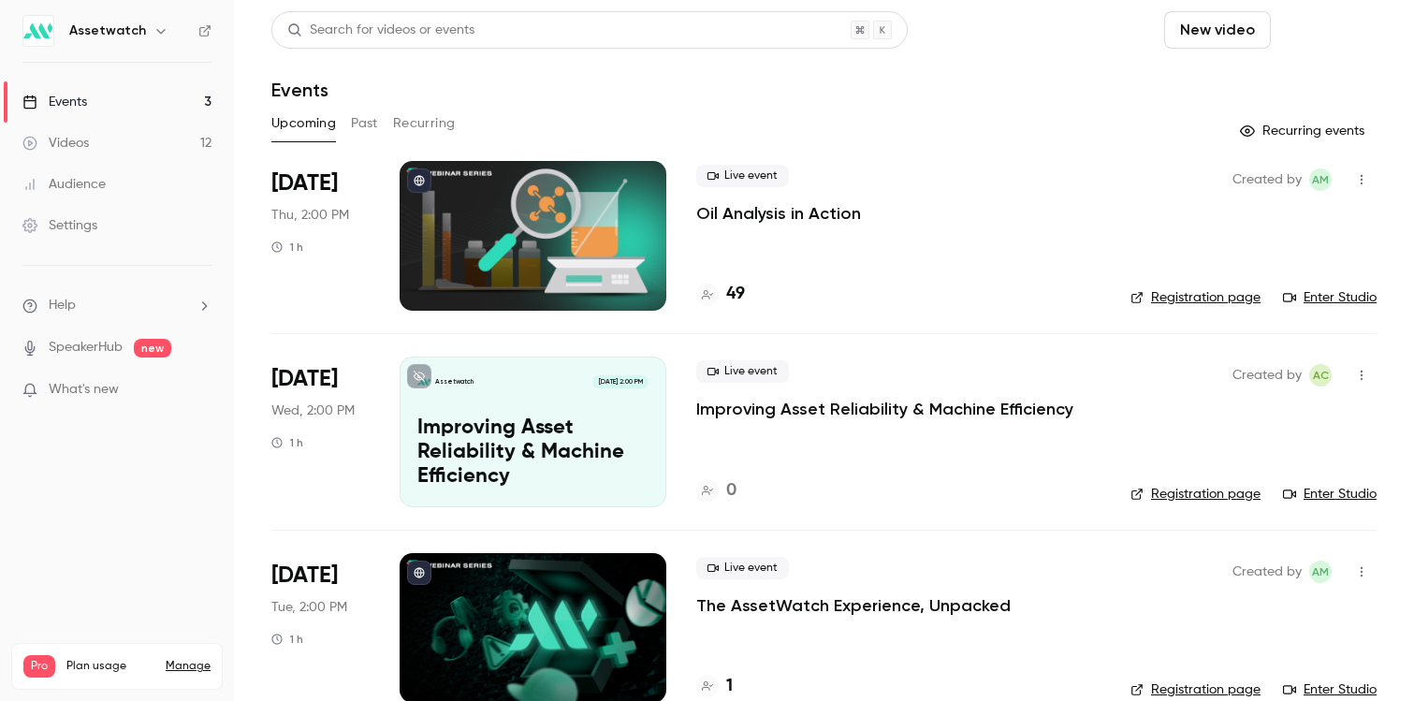
click at [1313, 44] on button "Schedule" at bounding box center [1327, 29] width 98 height 37
click at [1279, 88] on div "One time event" at bounding box center [1289, 81] width 142 height 19
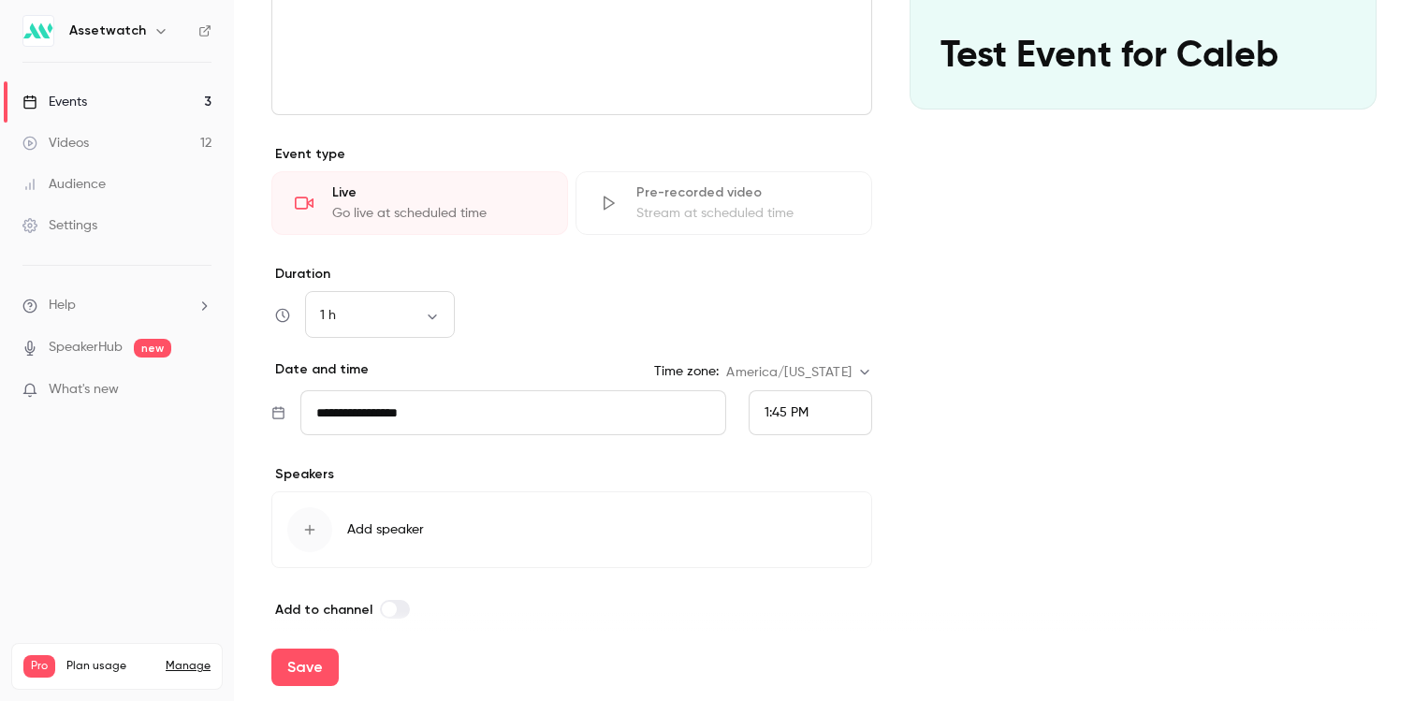
scroll to position [362, 0]
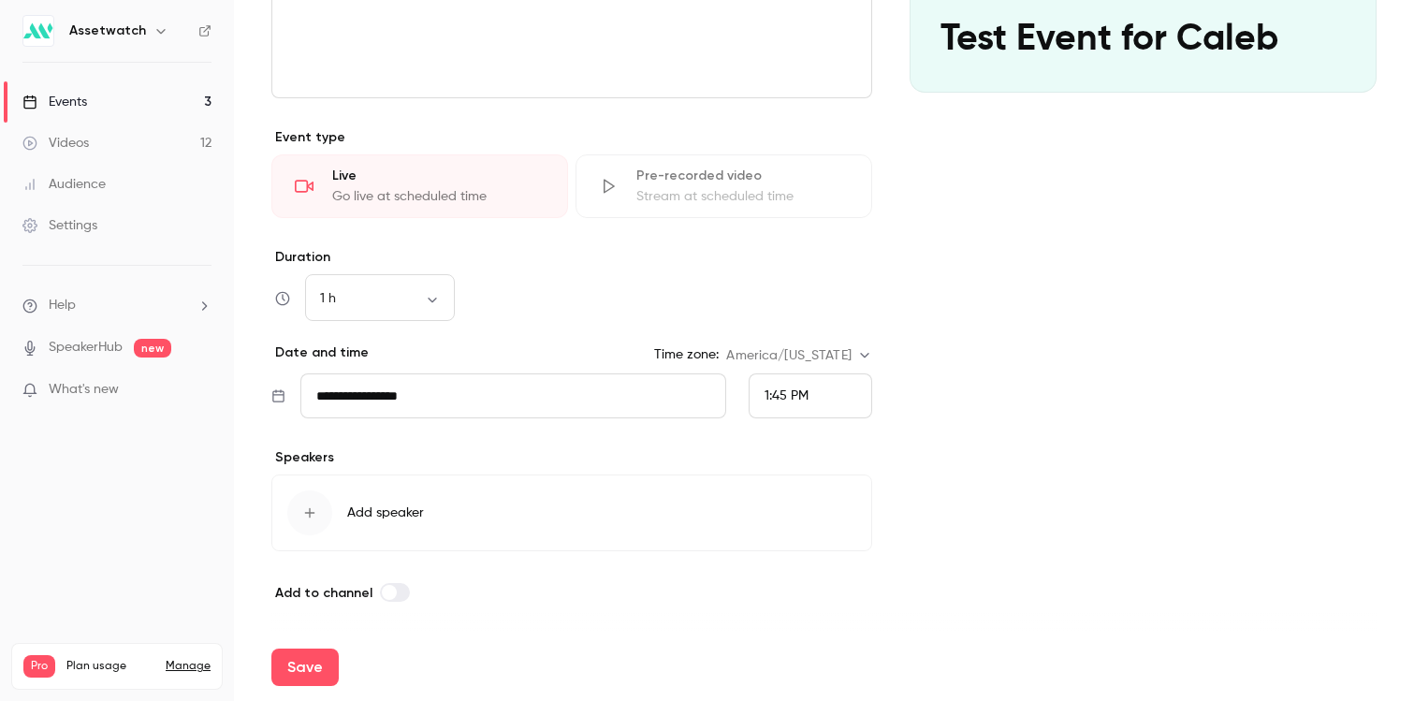
type input "**********"
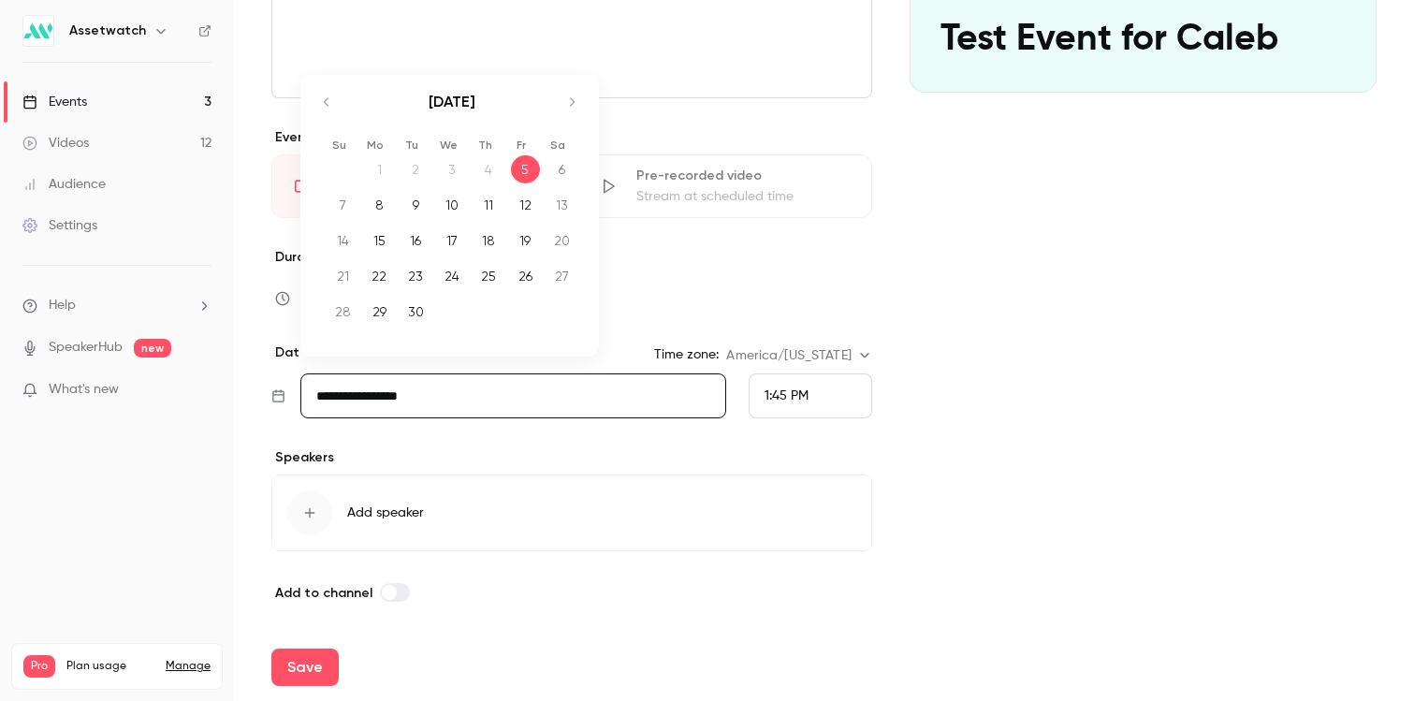
click at [419, 399] on input "**********" at bounding box center [513, 395] width 426 height 45
click at [571, 103] on icon "Move forward to switch to the next month." at bounding box center [571, 102] width 22 height 22
click at [523, 158] on div "3" at bounding box center [525, 169] width 29 height 28
type input "**********"
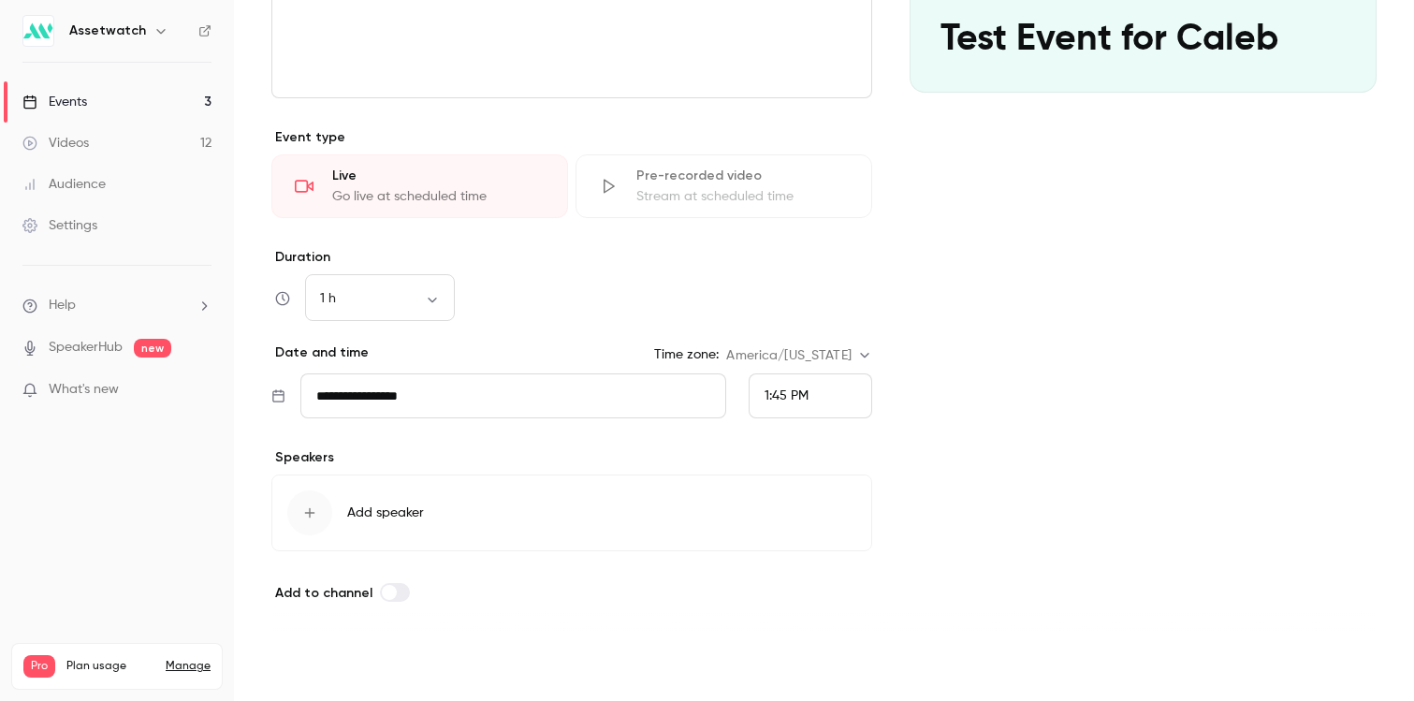
click at [308, 668] on button "Save" at bounding box center [304, 666] width 67 height 37
type input "**********"
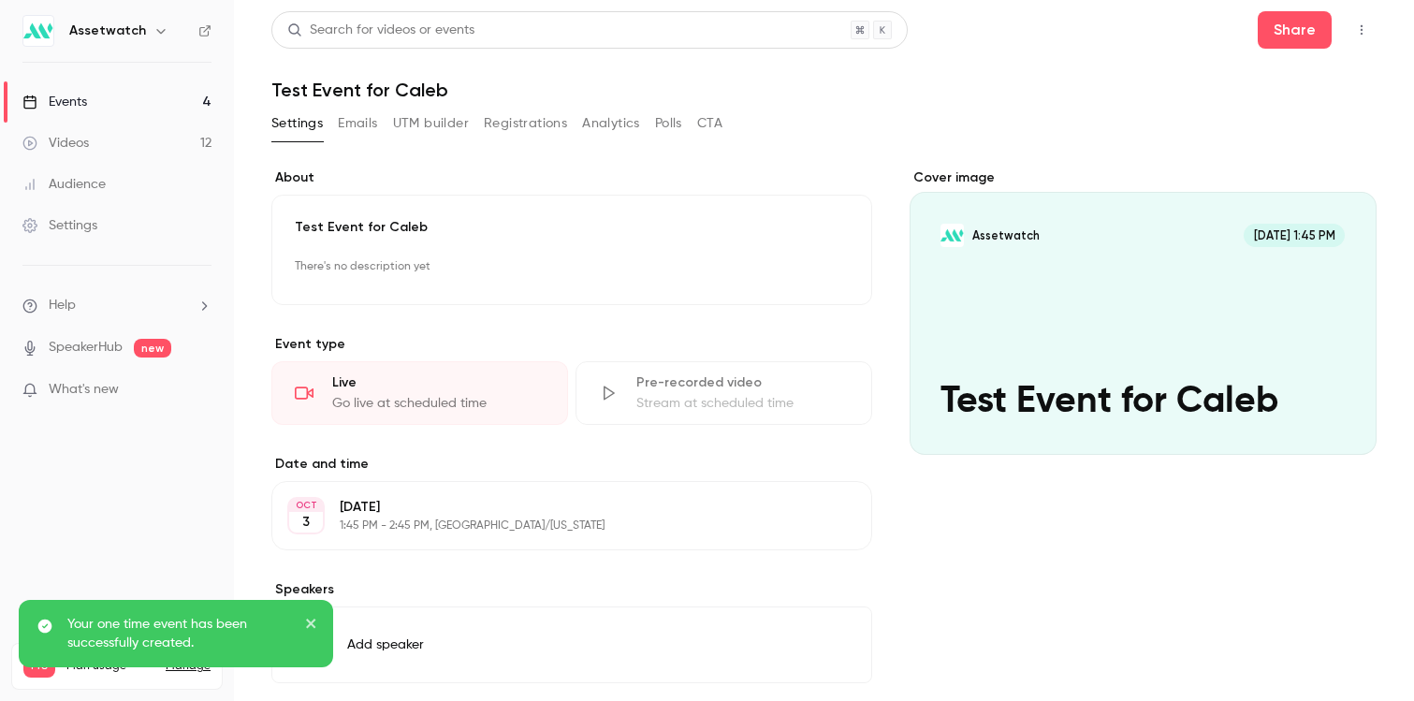
click at [1357, 27] on icon "button" at bounding box center [1361, 29] width 15 height 13
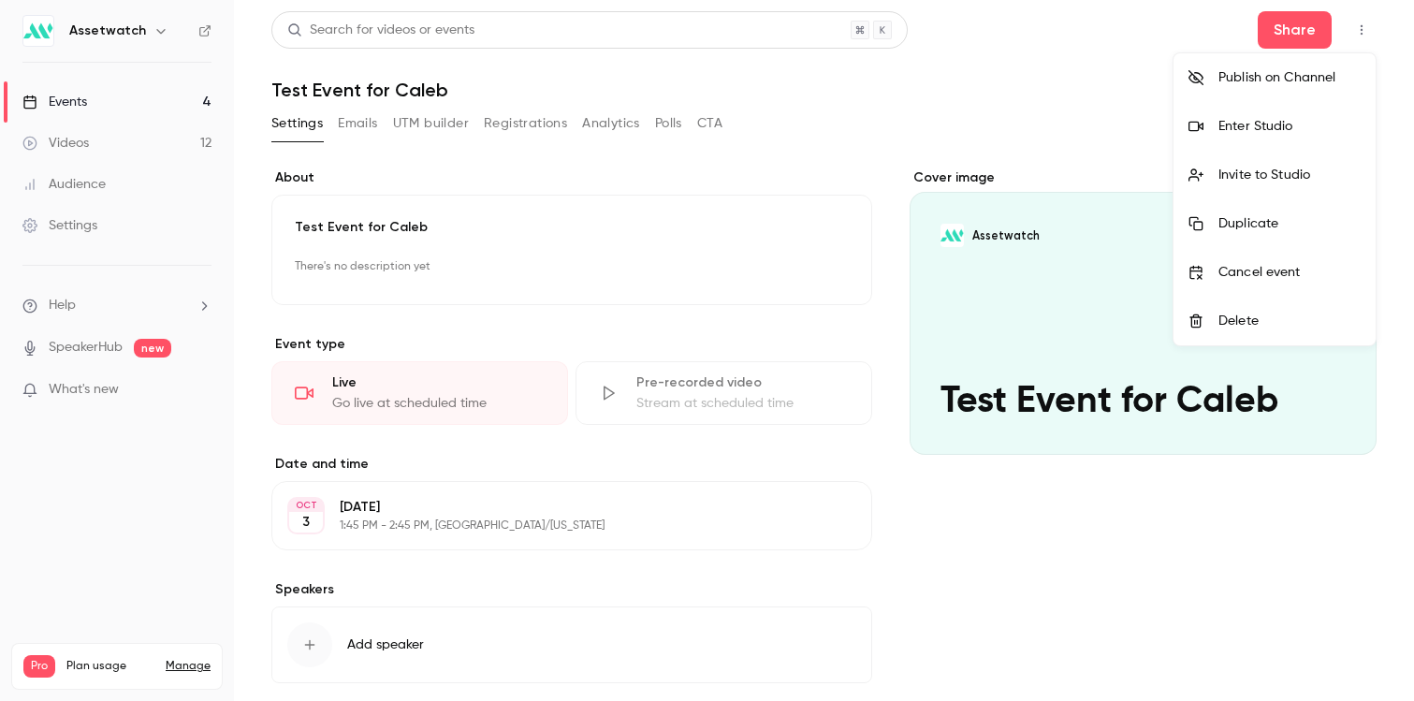
click at [1272, 176] on div "Invite to Studio" at bounding box center [1289, 175] width 142 height 19
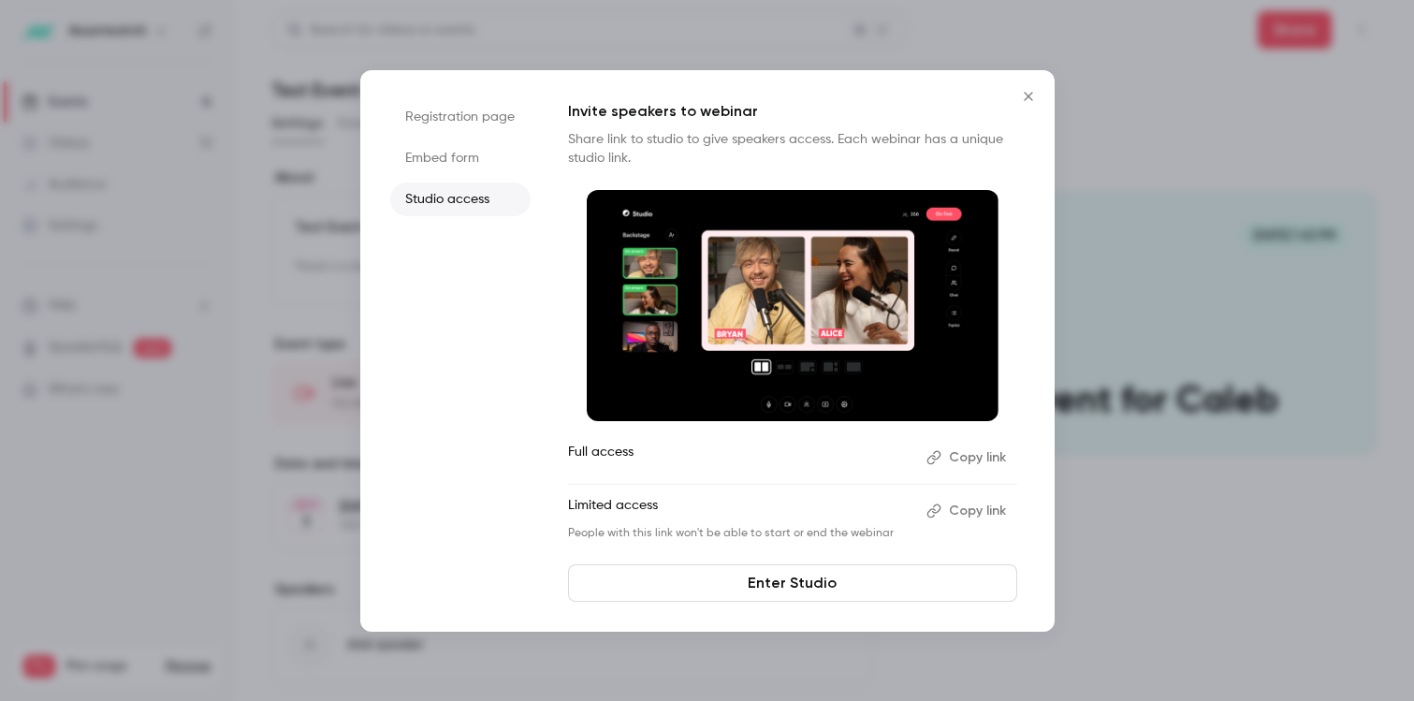
click at [980, 510] on button "Copy link" at bounding box center [968, 511] width 98 height 30
click at [1033, 93] on icon "Close" at bounding box center [1028, 96] width 22 height 15
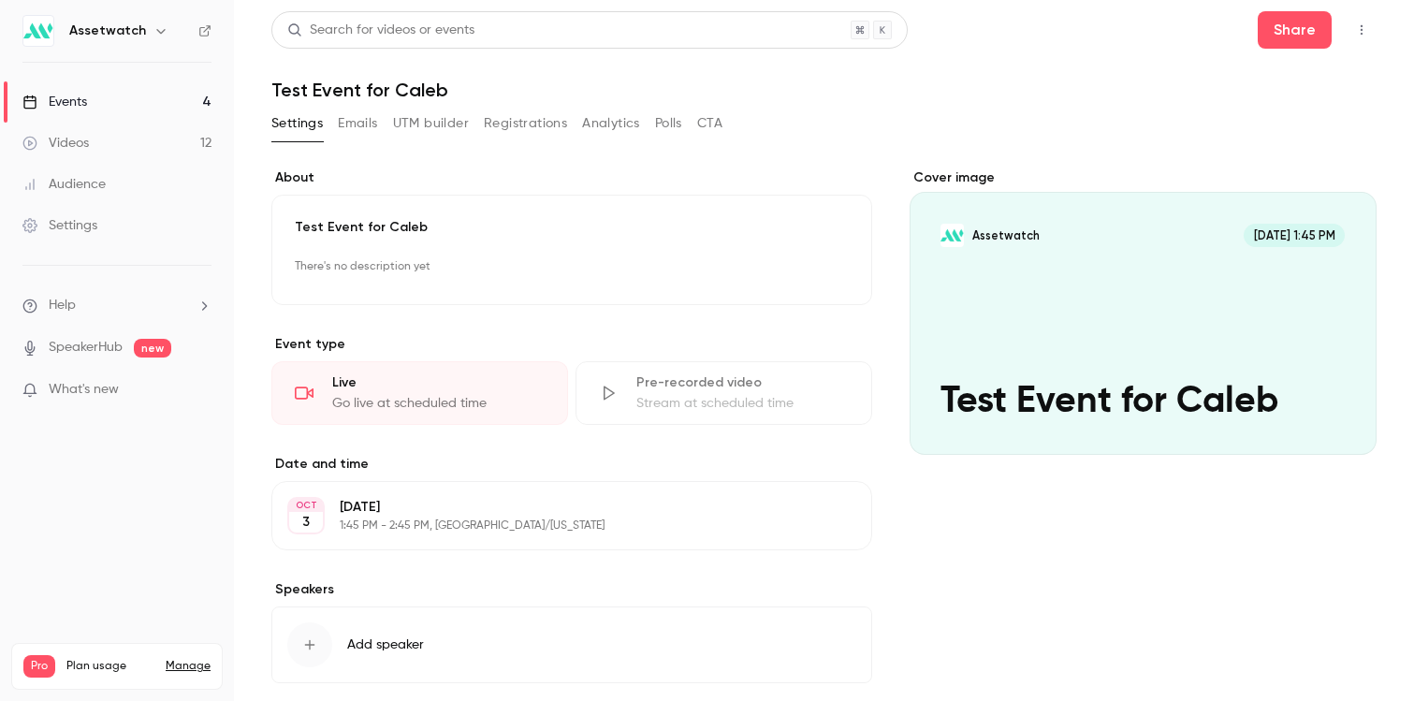
click at [1371, 31] on button "button" at bounding box center [1361, 30] width 30 height 30
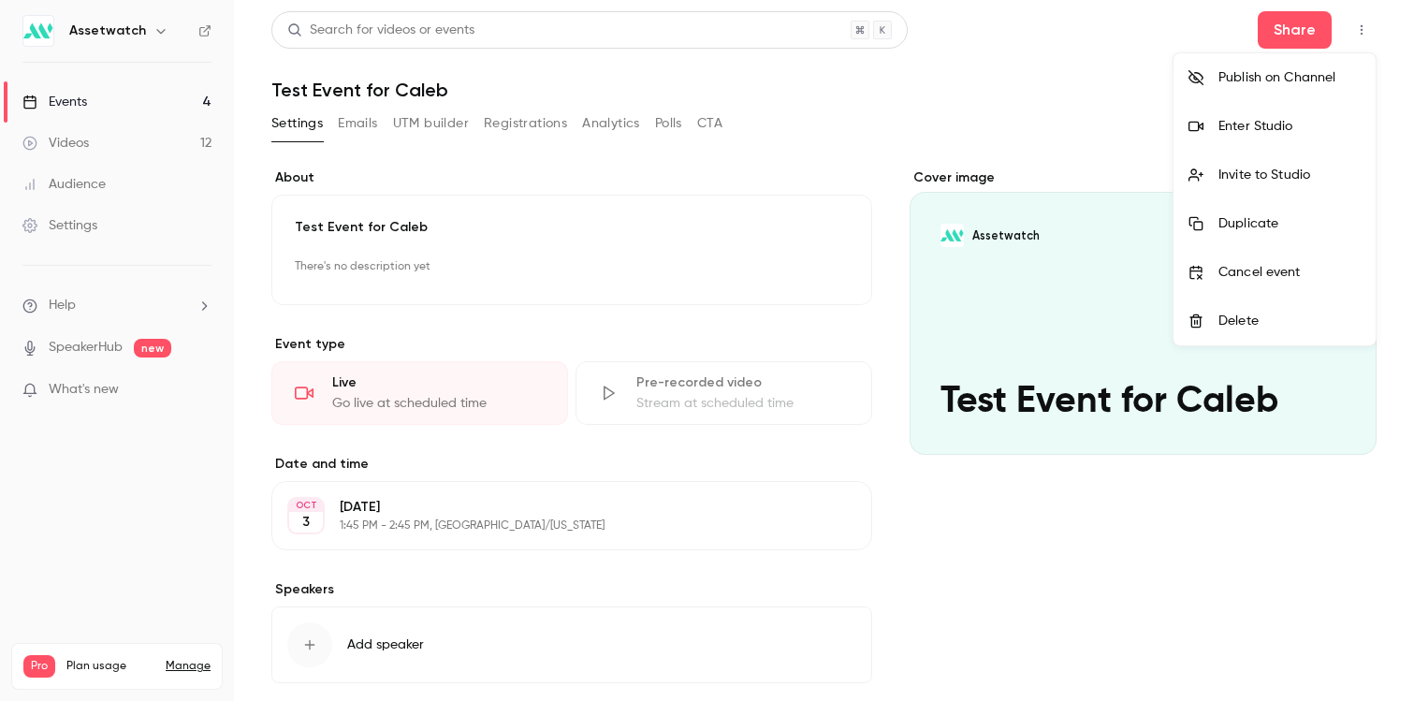
click at [1213, 158] on li "Invite to Studio" at bounding box center [1274, 175] width 202 height 49
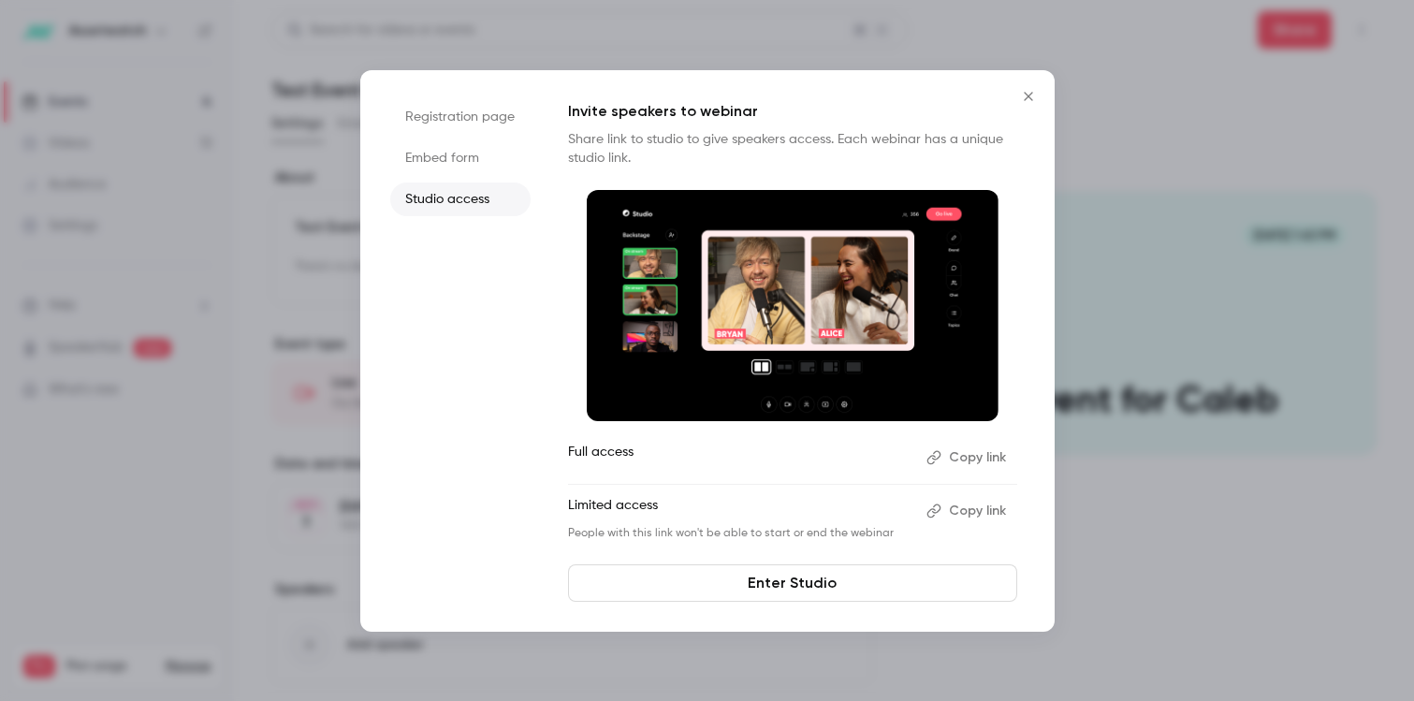
click at [813, 585] on link "Enter Studio" at bounding box center [792, 582] width 449 height 37
click at [961, 512] on button "Copy link" at bounding box center [968, 511] width 98 height 30
click at [1030, 96] on icon "Close" at bounding box center [1028, 96] width 22 height 15
